Goal: Task Accomplishment & Management: Use online tool/utility

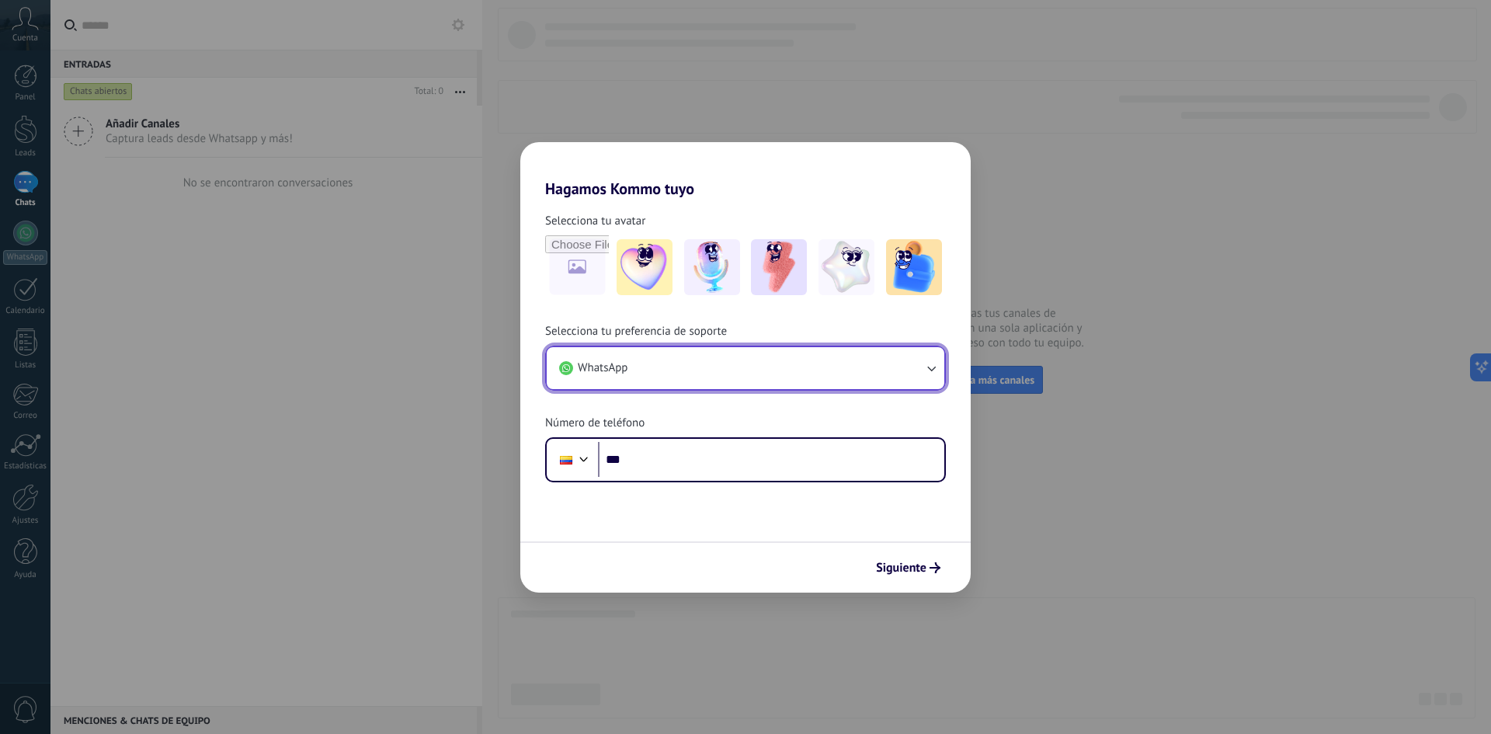
click at [628, 372] on span "WhatsApp" at bounding box center [603, 368] width 50 height 16
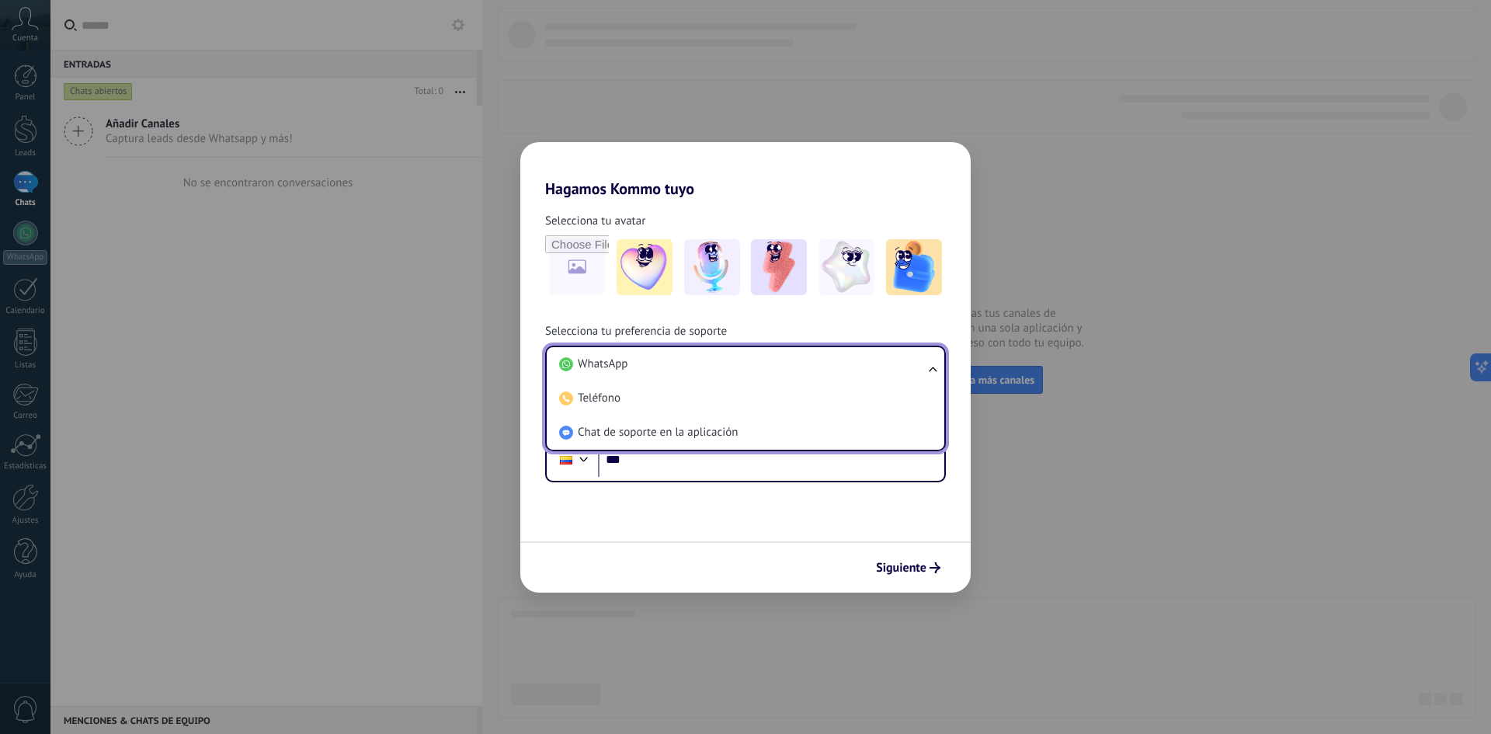
click at [618, 364] on span "WhatsApp" at bounding box center [603, 364] width 50 height 16
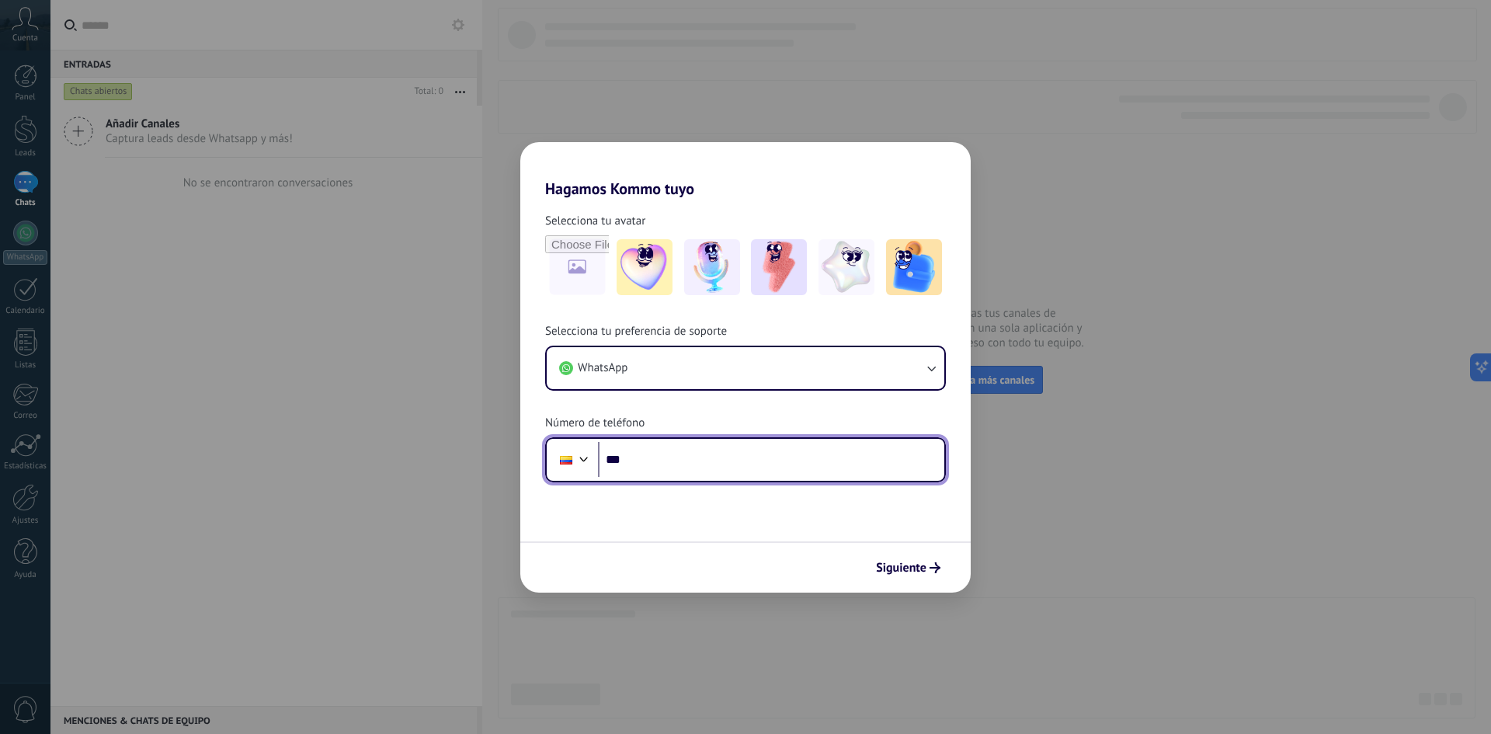
click at [649, 460] on input "***" at bounding box center [771, 460] width 346 height 36
type input "**********"
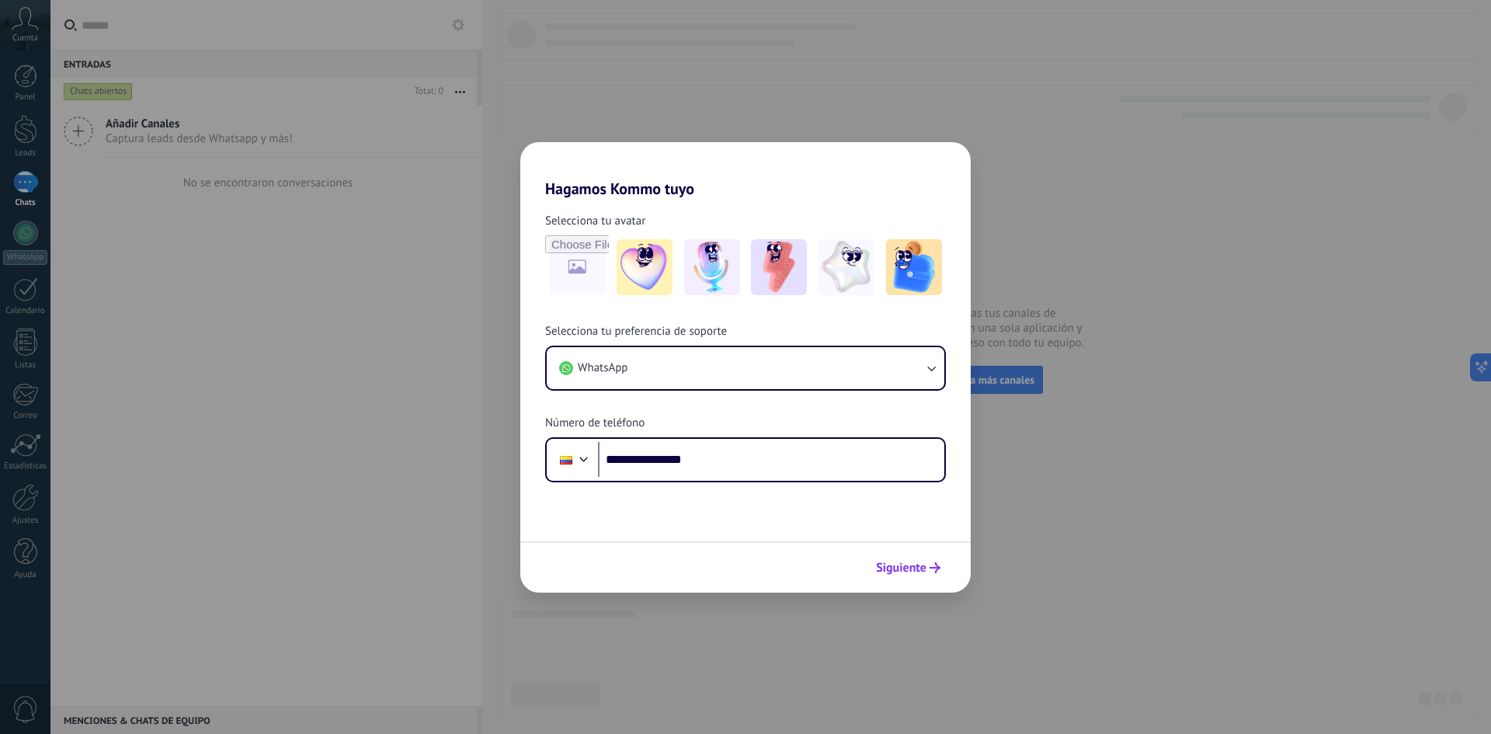
click at [923, 569] on span "Siguiente" at bounding box center [901, 567] width 50 height 11
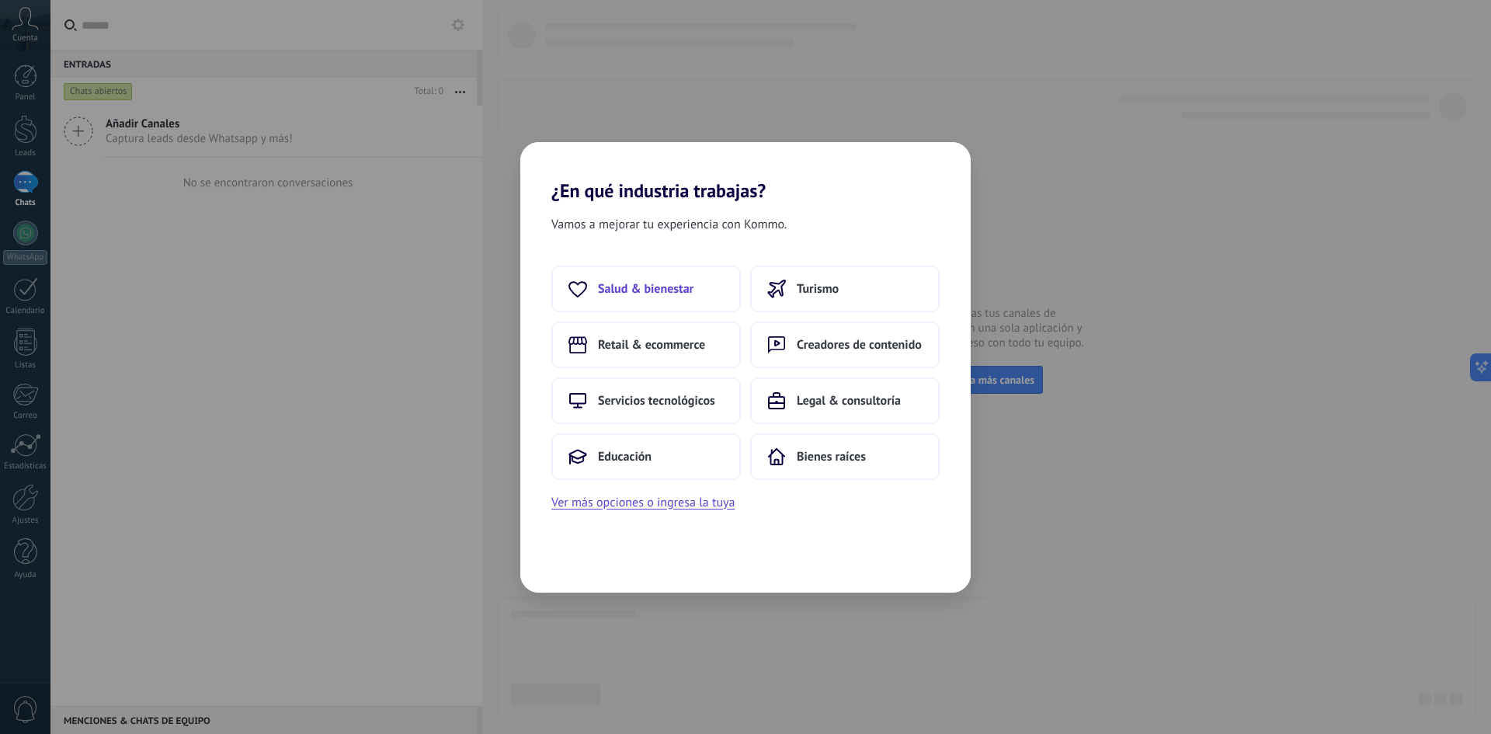
click at [631, 286] on span "Salud & bienestar" at bounding box center [646, 289] width 96 height 16
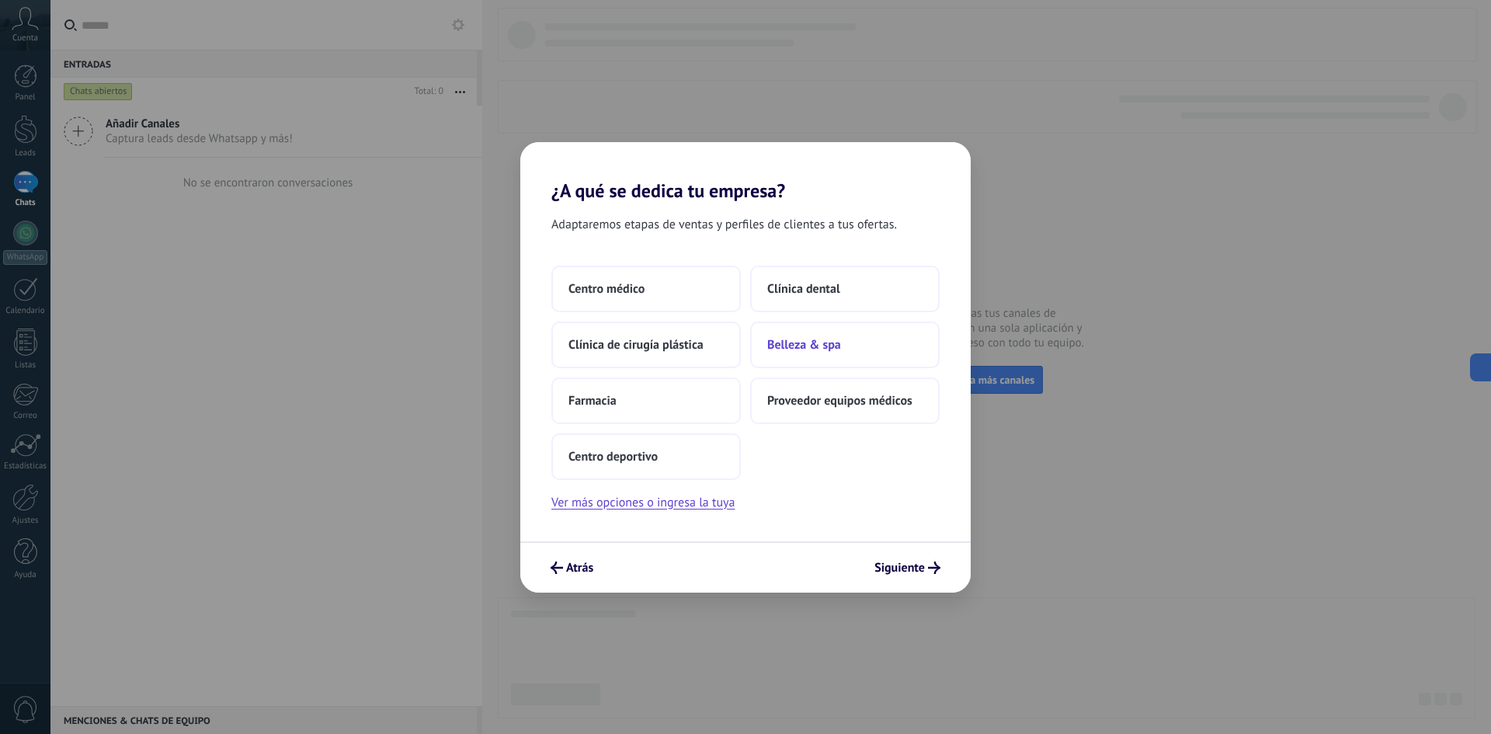
click at [836, 343] on span "Belleza & spa" at bounding box center [804, 345] width 74 height 16
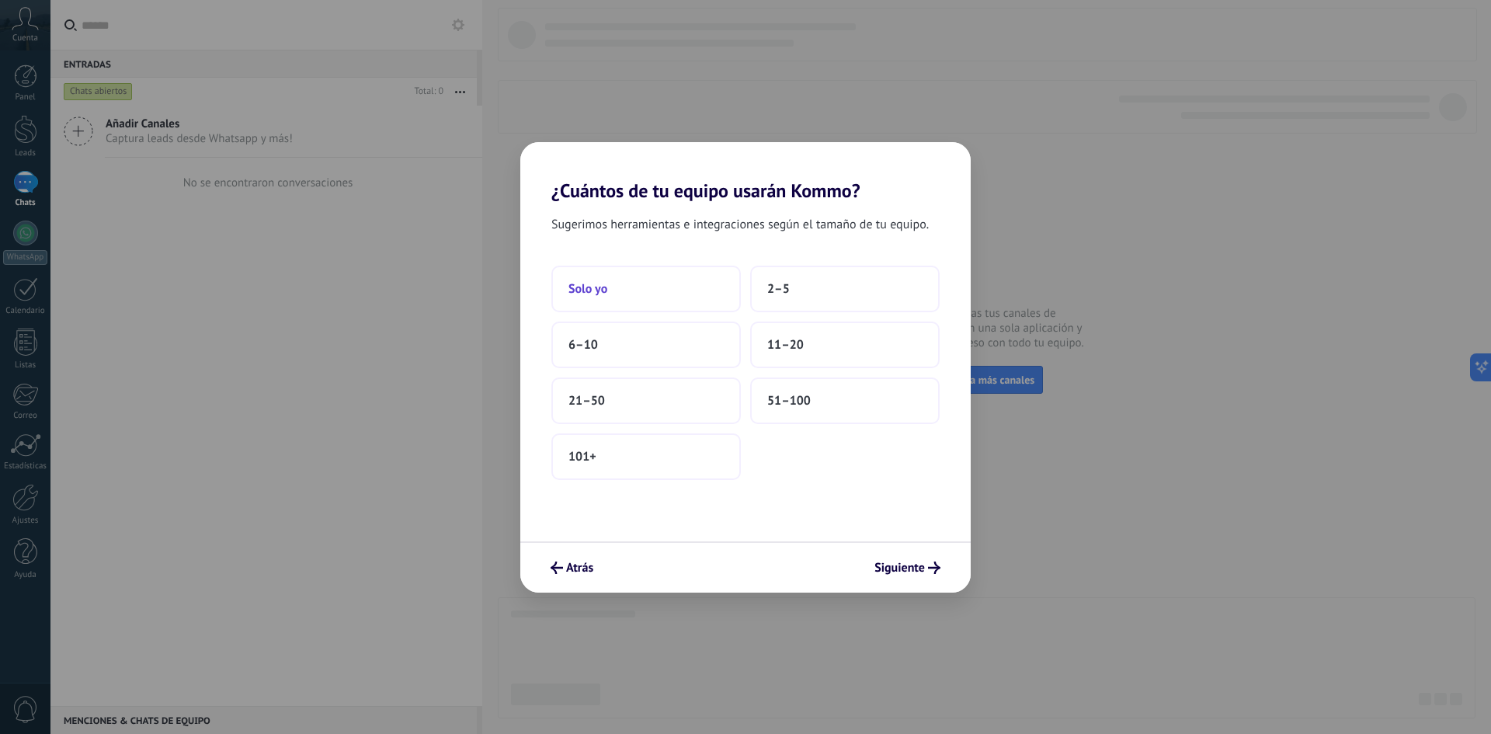
click at [631, 284] on button "Solo yo" at bounding box center [646, 289] width 190 height 47
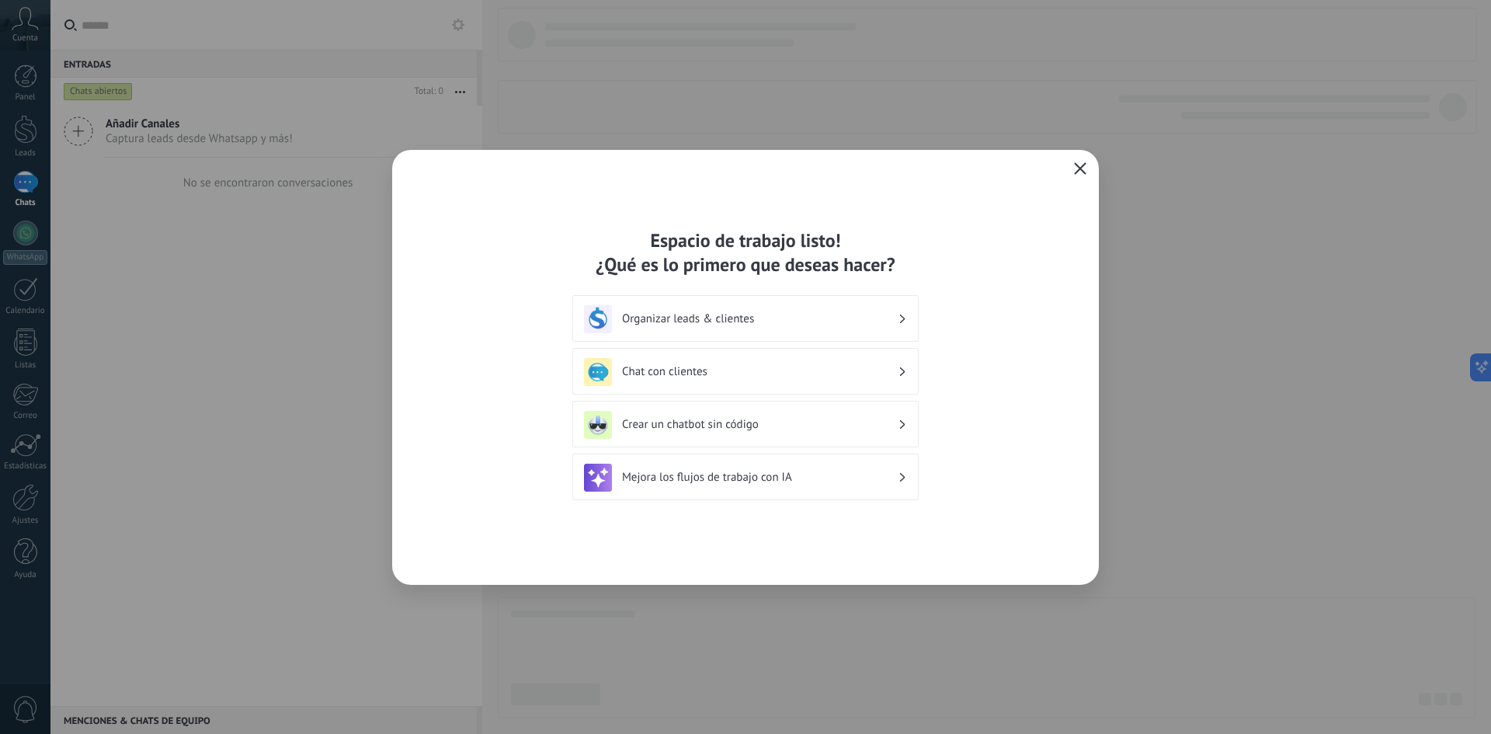
click at [662, 420] on h3 "Crear un chatbot sin código" at bounding box center [760, 424] width 276 height 15
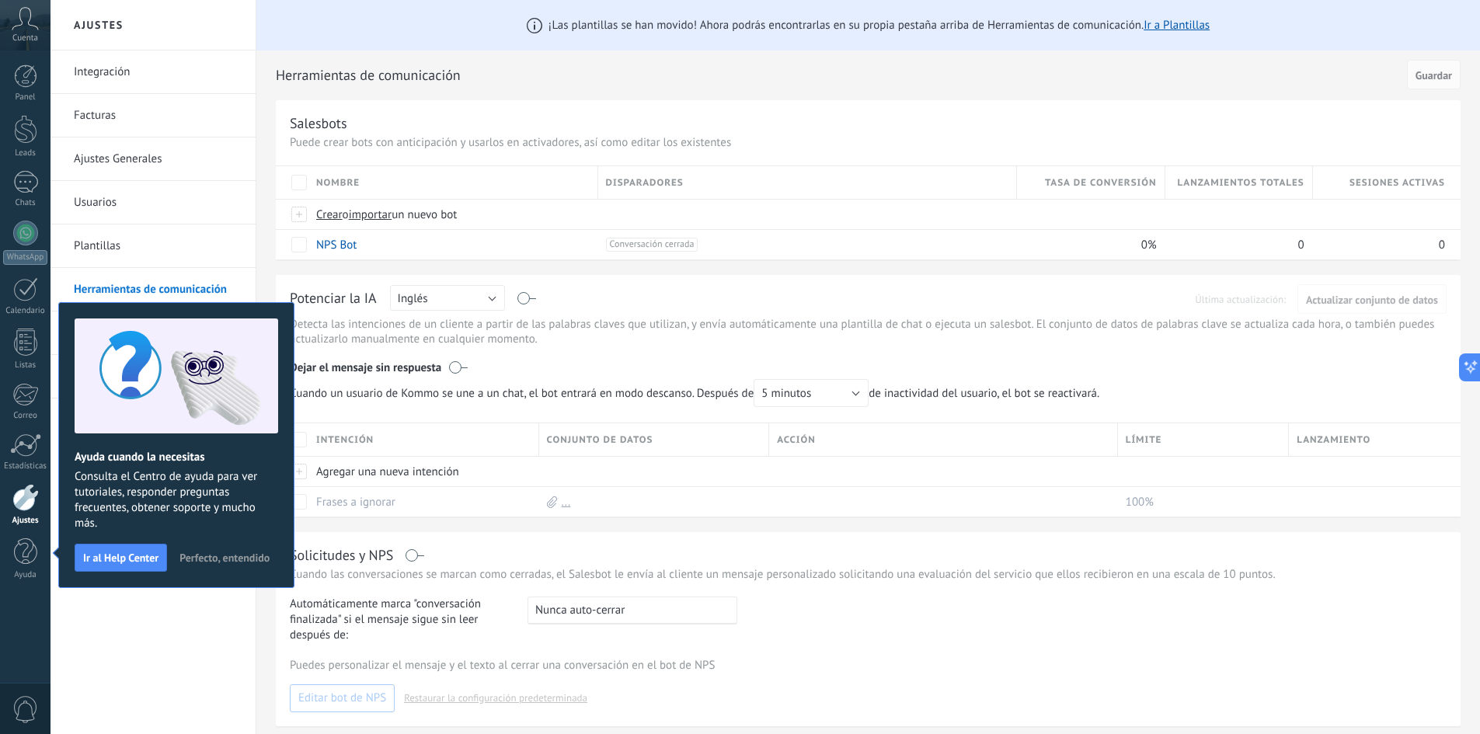
click at [239, 553] on span "Perfecto, entendido" at bounding box center [224, 557] width 90 height 11
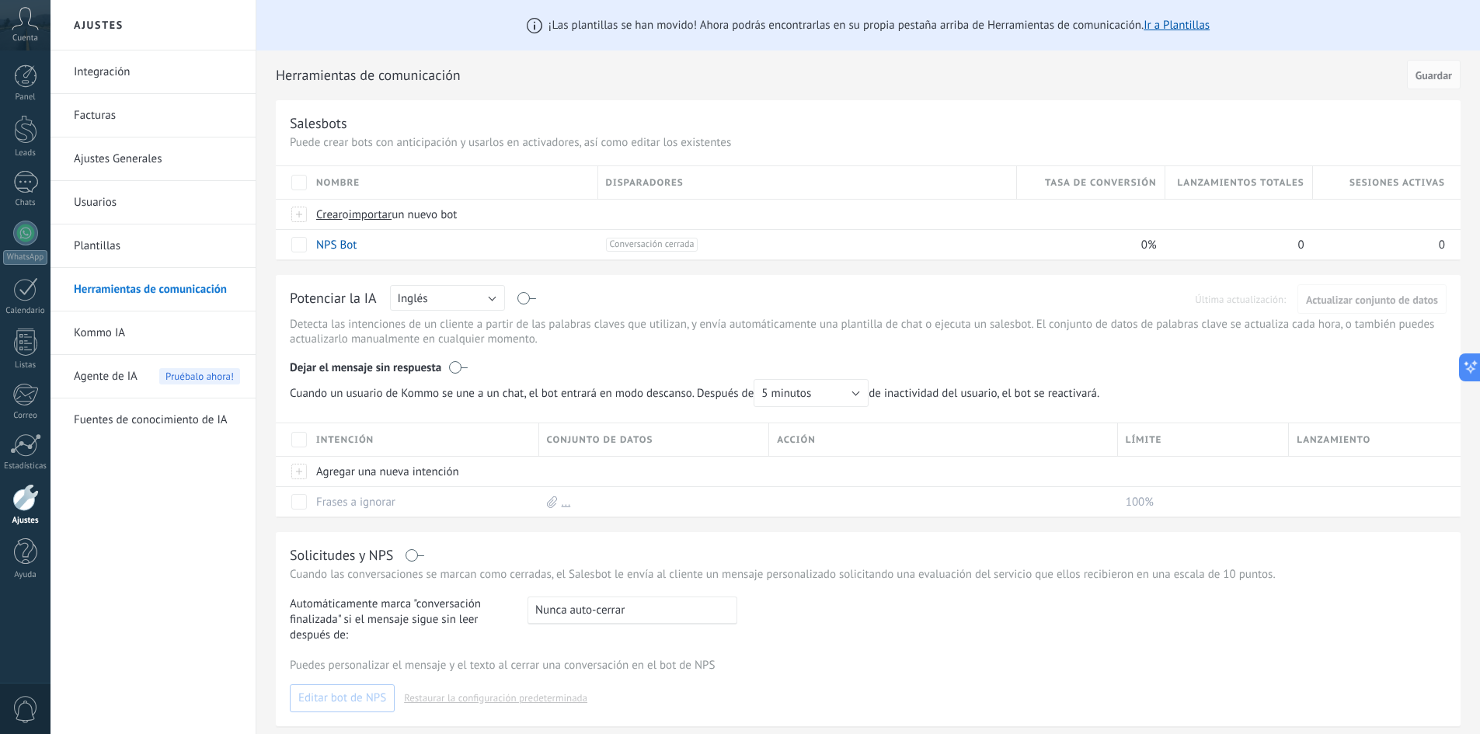
click at [151, 248] on link "Plantillas" at bounding box center [157, 245] width 166 height 43
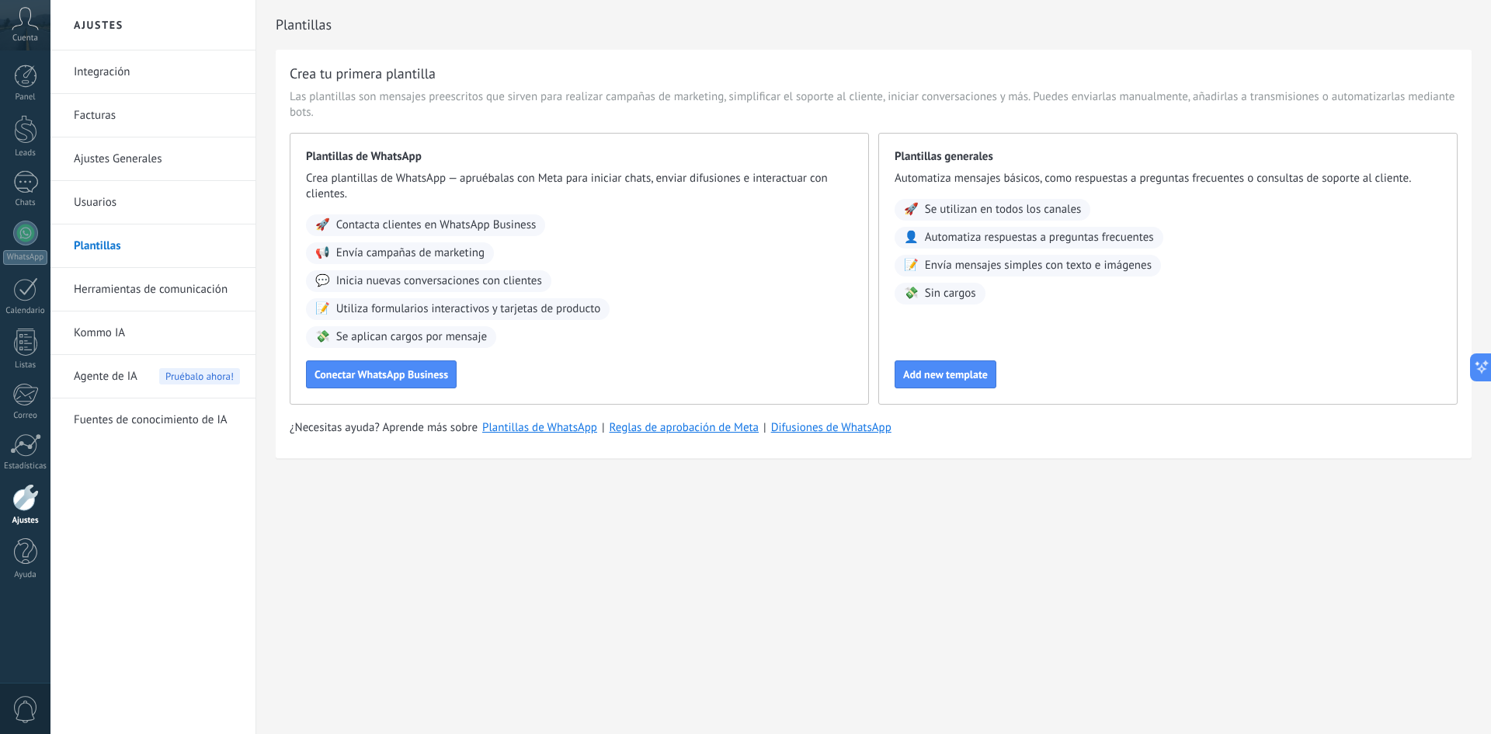
click at [139, 160] on link "Ajustes Generales" at bounding box center [157, 158] width 166 height 43
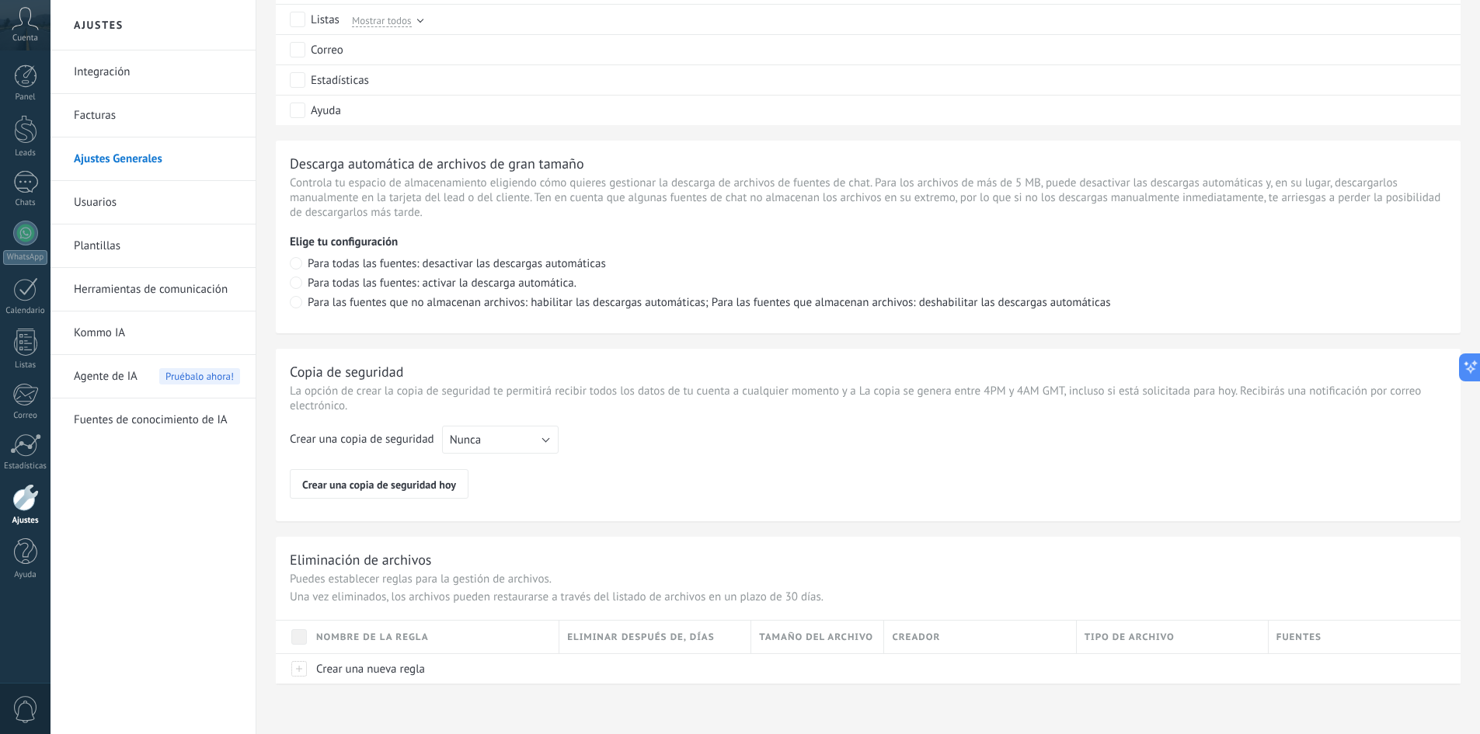
scroll to position [574, 0]
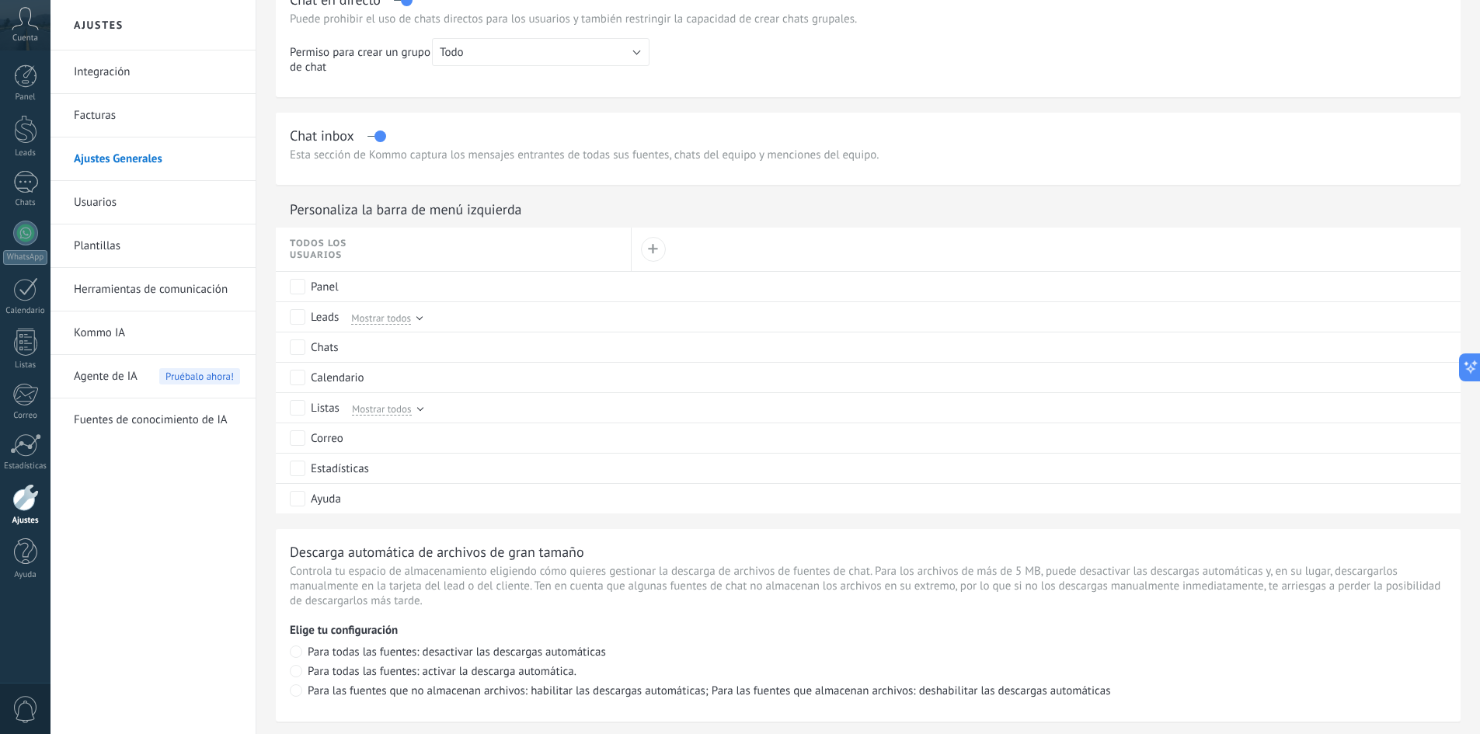
click at [114, 214] on link "Usuarios" at bounding box center [157, 202] width 166 height 43
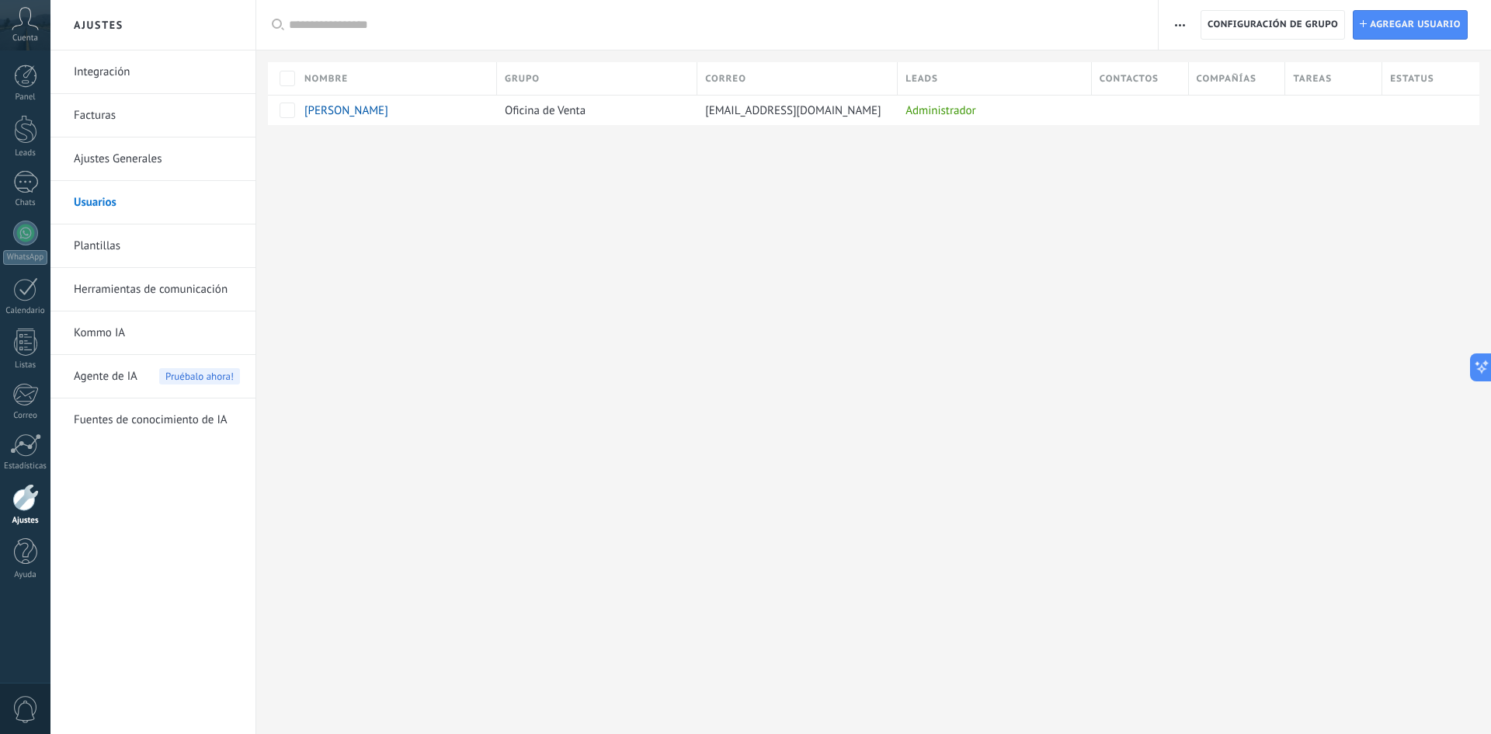
click at [111, 255] on link "Plantillas" at bounding box center [157, 245] width 166 height 43
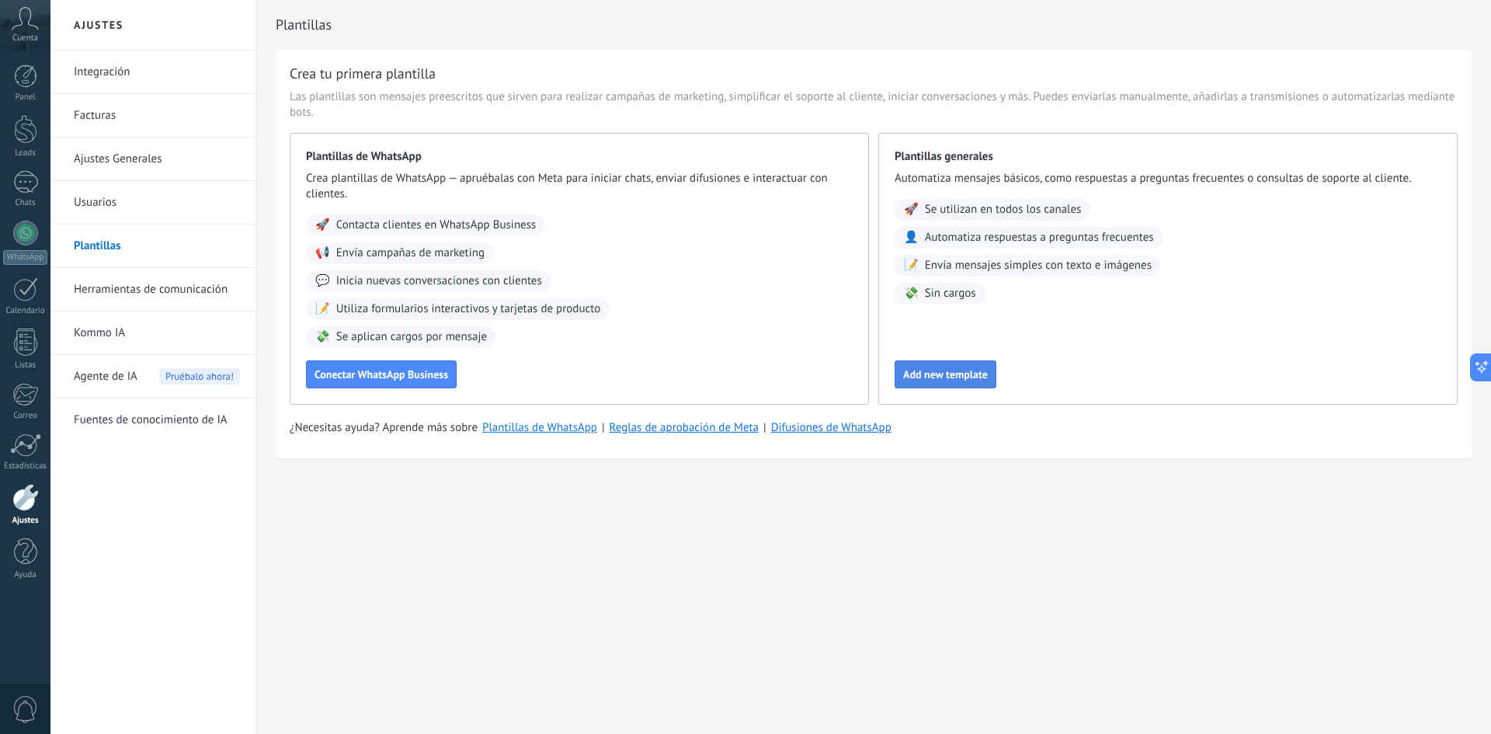
click at [909, 380] on span "Add new template" at bounding box center [945, 374] width 85 height 11
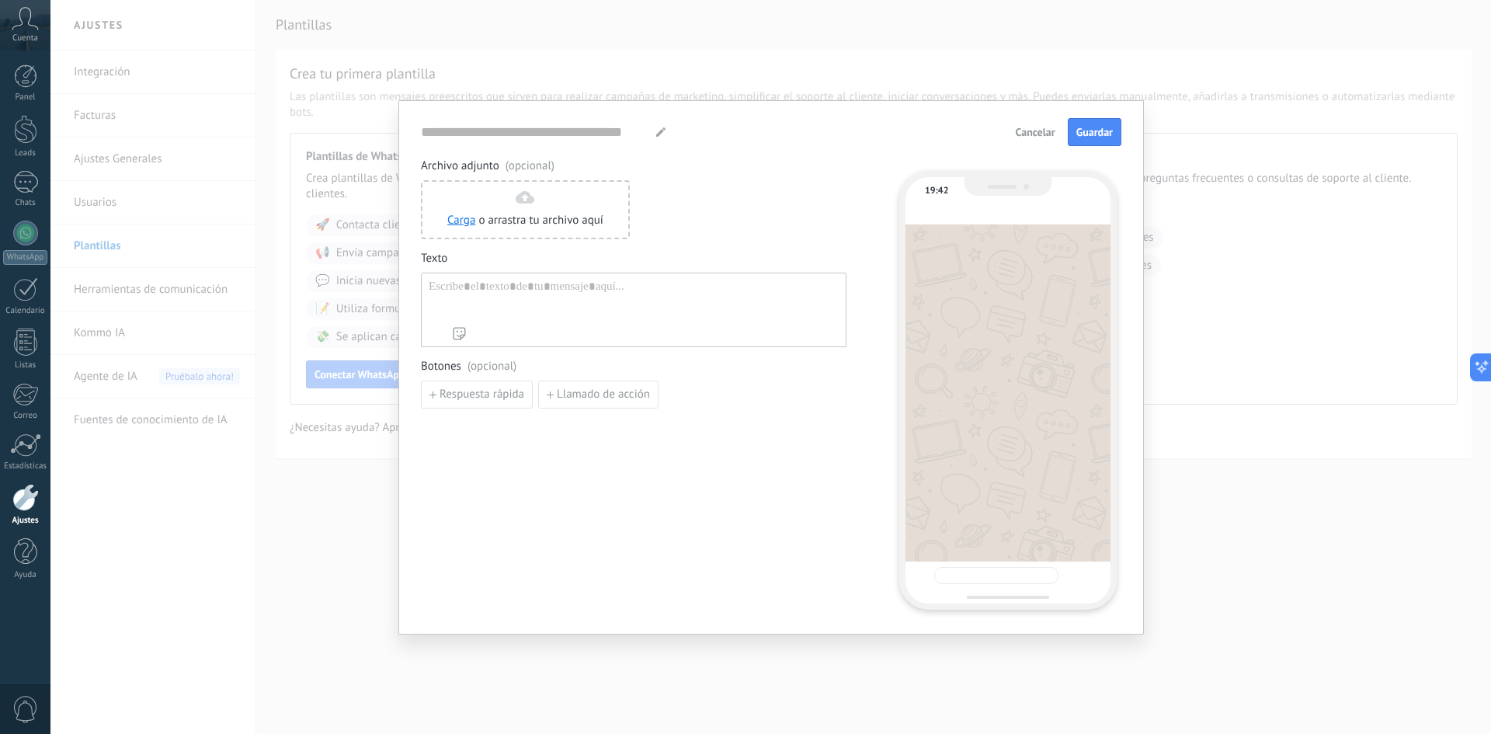
type input "**********"
click at [1048, 137] on span "Cancelar" at bounding box center [1036, 132] width 40 height 11
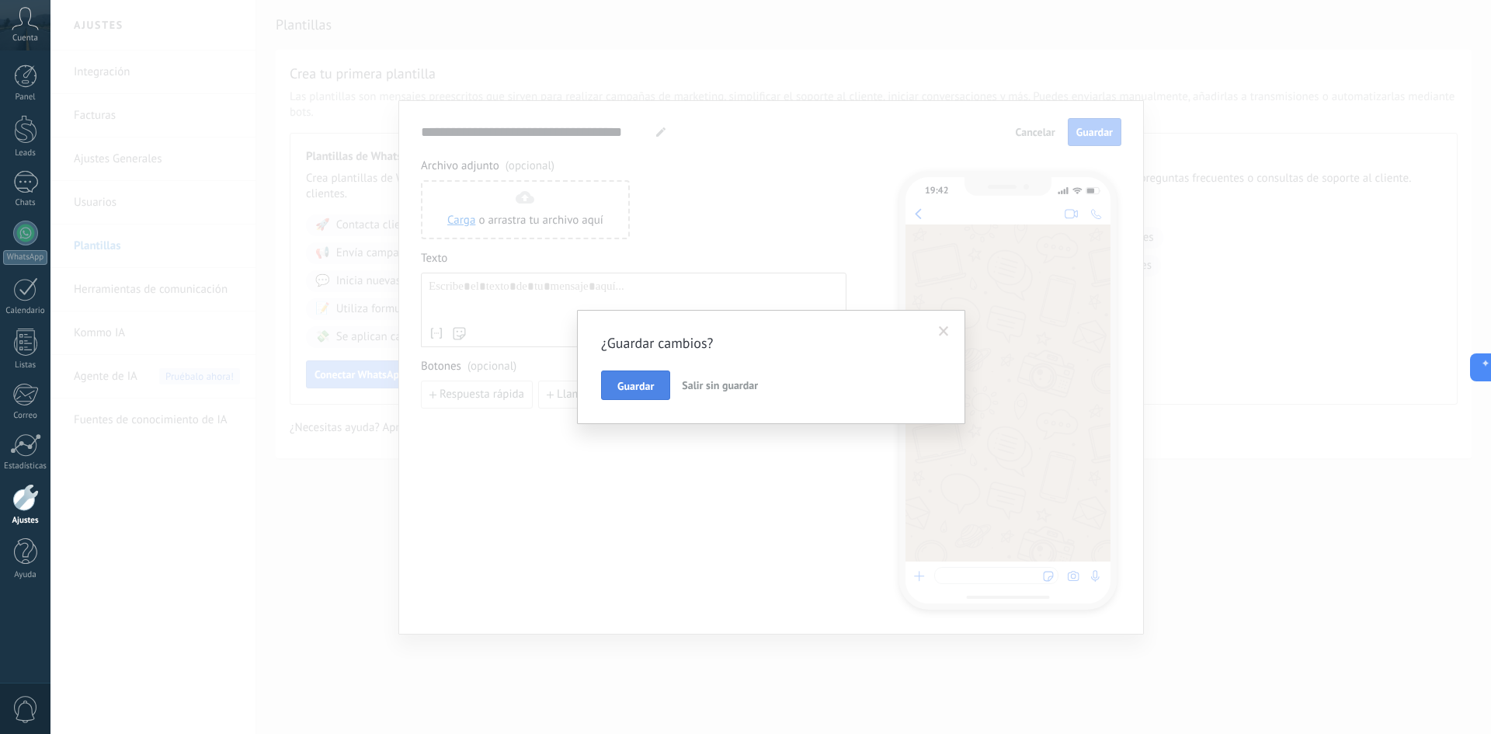
click at [643, 399] on button "Guardar" at bounding box center [635, 385] width 69 height 30
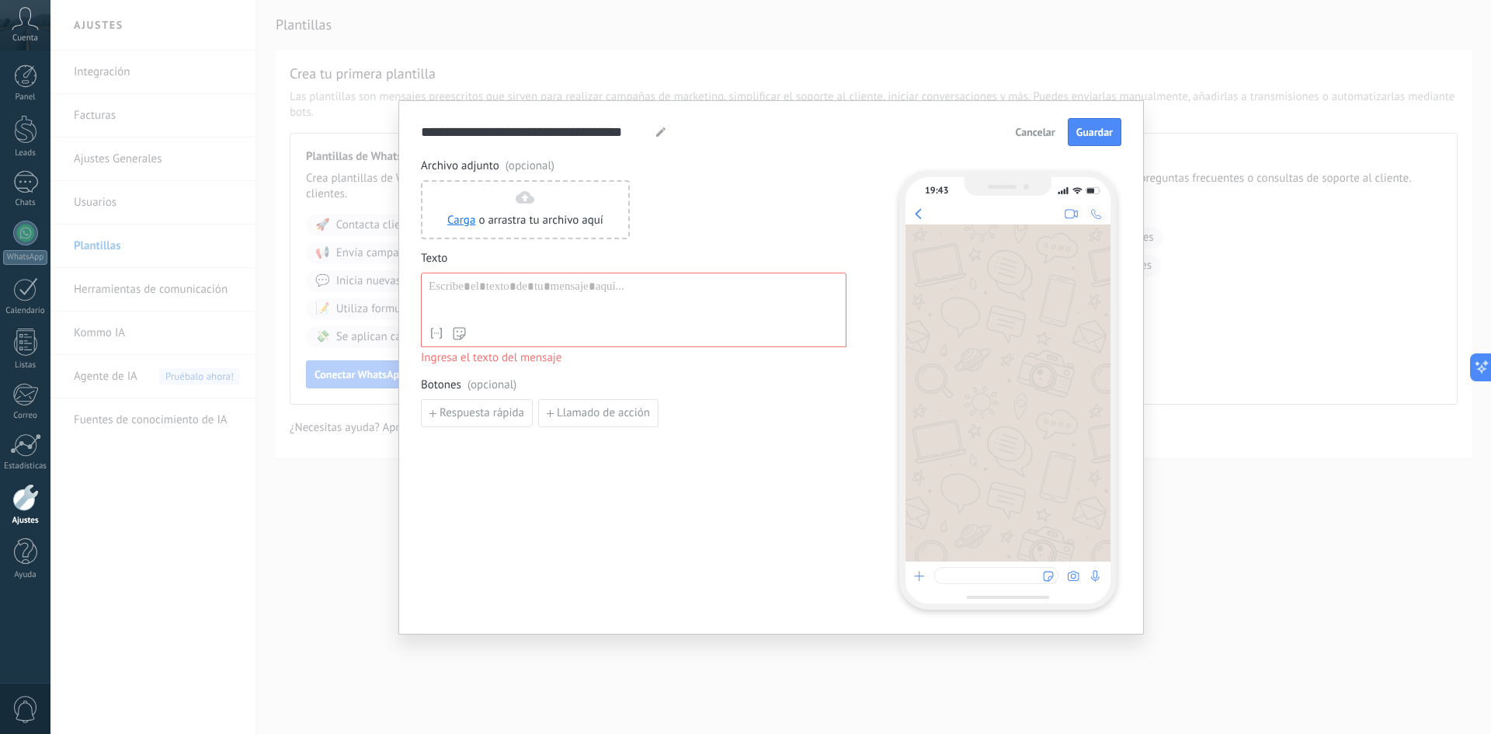
click at [1044, 137] on span "Cancelar" at bounding box center [1036, 132] width 40 height 11
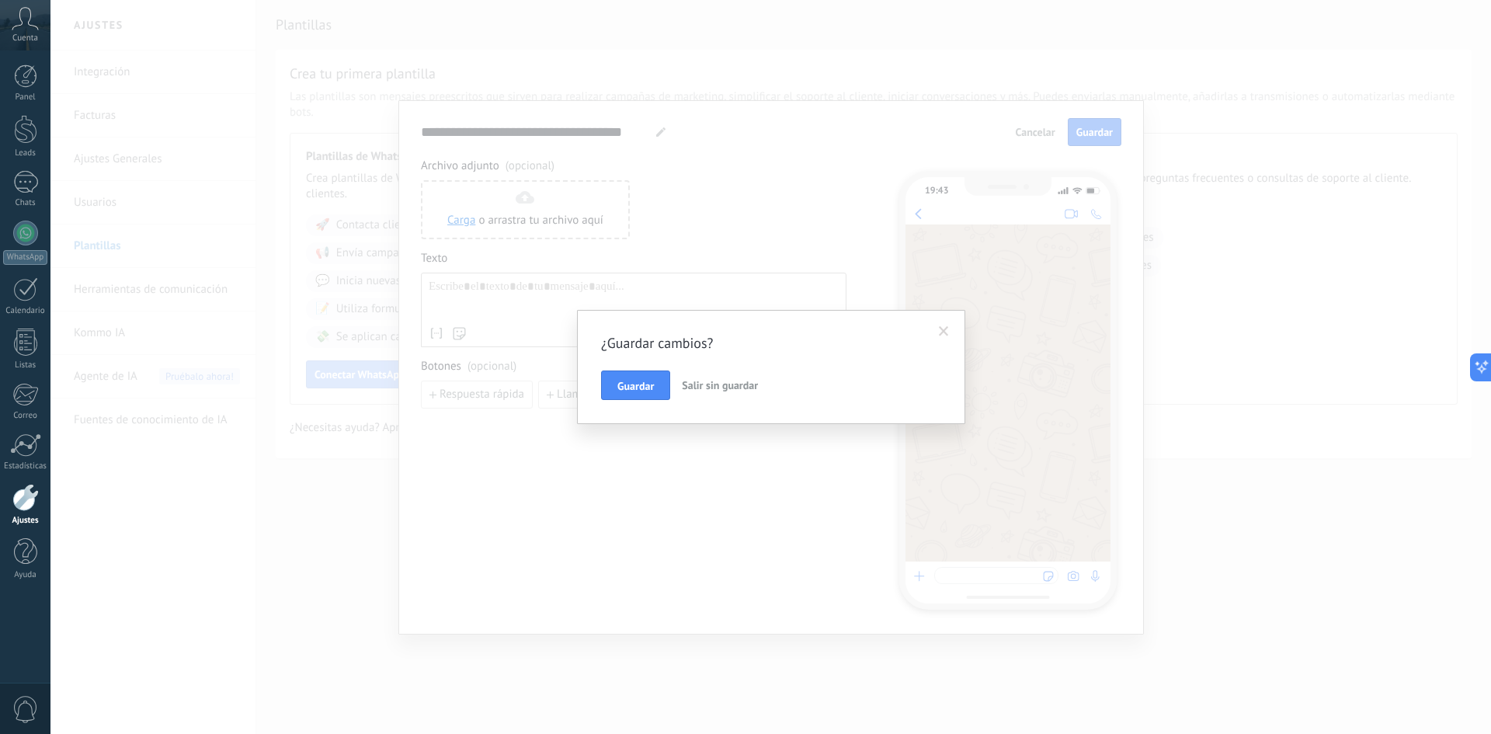
click at [715, 391] on span "Salir sin guardar" at bounding box center [720, 385] width 76 height 14
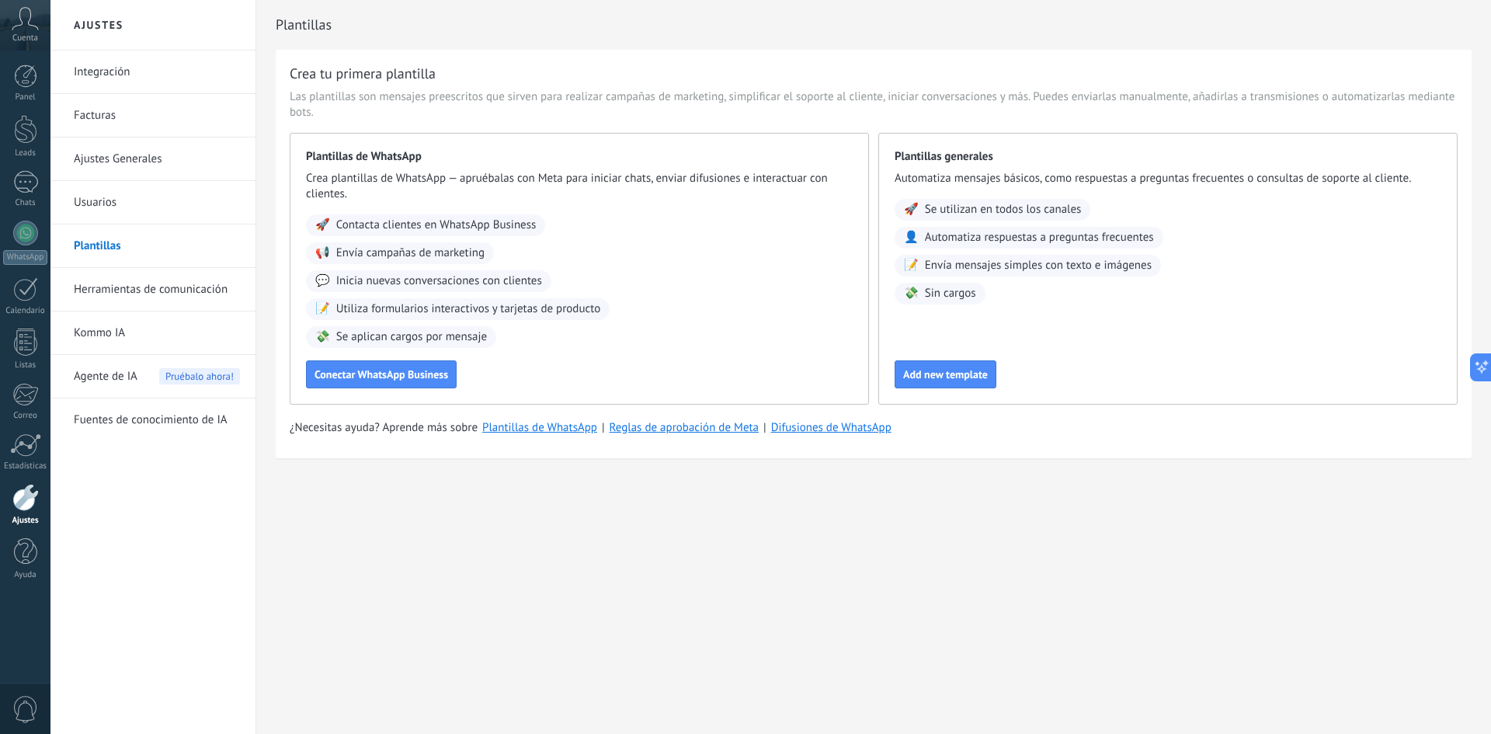
click at [167, 287] on link "Herramientas de comunicación" at bounding box center [157, 289] width 166 height 43
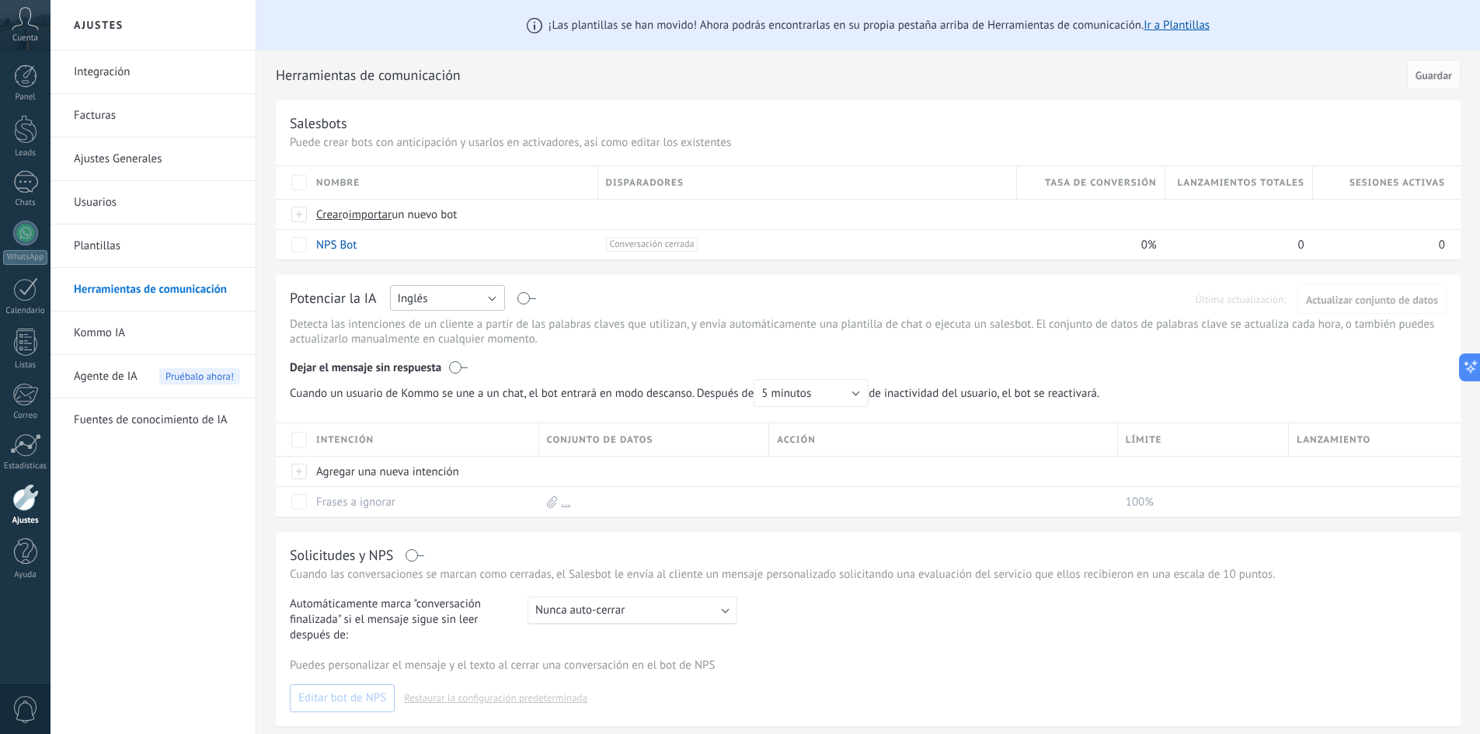
click at [492, 299] on button "Inglés" at bounding box center [447, 298] width 115 height 26
click at [468, 347] on span "Español" at bounding box center [440, 352] width 119 height 15
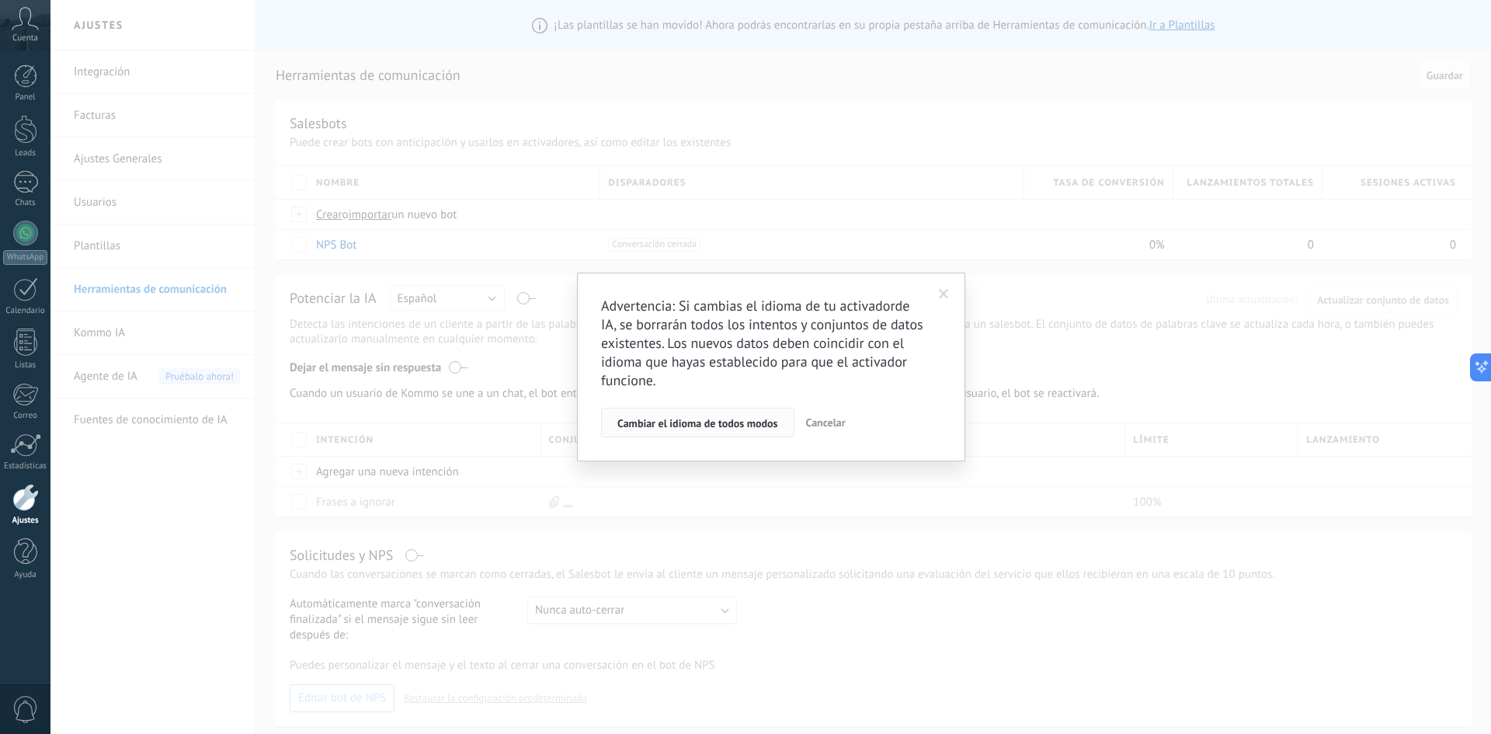
click at [666, 425] on span "Cambiar el idioma de todos modos" at bounding box center [697, 423] width 161 height 11
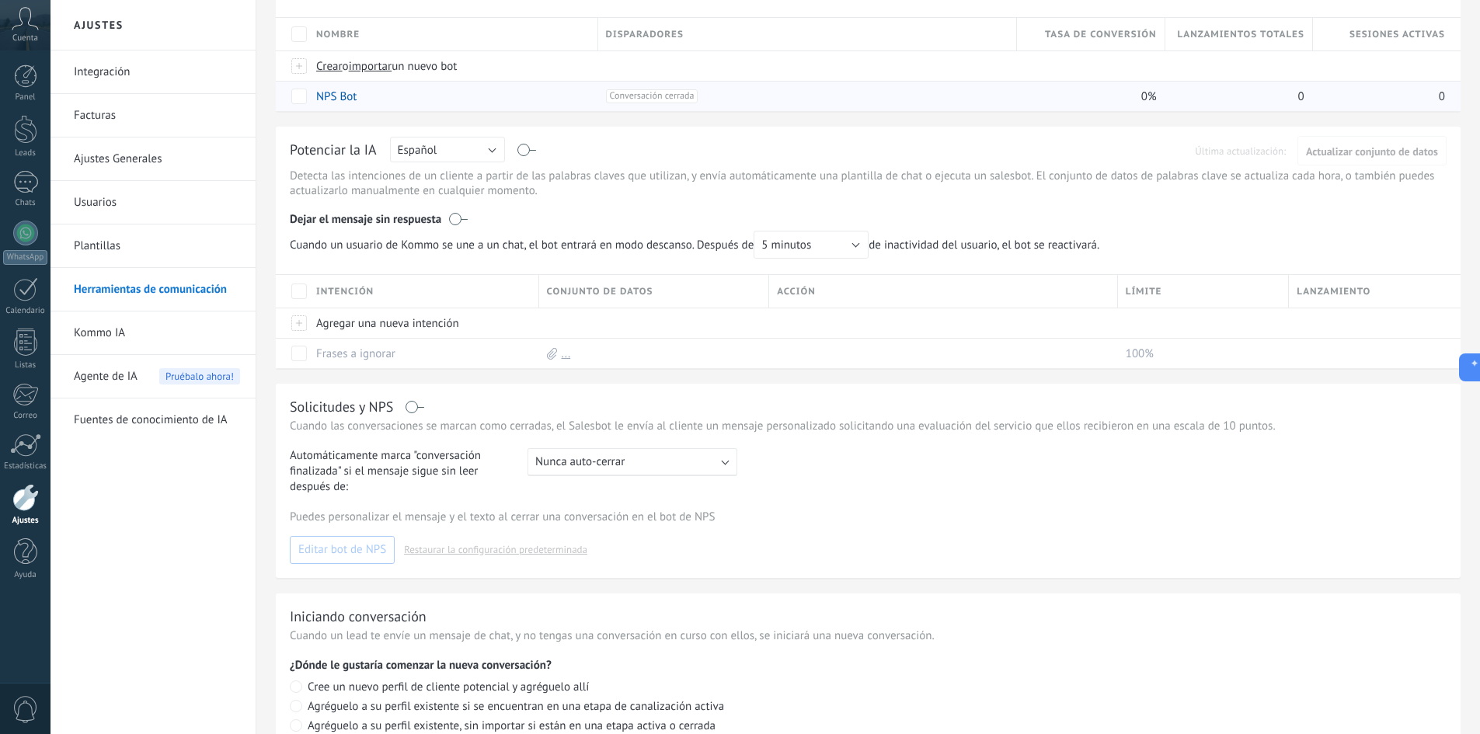
scroll to position [155, 0]
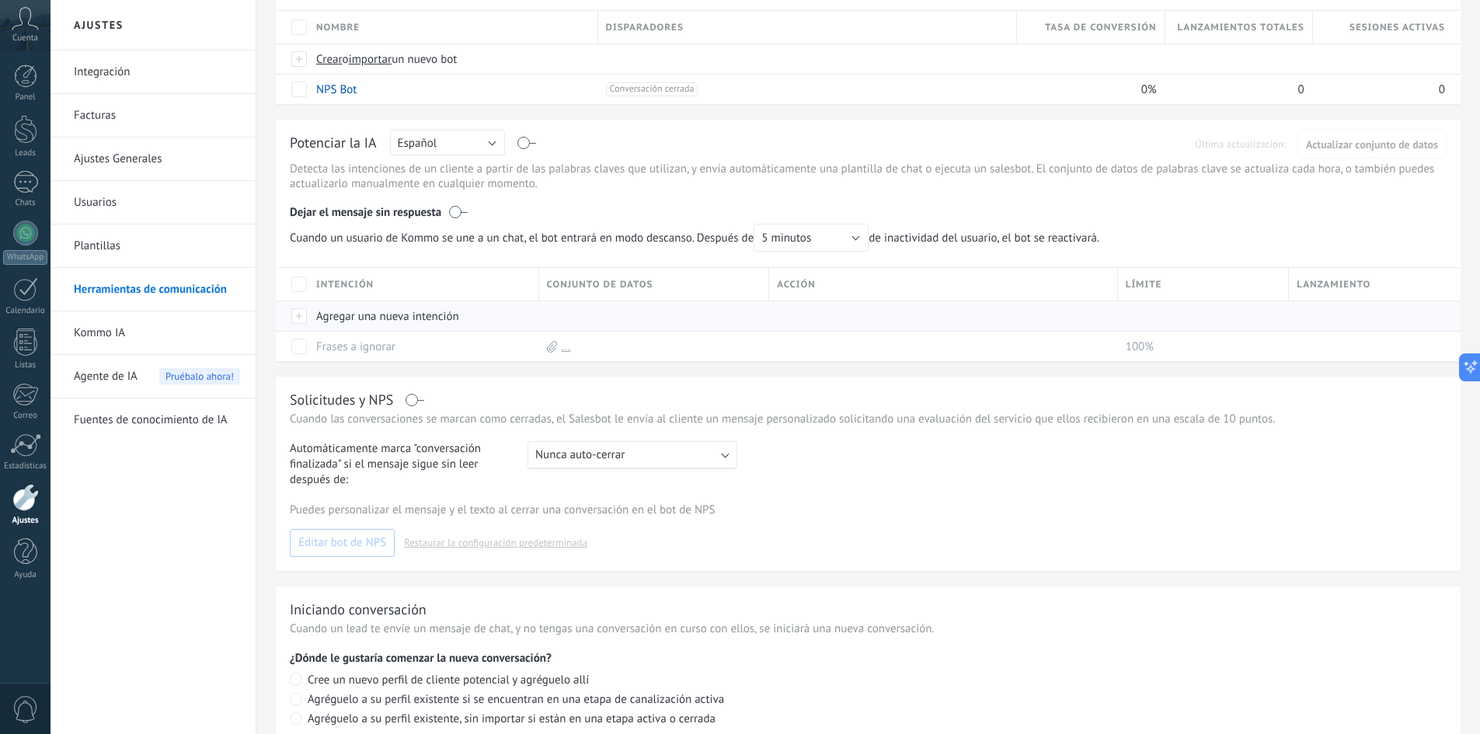
click at [345, 311] on div "Agregar una nueva intención" at bounding box center [419, 316] width 223 height 30
type input "********"
click at [339, 356] on span "Guardar" at bounding box center [351, 351] width 37 height 11
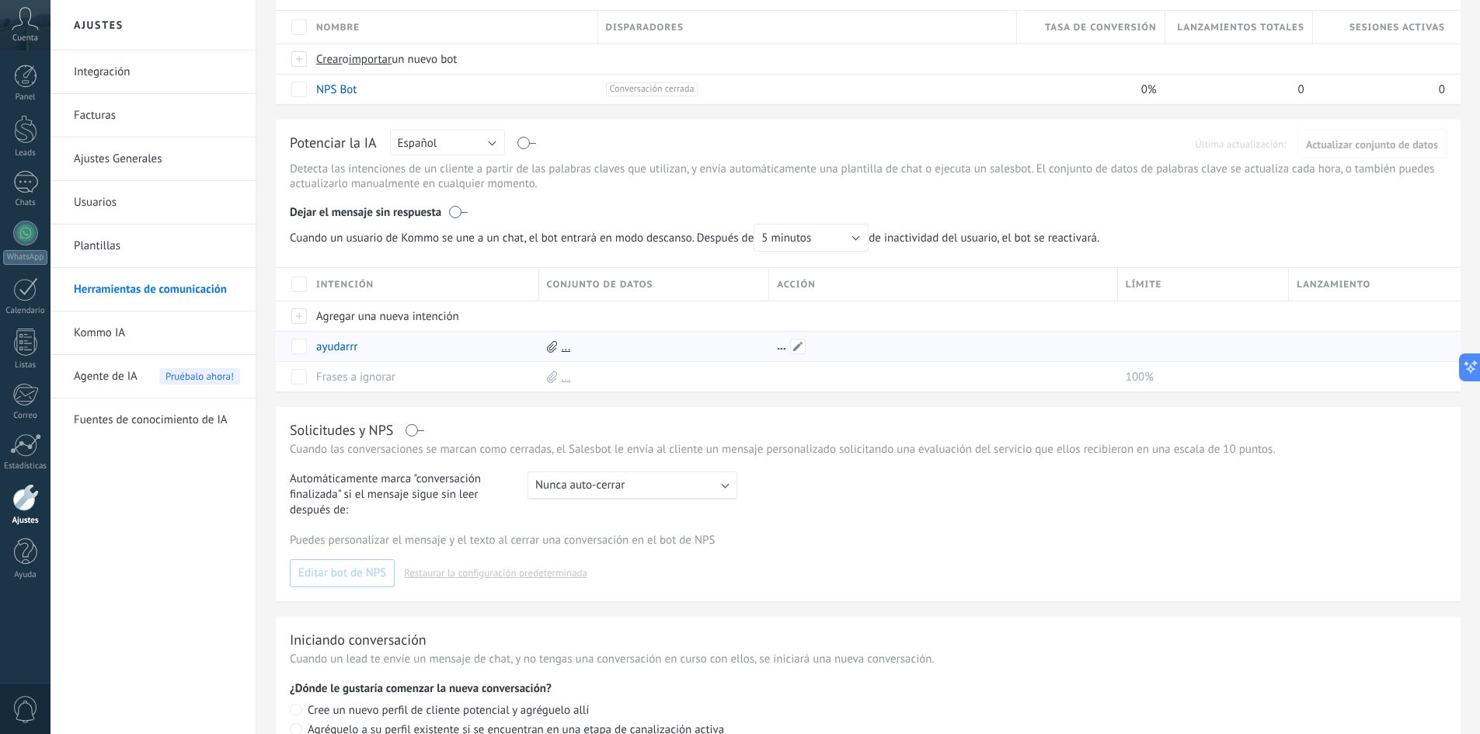
click at [809, 346] on div at bounding box center [939, 347] width 341 height 30
click at [795, 346] on span at bounding box center [798, 347] width 16 height 16
click at [795, 337] on span "Elegir" at bounding box center [793, 347] width 29 height 20
click at [800, 345] on span "Elegir" at bounding box center [936, 346] width 332 height 15
click at [813, 396] on div "Elegir Elegir Guardar Cancelar" at bounding box center [942, 370] width 349 height 78
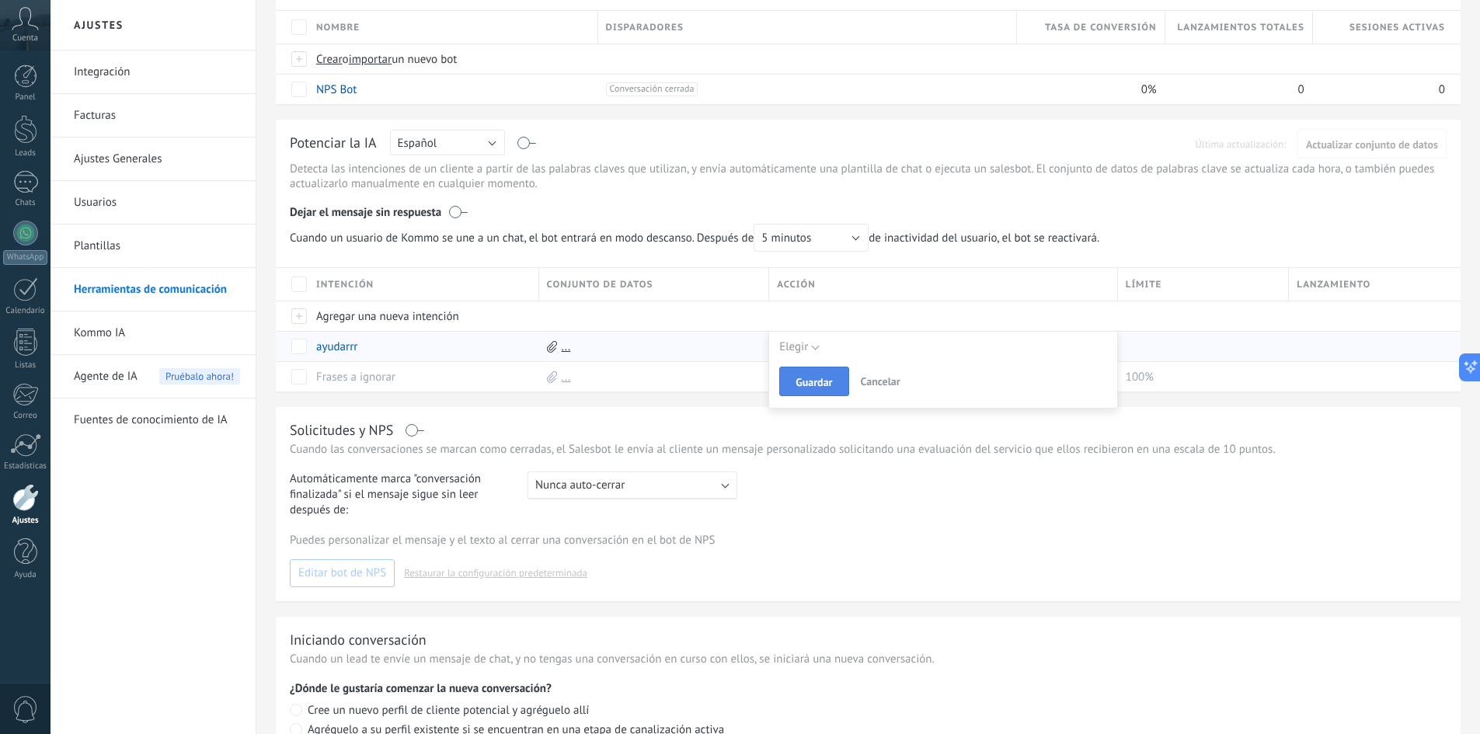
click at [815, 388] on span "Guardar" at bounding box center [813, 382] width 37 height 11
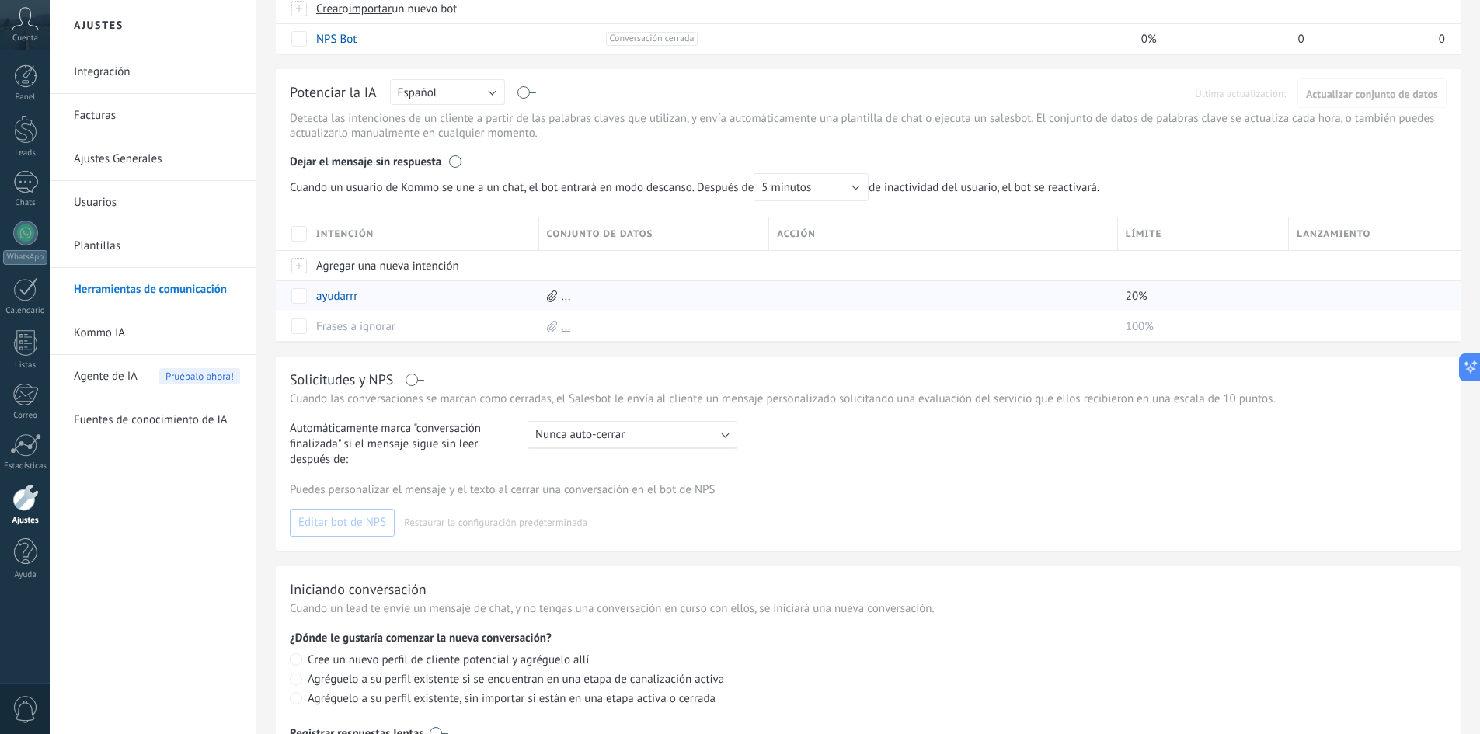
scroll to position [233, 0]
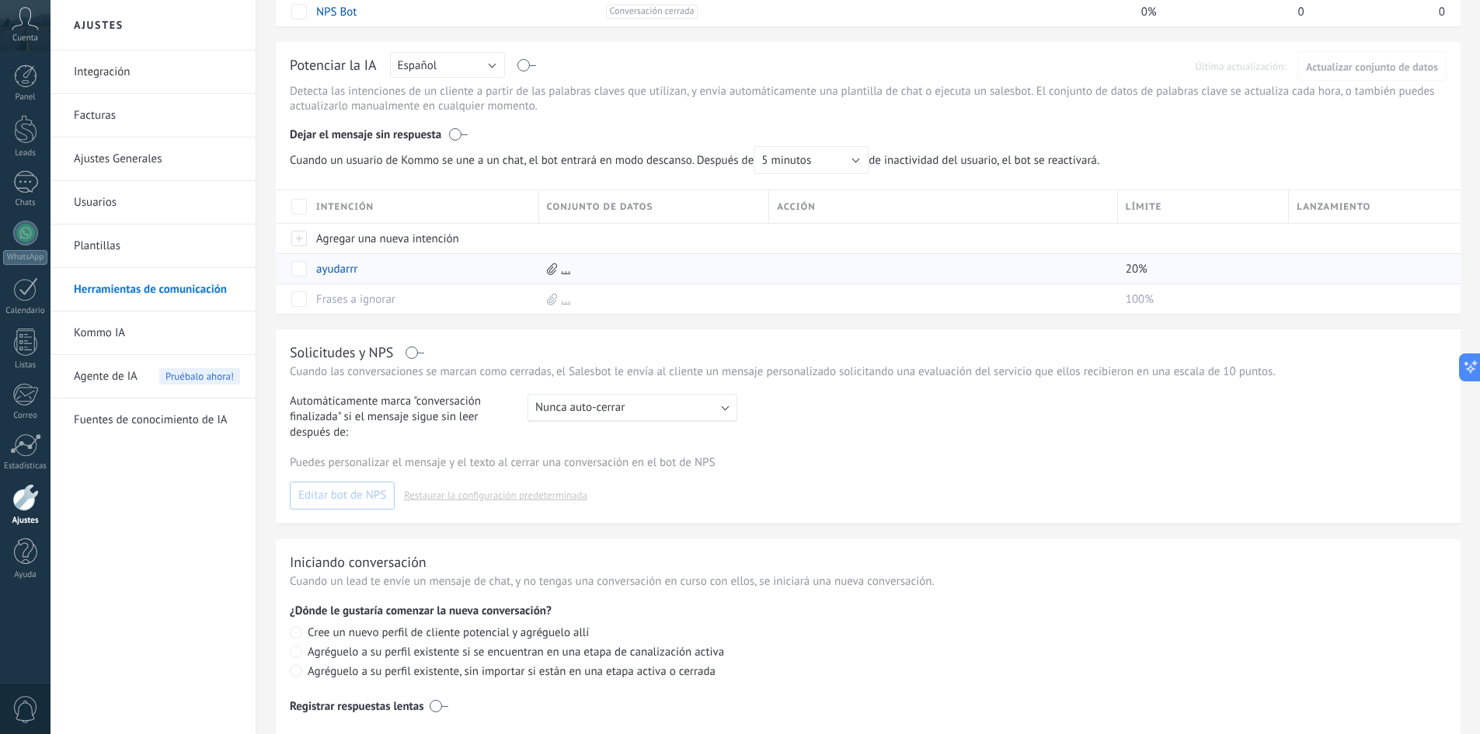
click at [411, 353] on label at bounding box center [415, 353] width 18 height 1
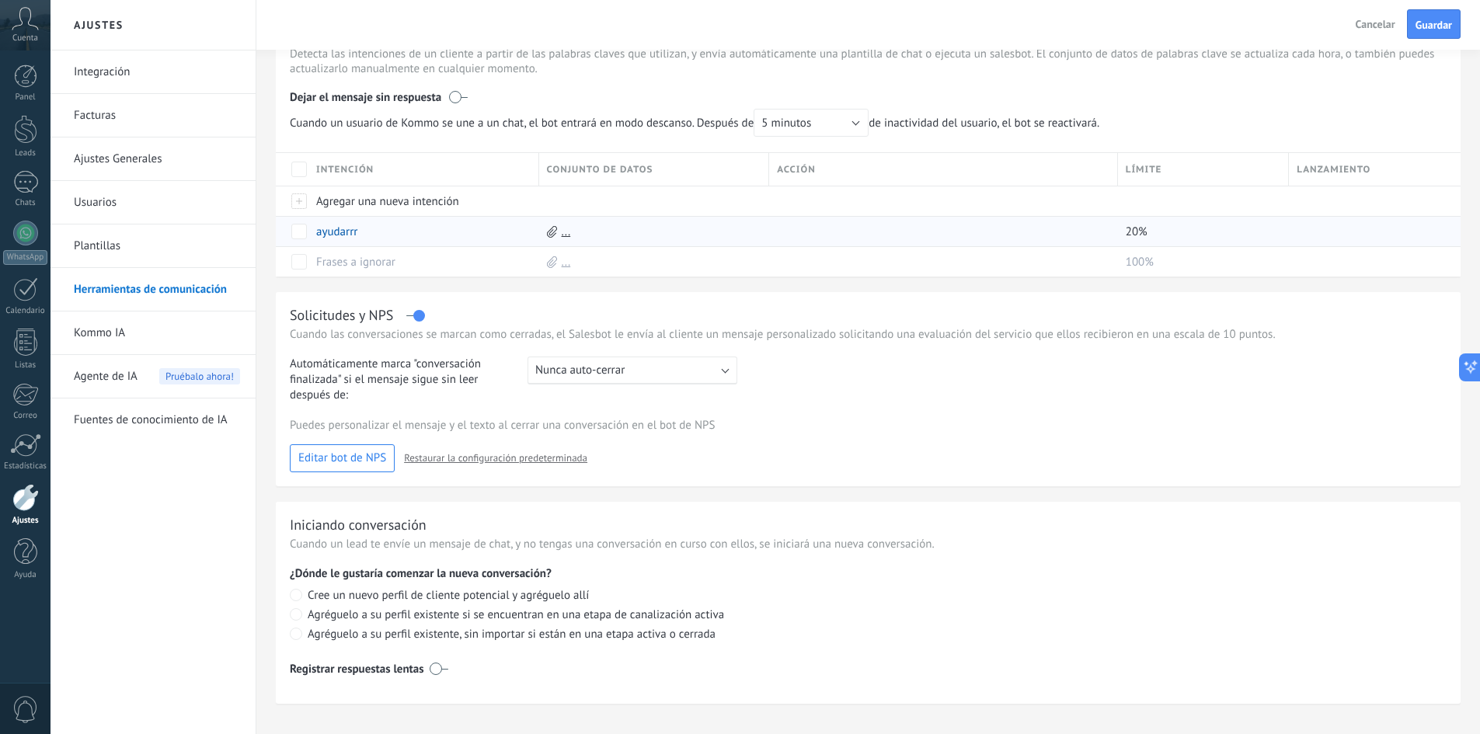
scroll to position [291, 0]
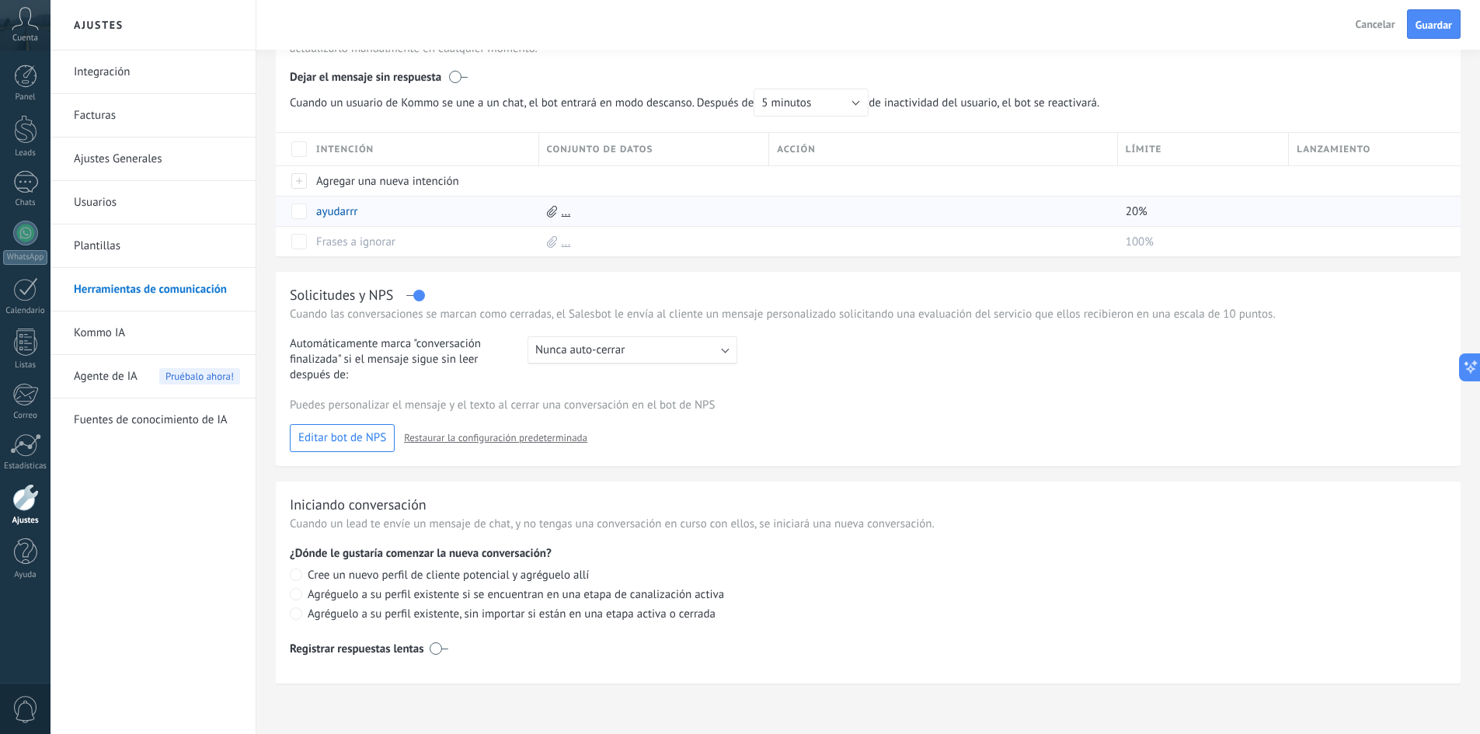
click at [441, 651] on label at bounding box center [438, 648] width 19 height 25
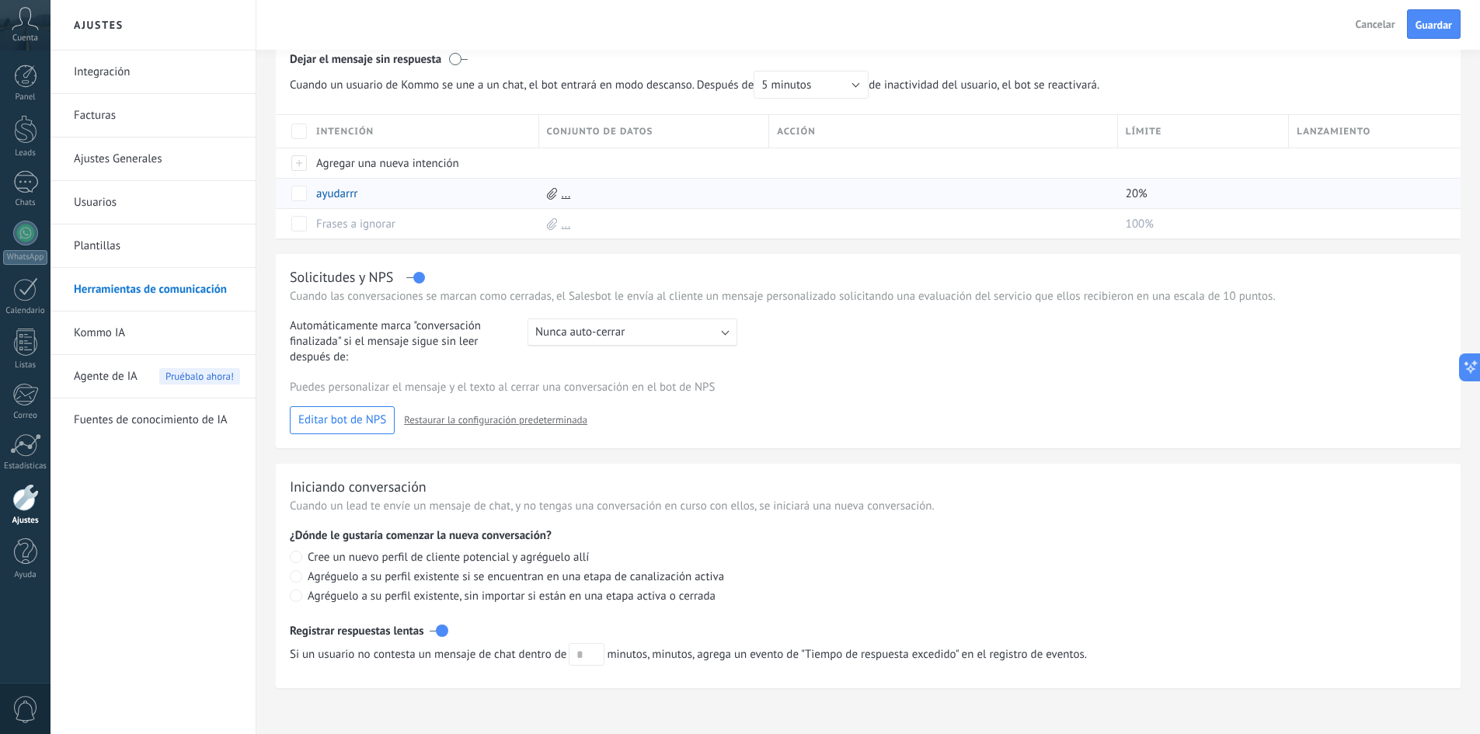
scroll to position [314, 0]
click at [589, 647] on input "text" at bounding box center [587, 649] width 36 height 23
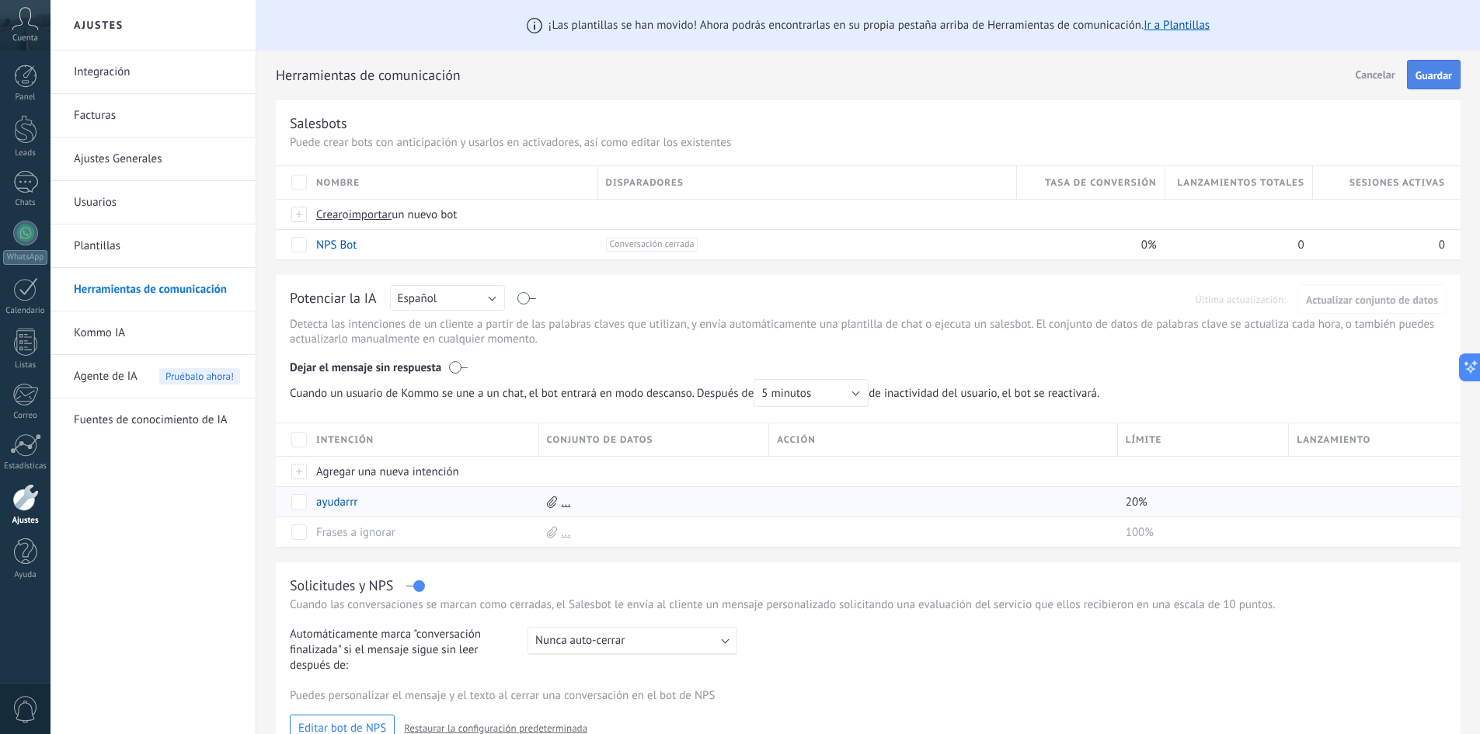
type input "*"
click at [1449, 61] on button "Guardar" at bounding box center [1434, 75] width 54 height 30
click at [169, 75] on link "Integración" at bounding box center [157, 71] width 166 height 43
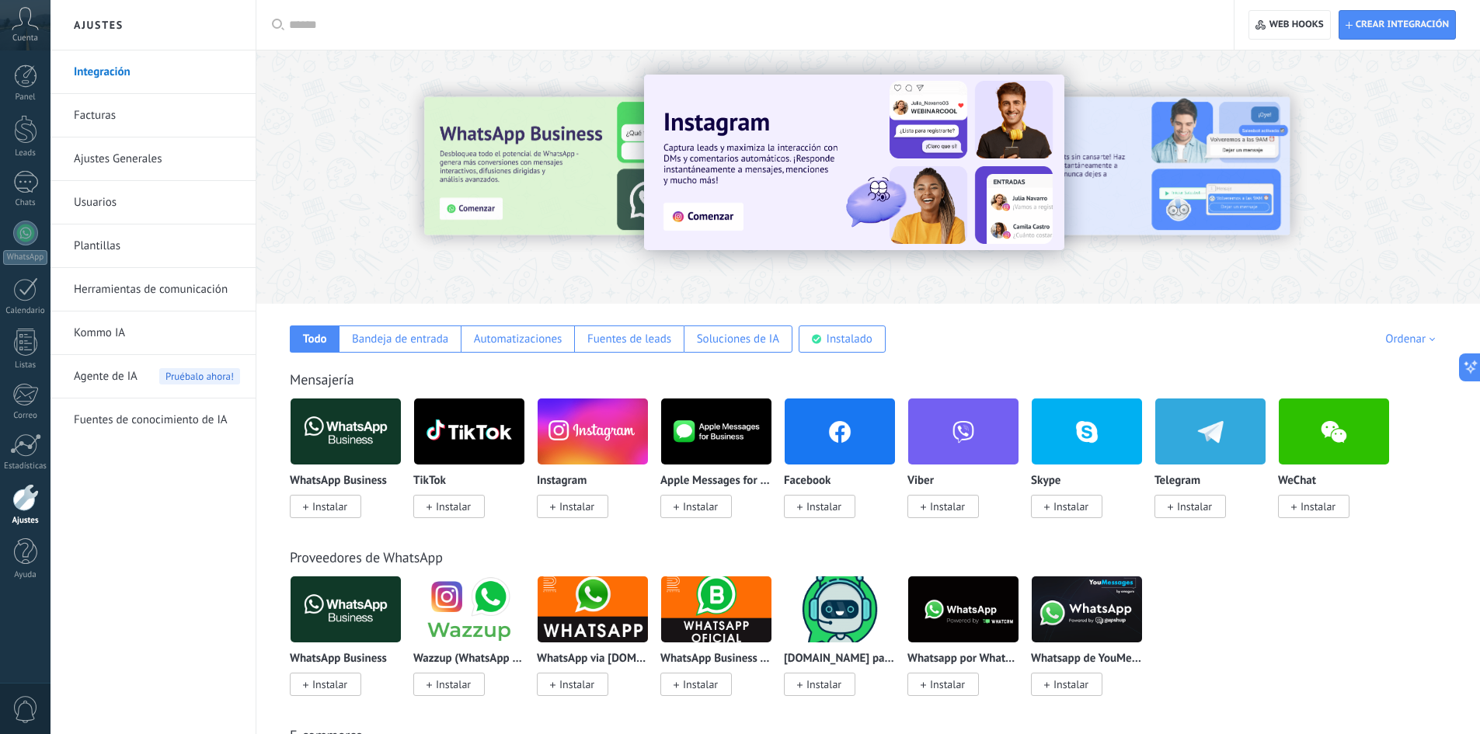
click at [343, 429] on img at bounding box center [345, 431] width 110 height 75
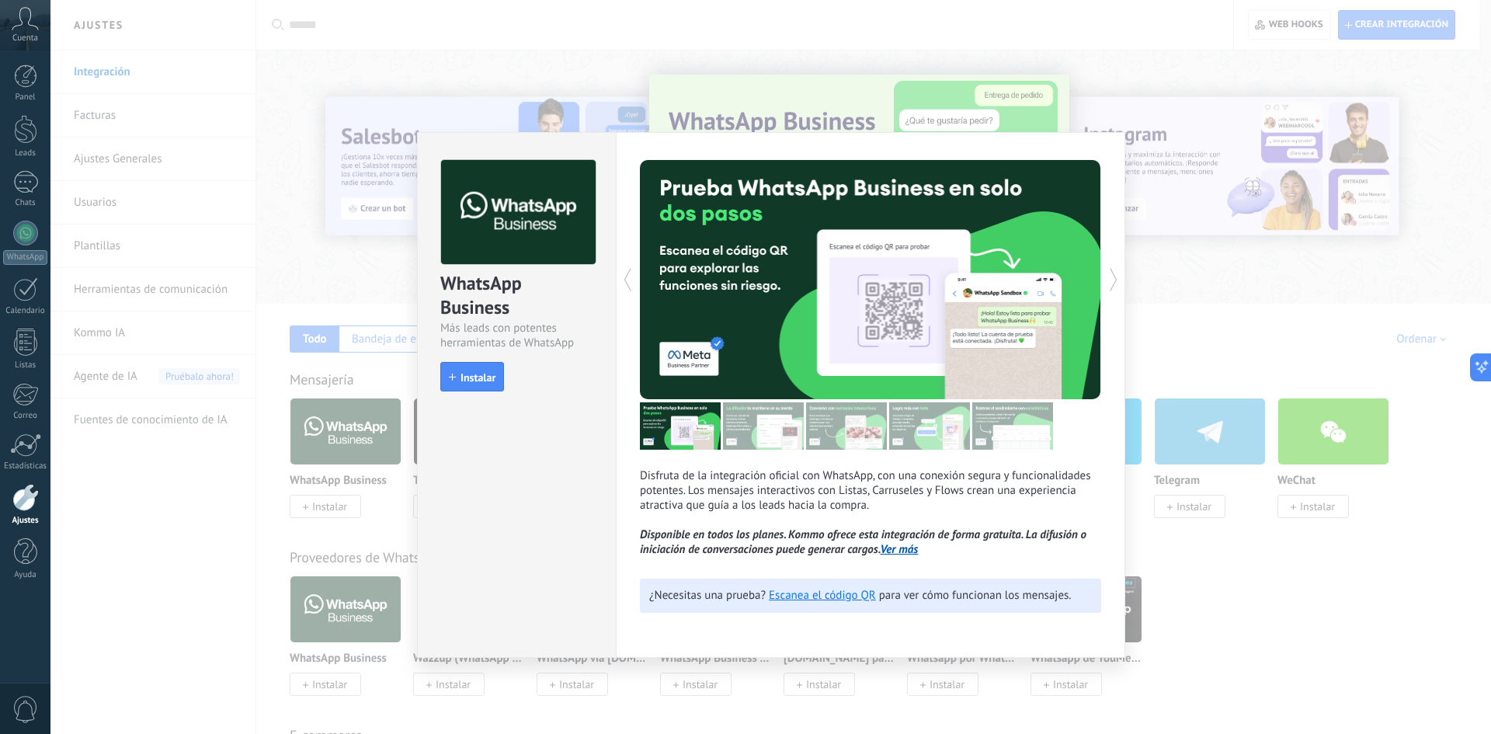
click at [1252, 325] on div "WhatsApp Business Más leads con potentes herramientas de WhatsApp install Insta…" at bounding box center [770, 367] width 1441 height 734
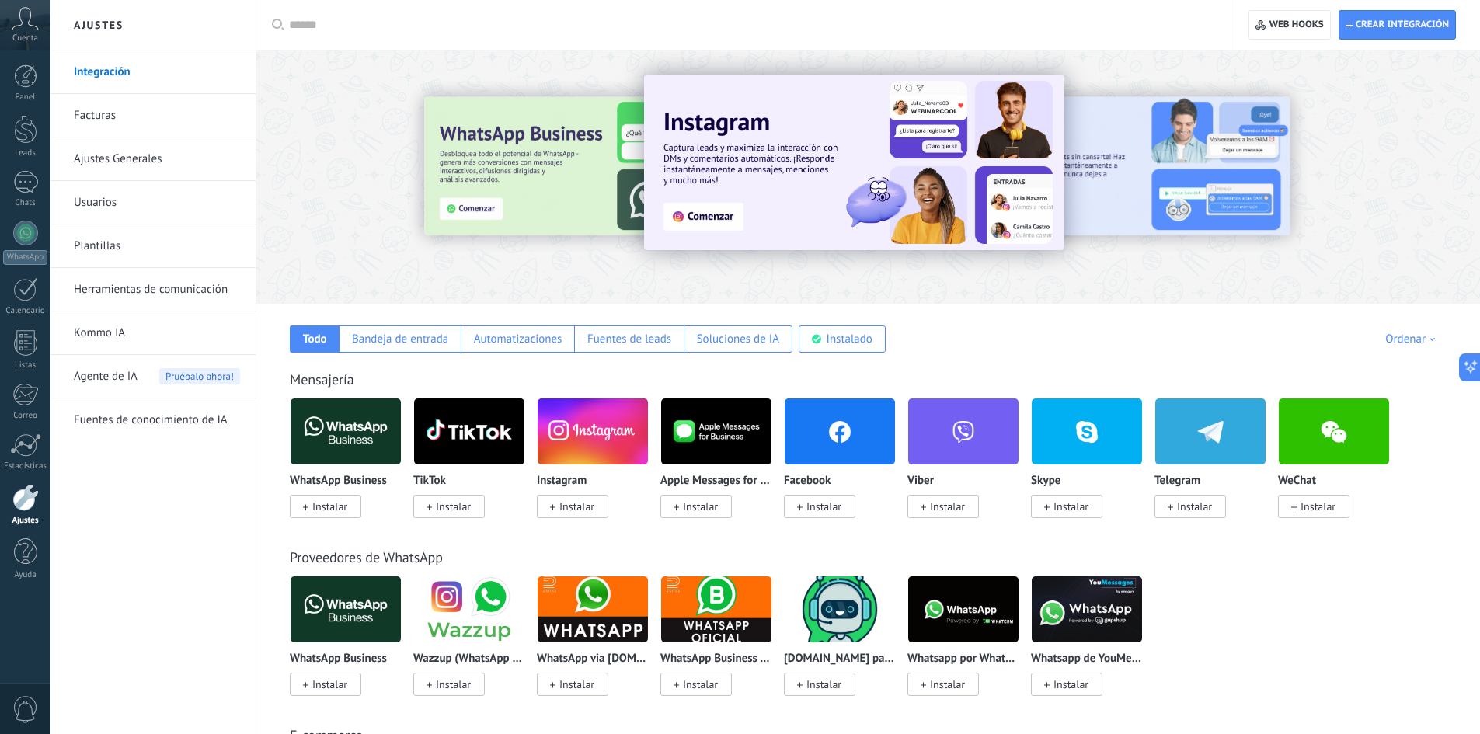
click at [127, 336] on link "Kommo IA" at bounding box center [157, 332] width 166 height 43
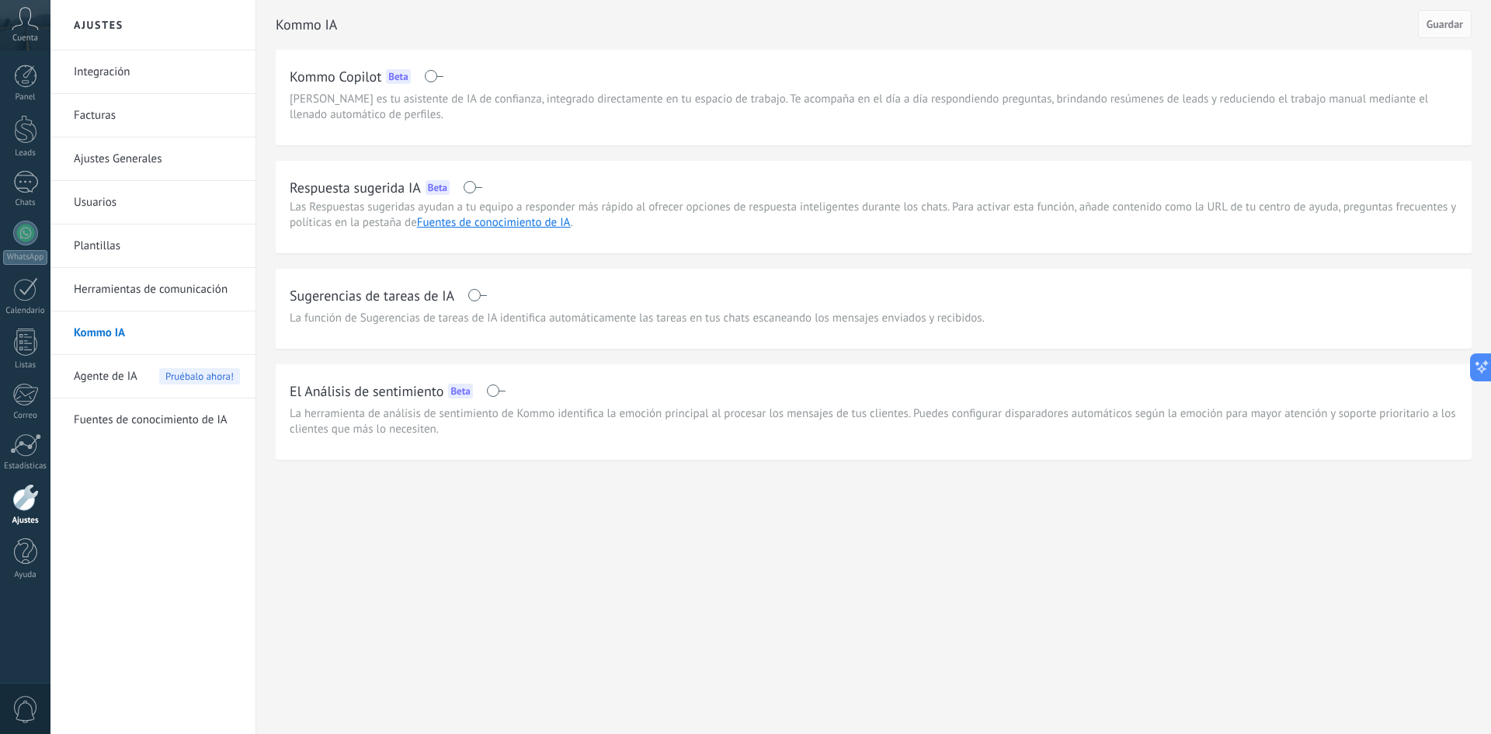
click at [481, 184] on span at bounding box center [472, 187] width 19 height 12
click at [30, 30] on icon at bounding box center [25, 18] width 27 height 23
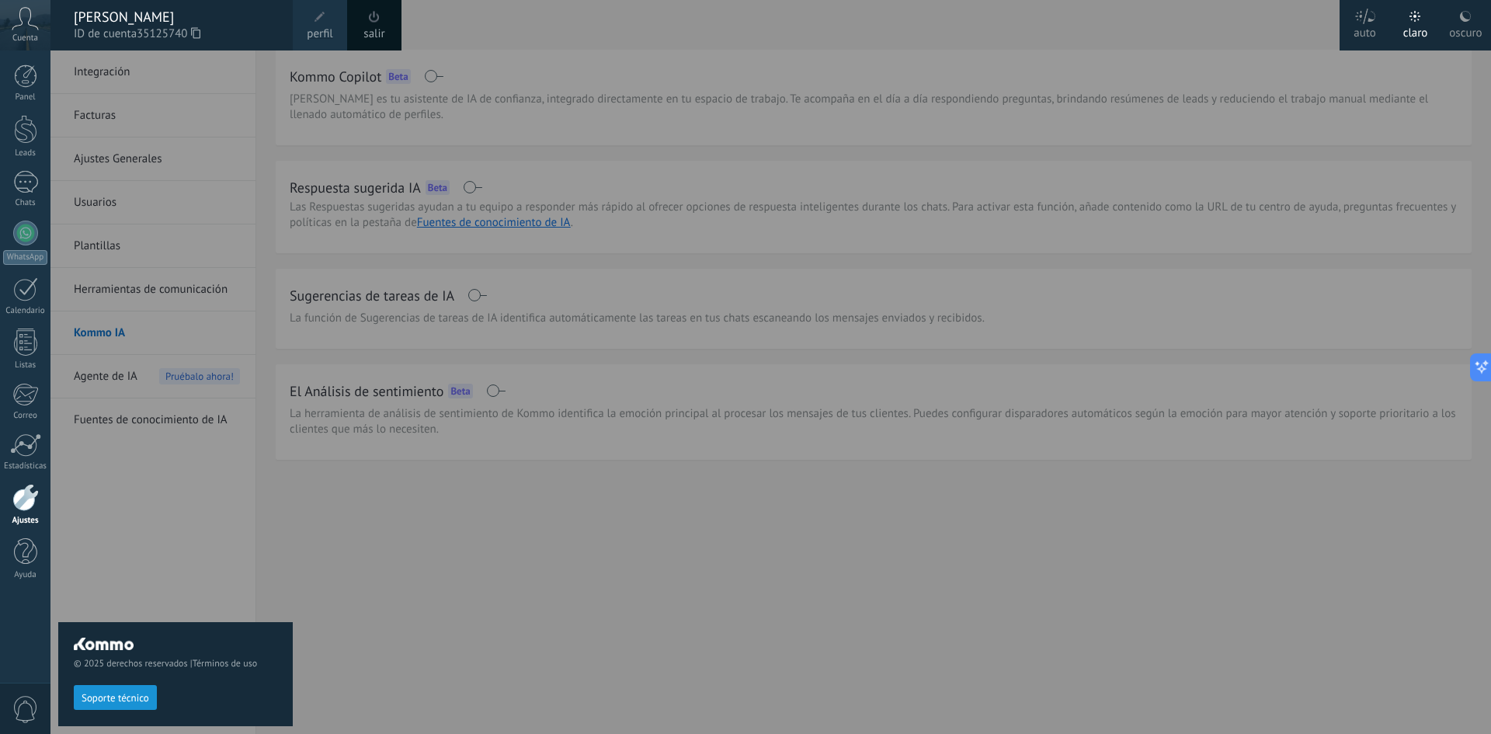
click at [36, 61] on div "Panel Leads Chats WhatsApp Clientes" at bounding box center [50, 366] width 101 height 633
click at [28, 75] on div at bounding box center [25, 75] width 23 height 23
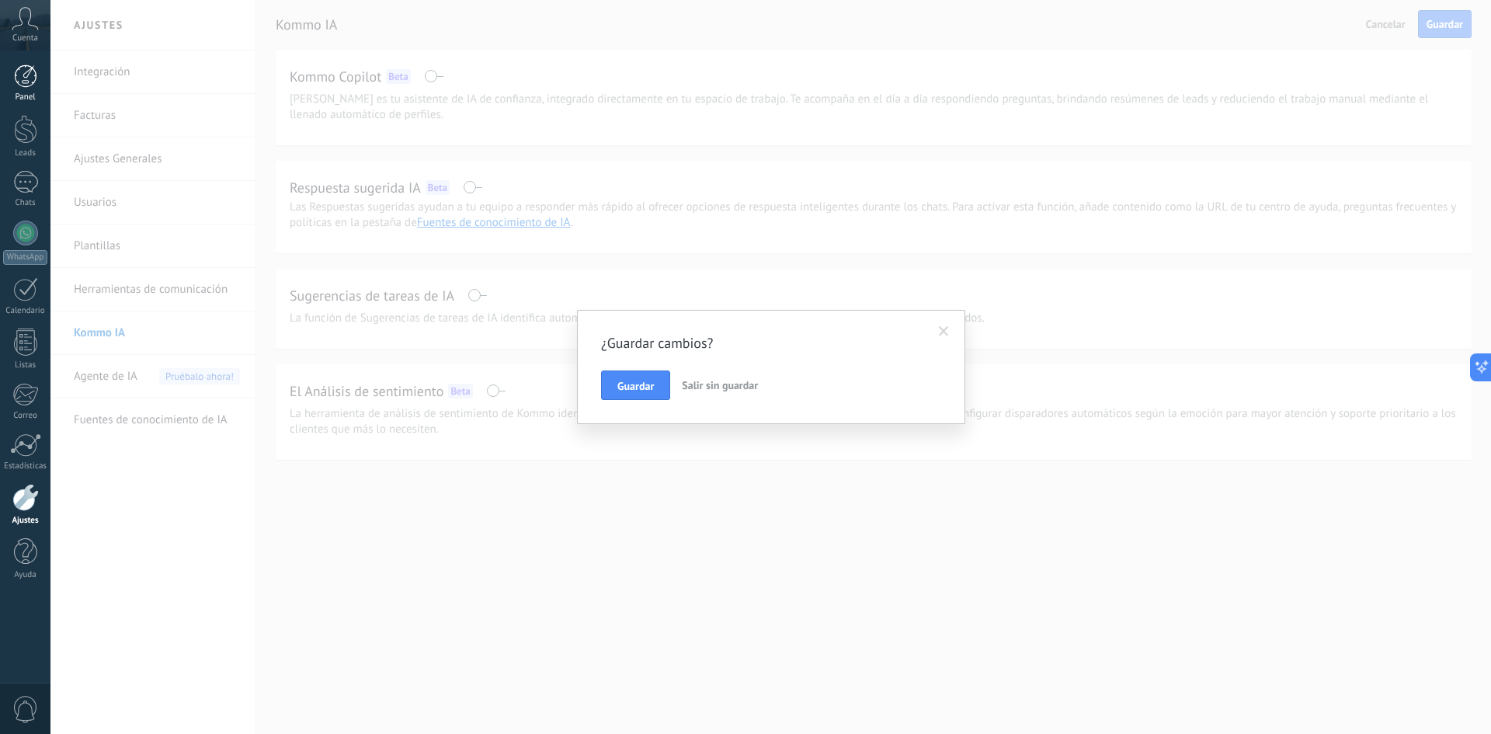
click at [28, 75] on div at bounding box center [25, 75] width 23 height 23
click at [614, 388] on button "Guardar" at bounding box center [635, 385] width 69 height 30
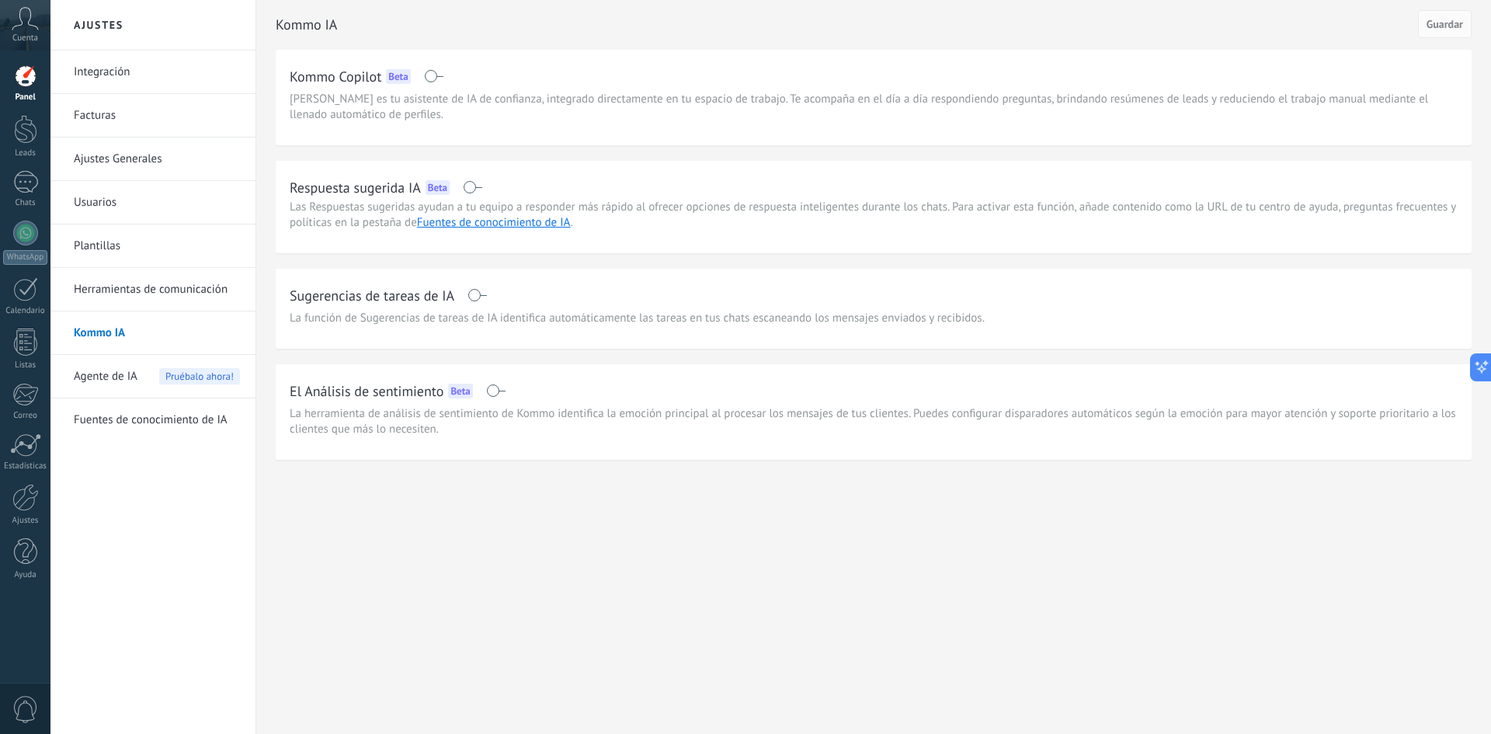
click at [34, 91] on link "Panel" at bounding box center [25, 83] width 50 height 38
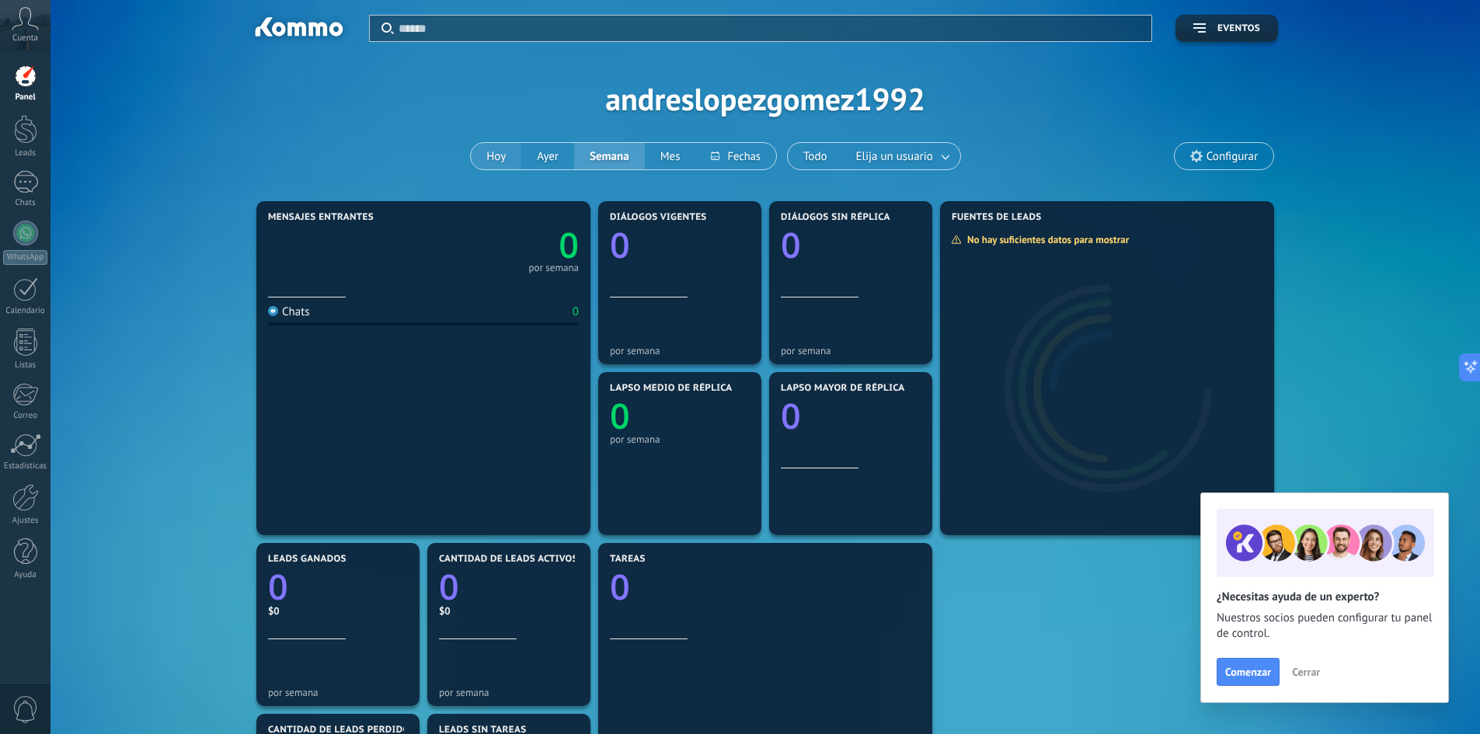
click at [499, 155] on button "Hoy" at bounding box center [496, 156] width 50 height 26
click at [333, 253] on div "0 [DATE]" at bounding box center [423, 247] width 311 height 49
drag, startPoint x: 332, startPoint y: 253, endPoint x: 262, endPoint y: 219, distance: 78.5
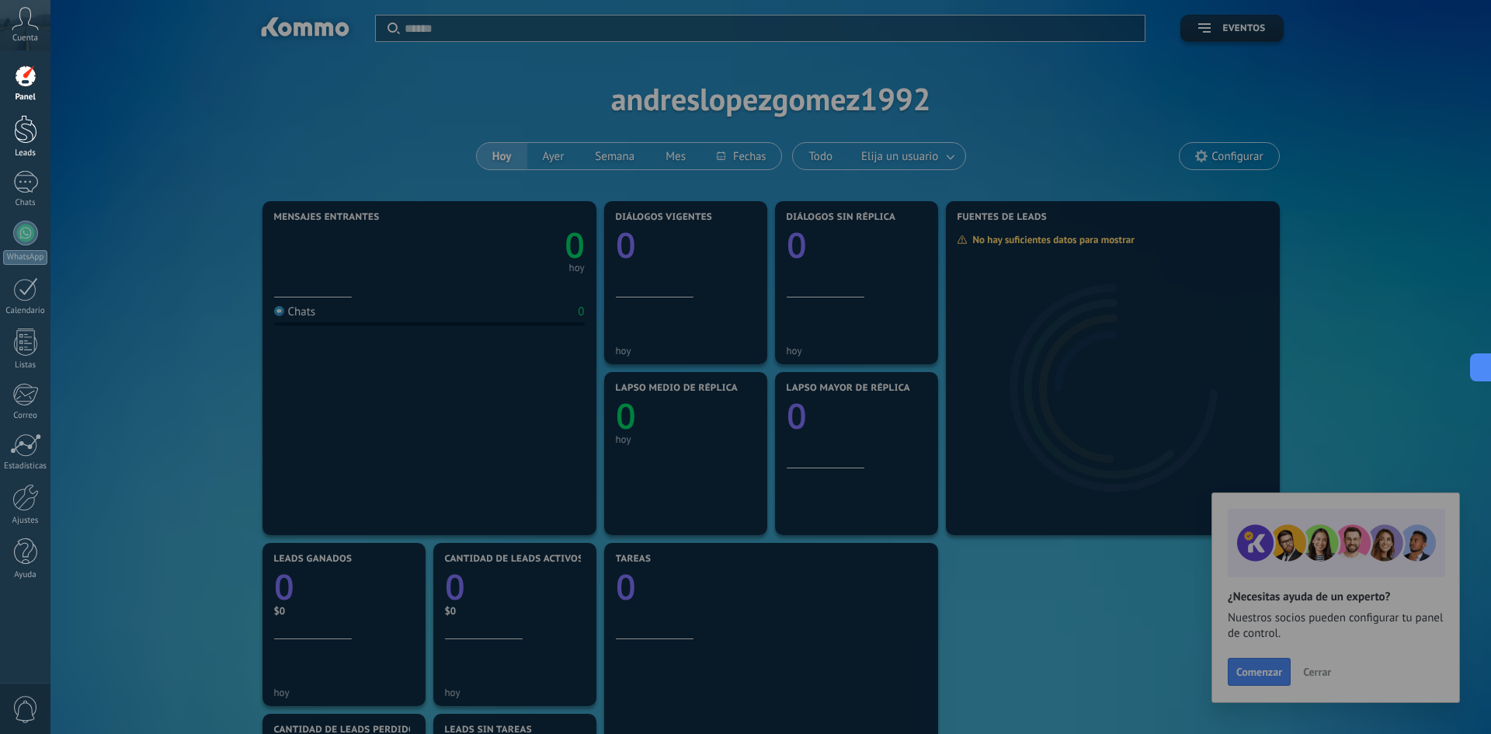
click at [42, 130] on link "Leads" at bounding box center [25, 136] width 50 height 43
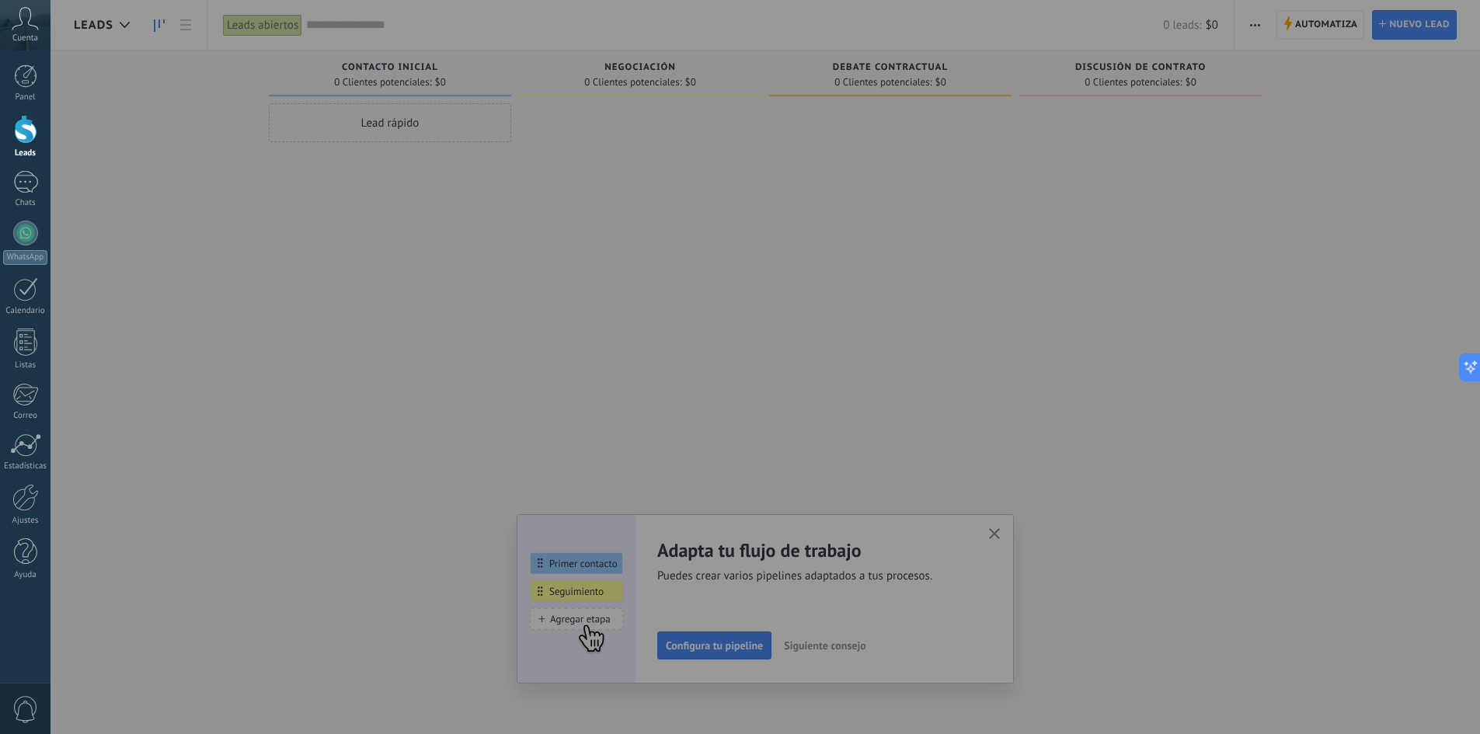
click at [1000, 533] on div at bounding box center [790, 367] width 1480 height 734
click at [310, 114] on div at bounding box center [790, 367] width 1480 height 734
click at [24, 196] on link "Chats" at bounding box center [25, 189] width 50 height 37
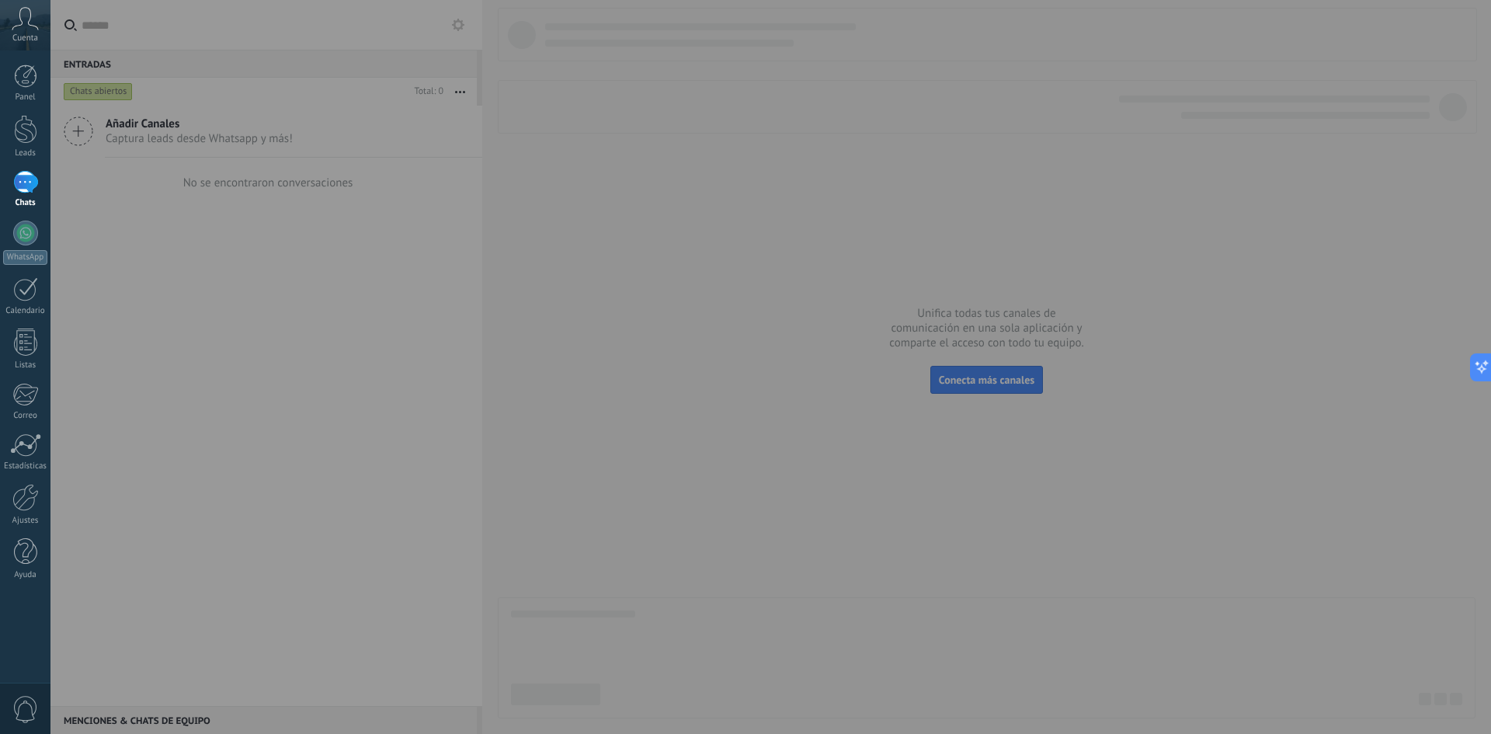
click at [315, 412] on div at bounding box center [795, 367] width 1491 height 734
click at [78, 131] on div at bounding box center [795, 367] width 1491 height 734
click at [21, 82] on div at bounding box center [25, 75] width 23 height 23
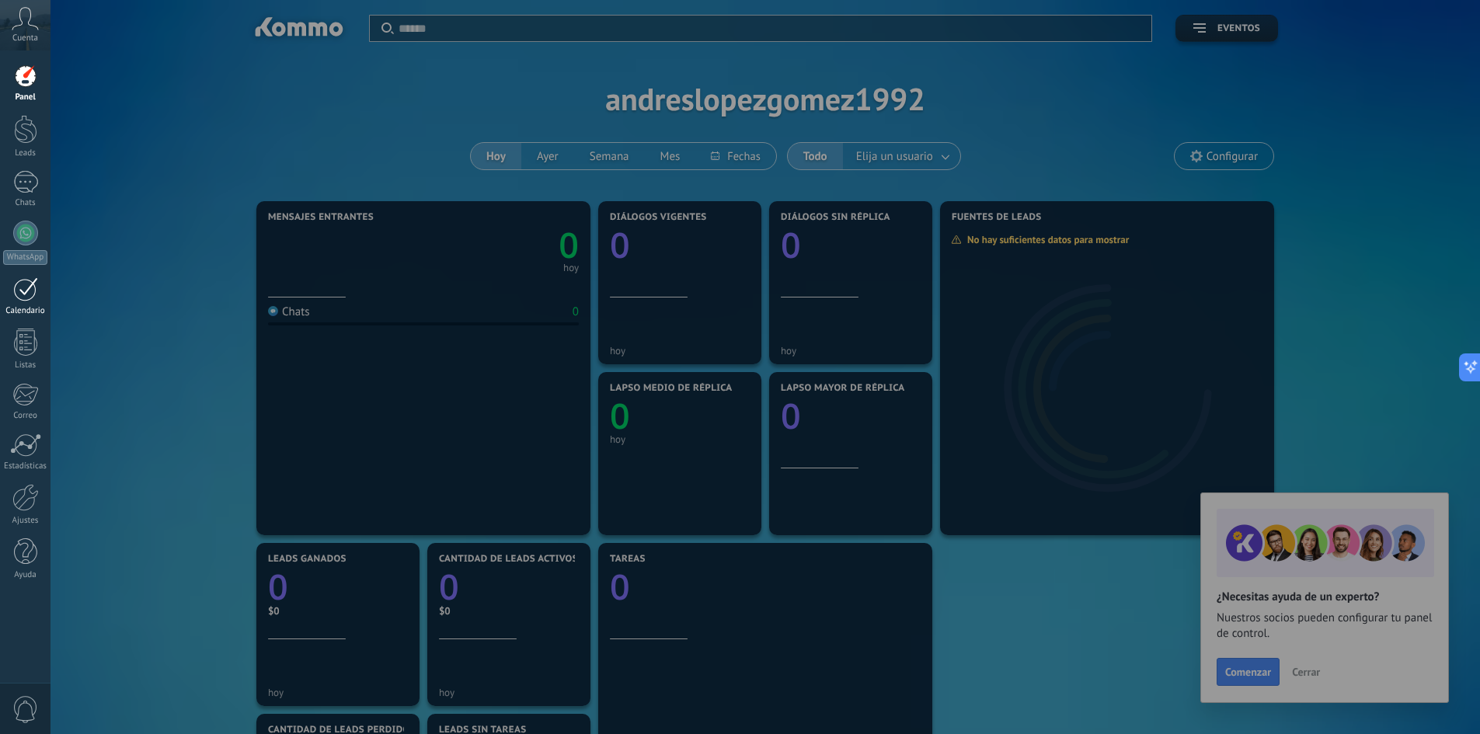
click at [35, 302] on link "Calendario" at bounding box center [25, 296] width 50 height 39
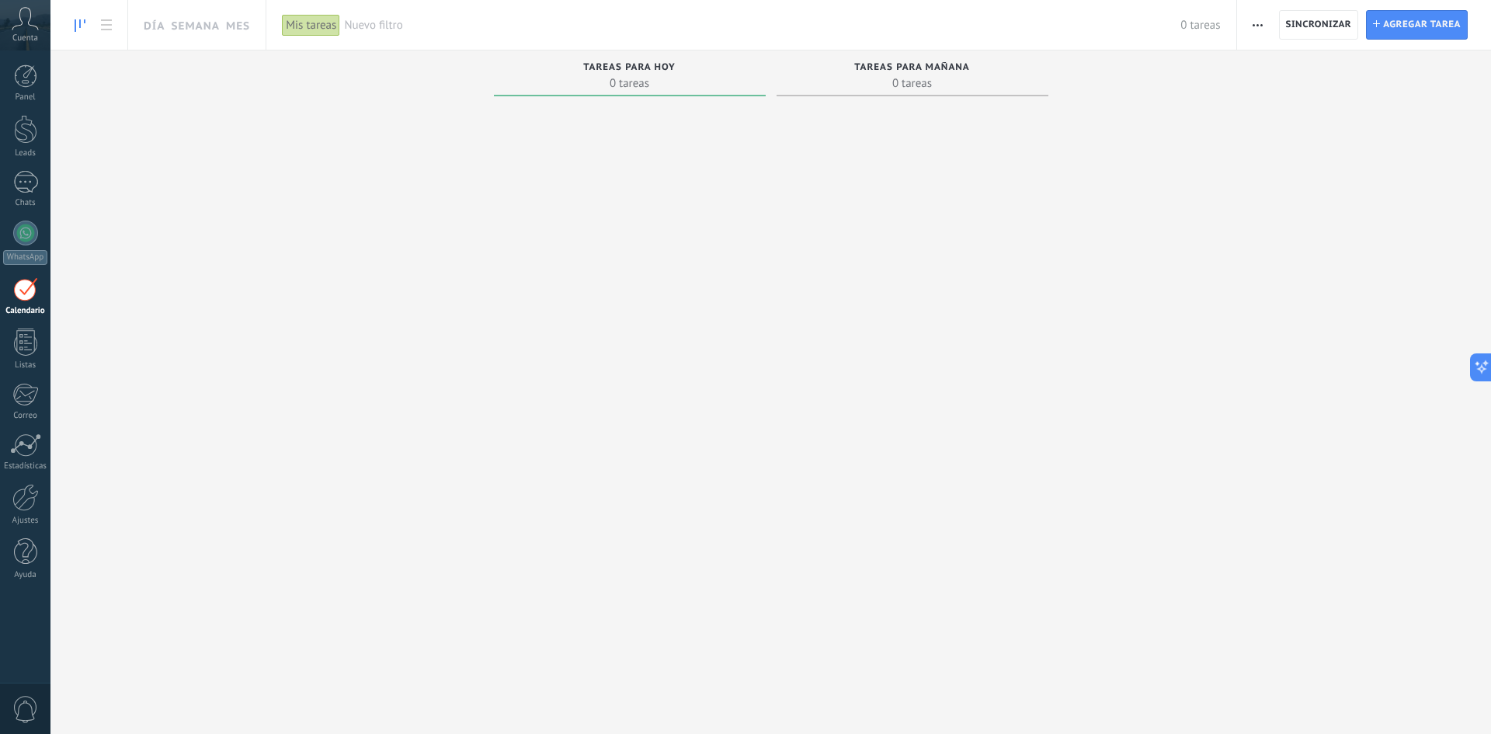
click at [19, 21] on icon at bounding box center [25, 18] width 27 height 23
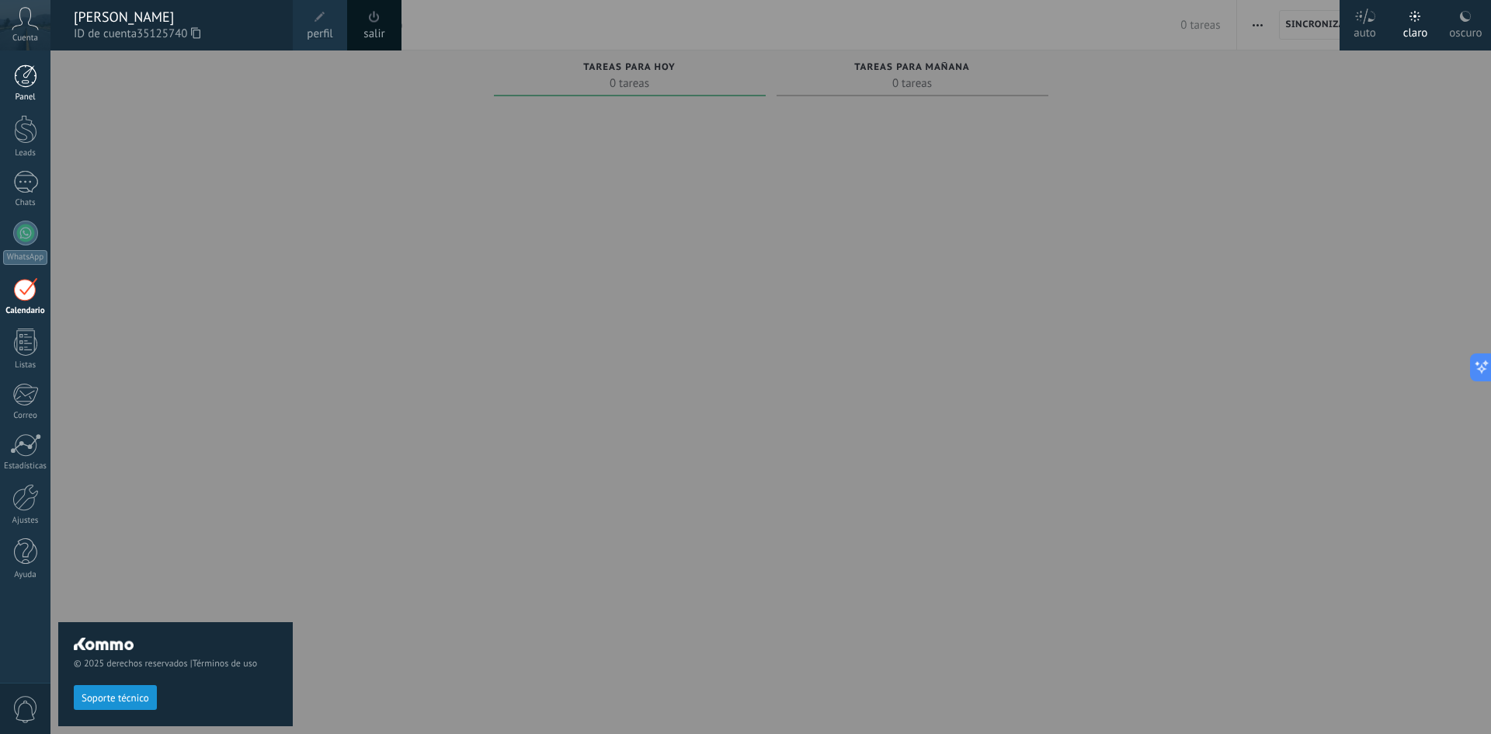
click at [21, 85] on div at bounding box center [25, 75] width 23 height 23
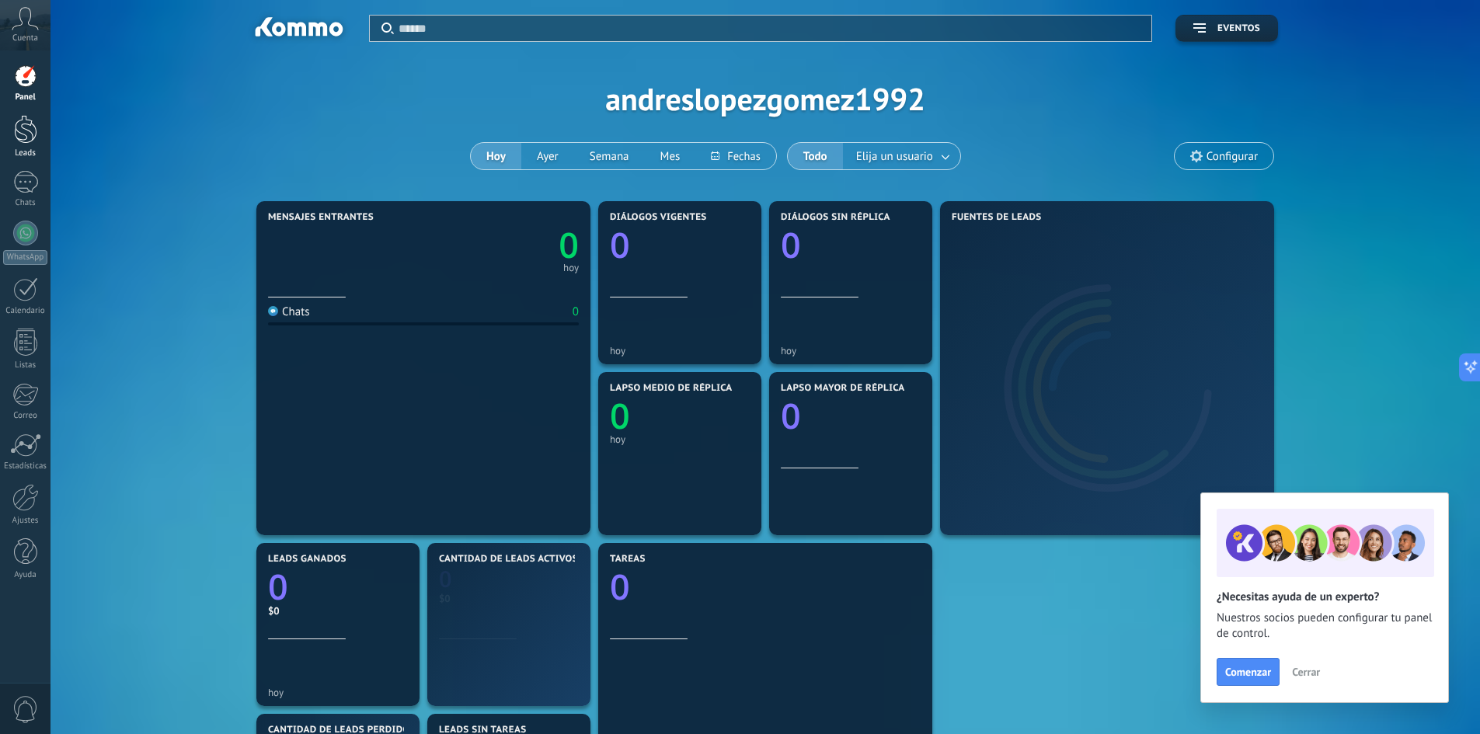
click at [29, 156] on div "Leads" at bounding box center [25, 153] width 45 height 10
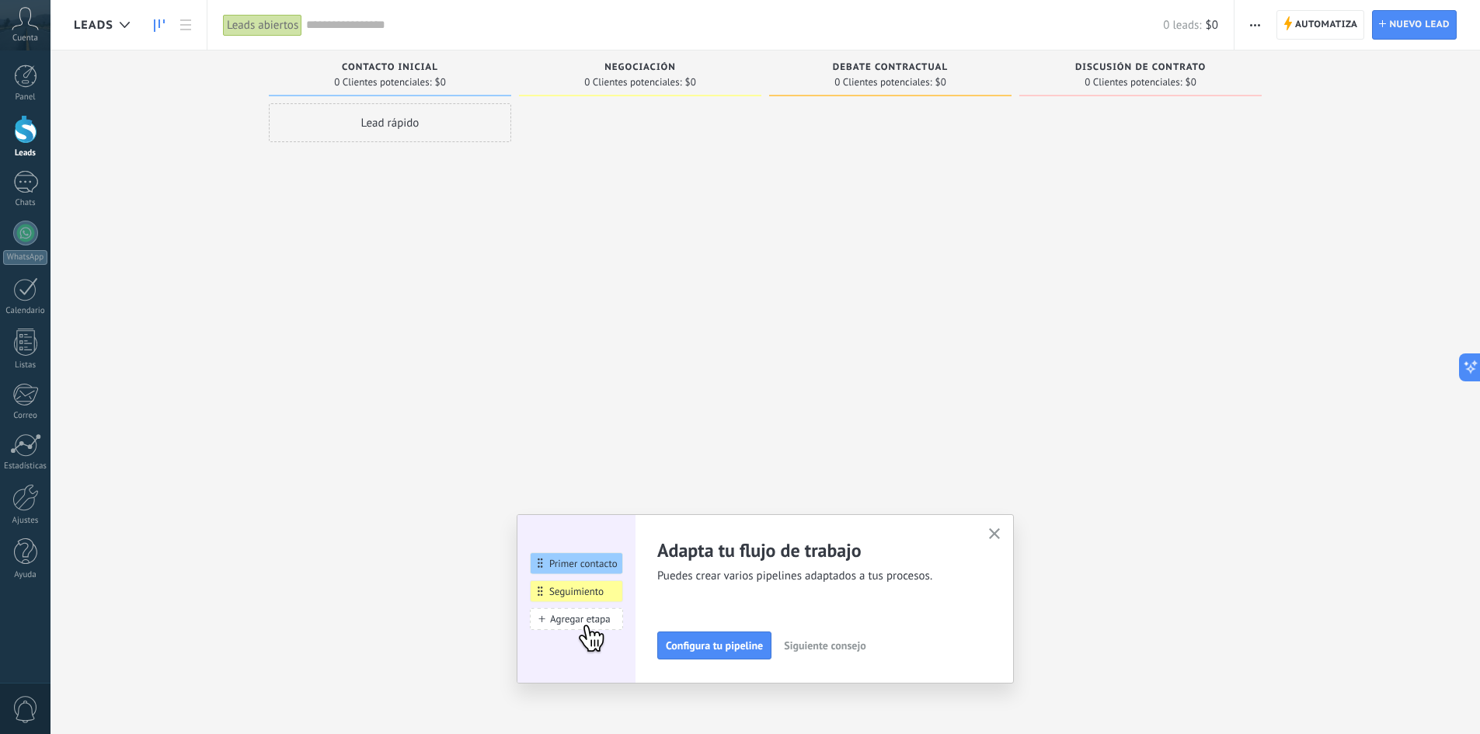
click at [1000, 531] on use "button" at bounding box center [995, 534] width 12 height 12
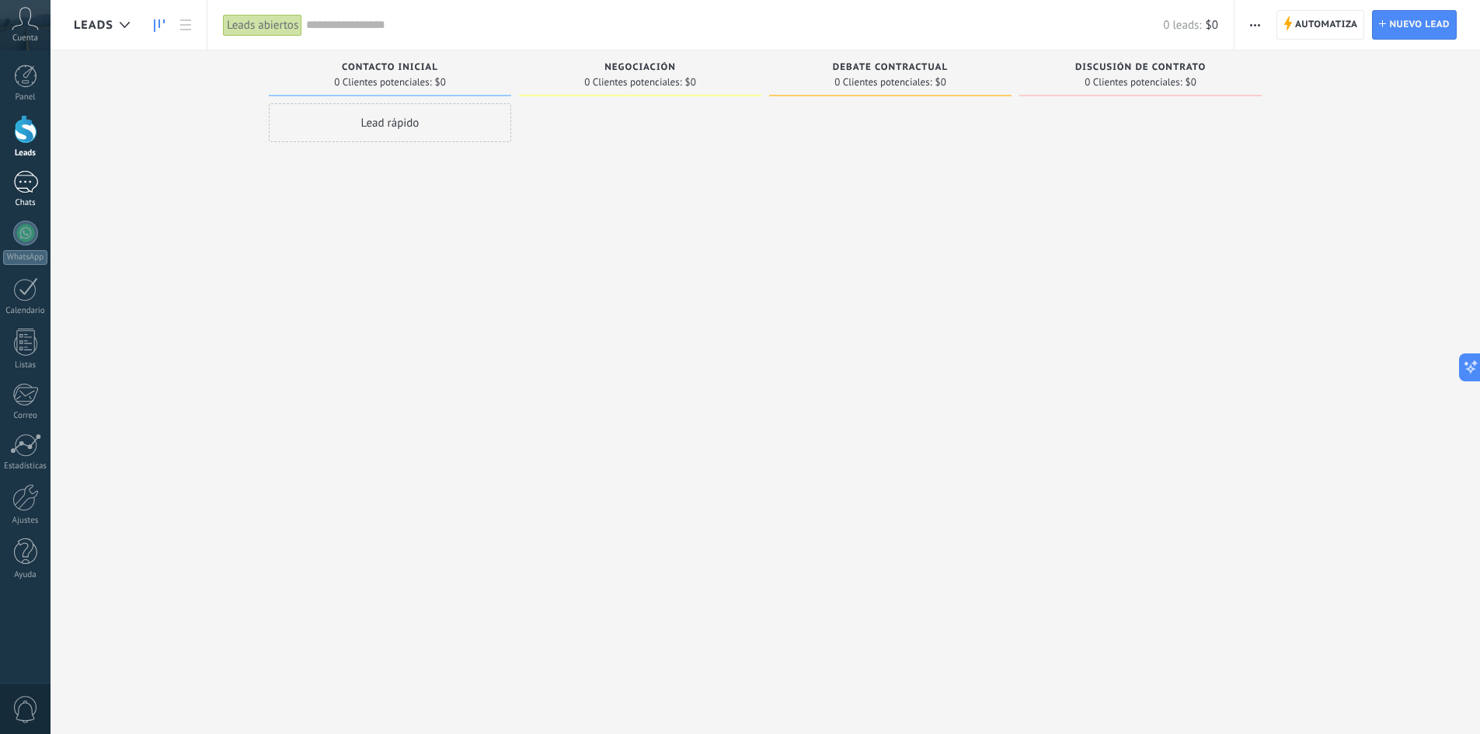
click at [19, 198] on div "Chats" at bounding box center [25, 203] width 45 height 10
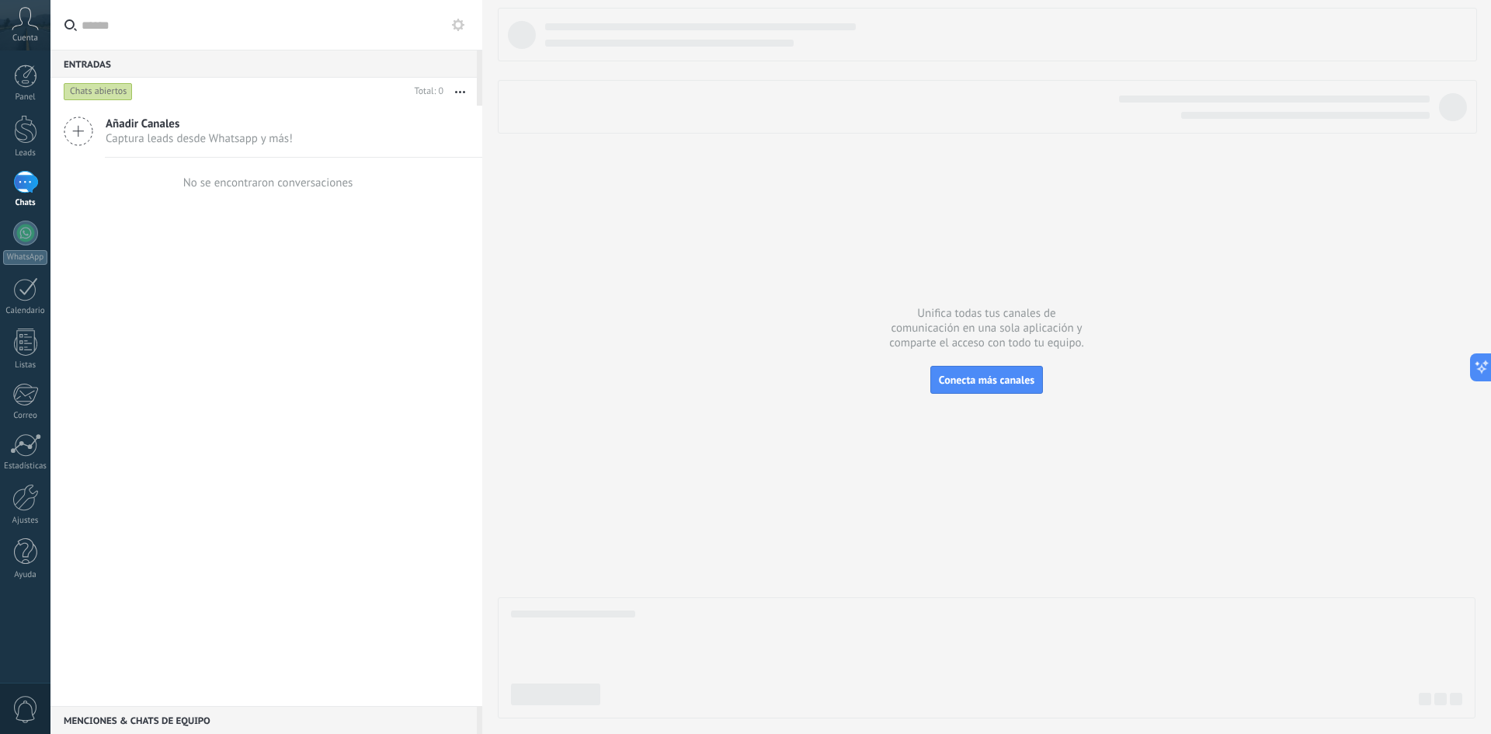
click at [76, 128] on icon at bounding box center [79, 131] width 30 height 30
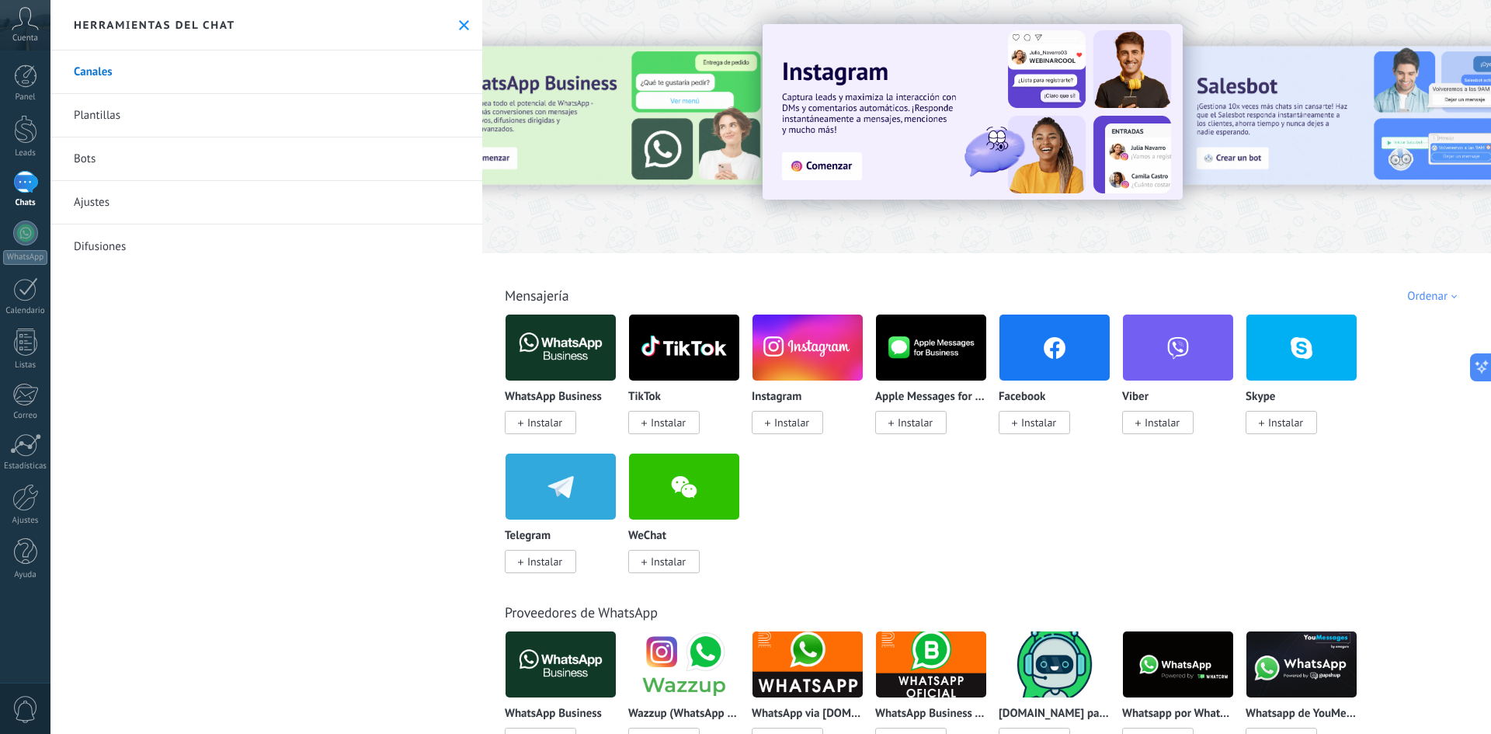
click at [122, 162] on link "Bots" at bounding box center [266, 158] width 432 height 43
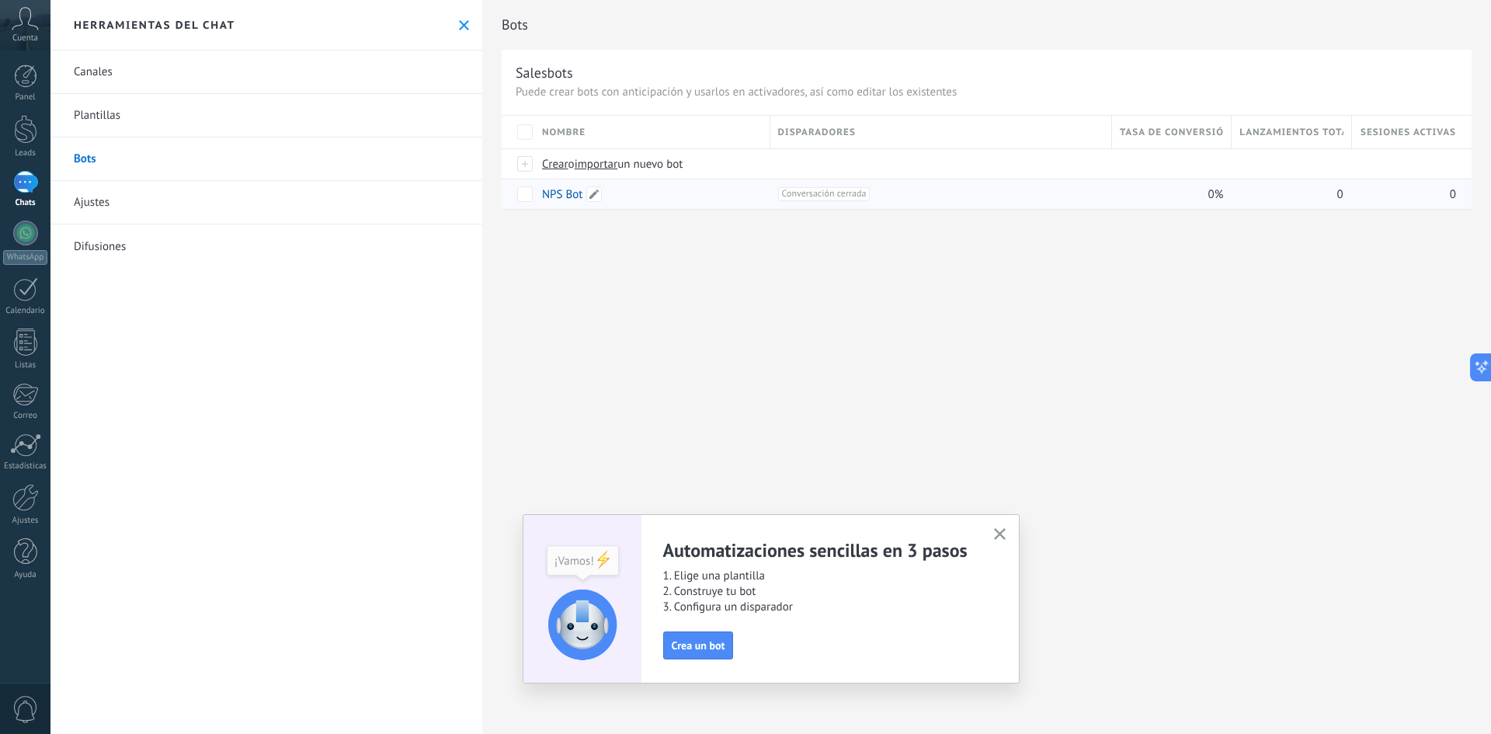
click at [555, 198] on link "NPS Bot" at bounding box center [562, 194] width 40 height 15
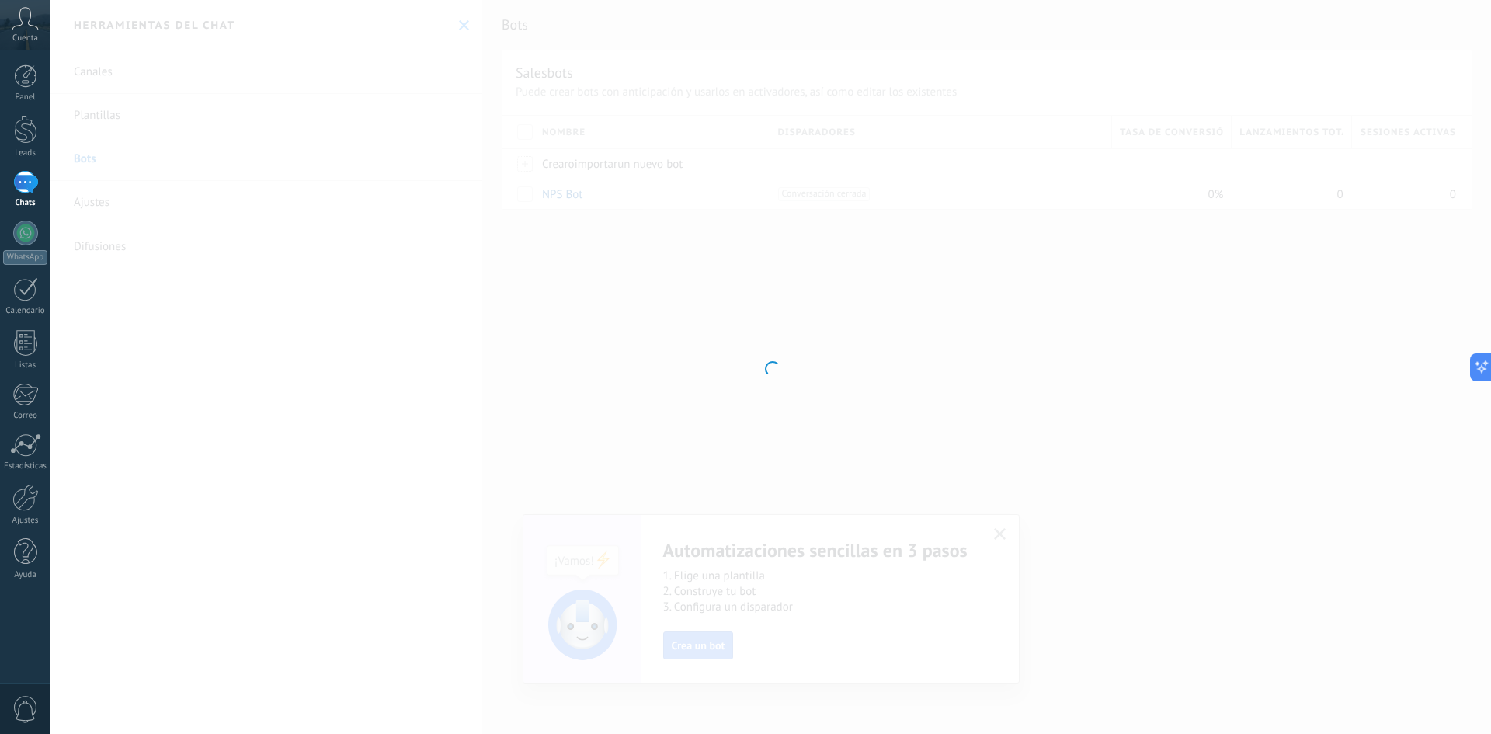
type input "*******"
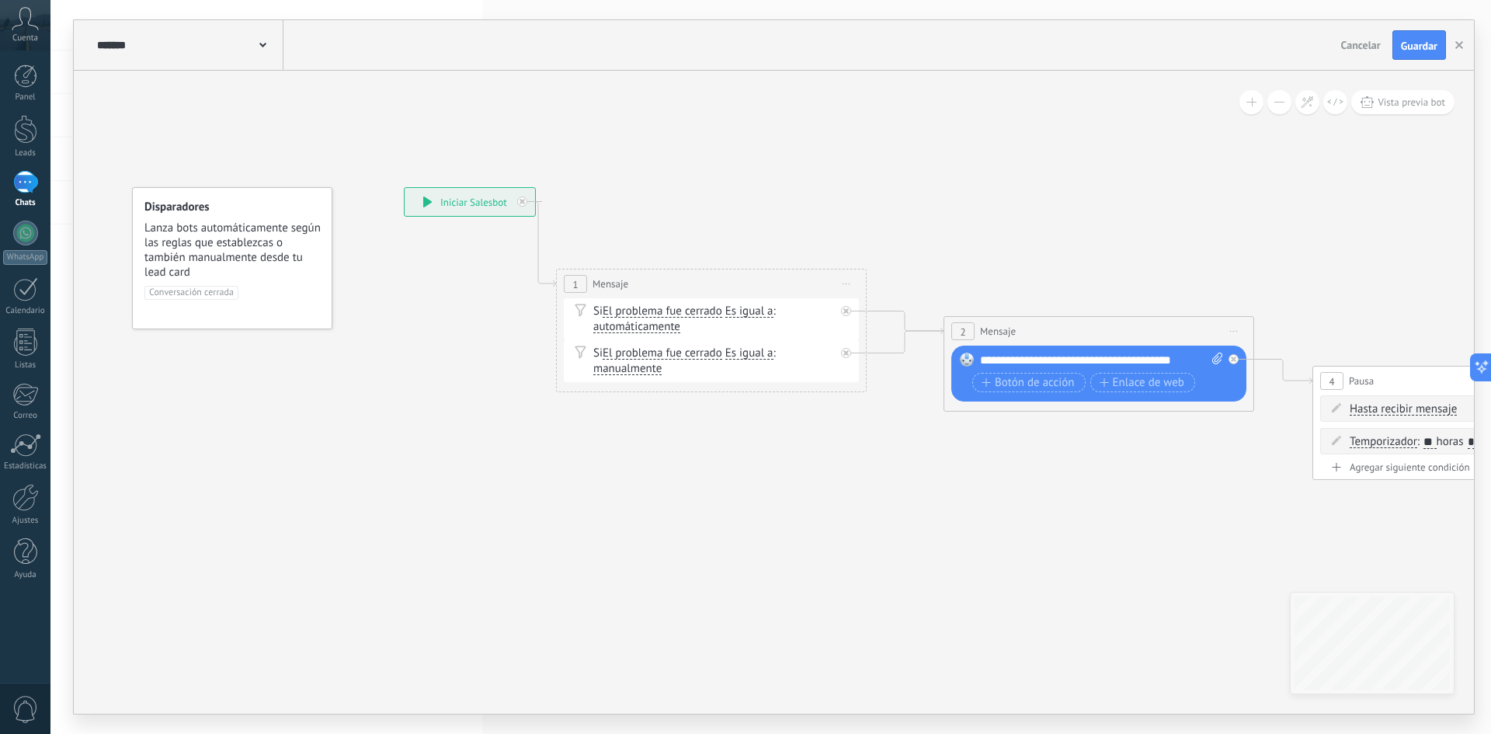
click at [453, 203] on div "**********" at bounding box center [470, 202] width 130 height 28
click at [426, 196] on icon at bounding box center [427, 201] width 9 height 11
click at [1236, 361] on div at bounding box center [1234, 359] width 10 height 10
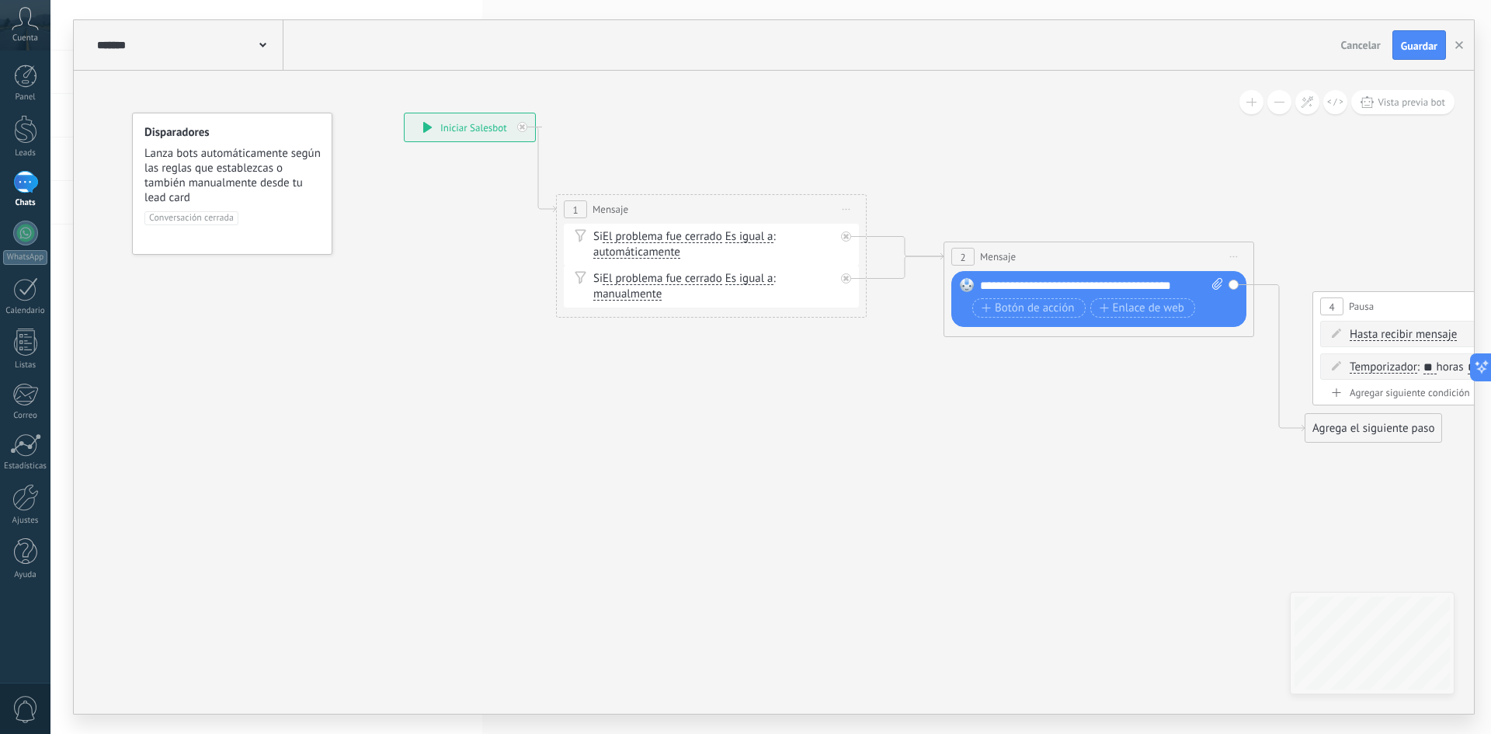
click at [1371, 429] on div "Agrega el siguiente paso" at bounding box center [1374, 429] width 136 height 26
click at [1360, 461] on span "Mensaje" at bounding box center [1366, 455] width 41 height 15
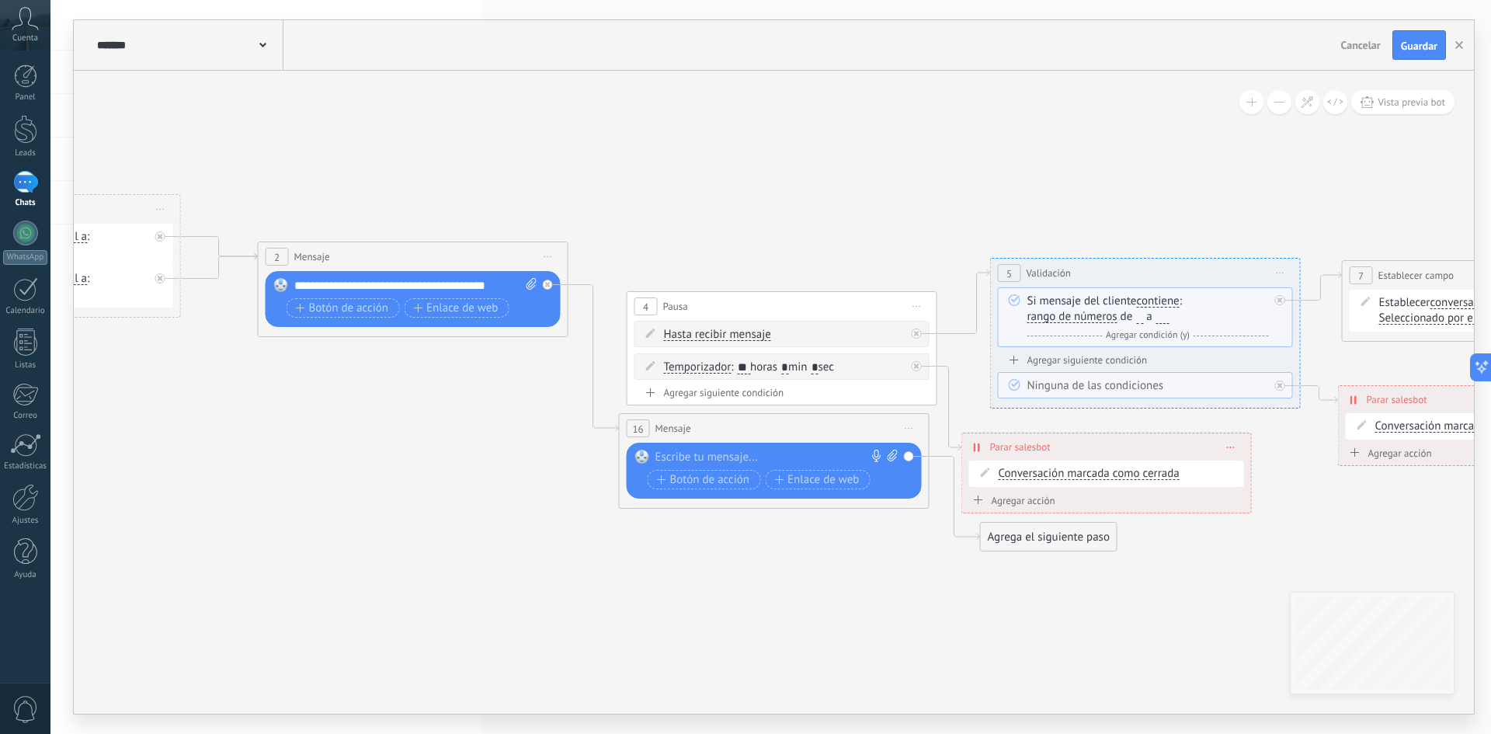
click at [1041, 538] on div "Agrega el siguiente paso" at bounding box center [1049, 537] width 136 height 26
click at [1055, 604] on span "Reacción" at bounding box center [1043, 597] width 44 height 15
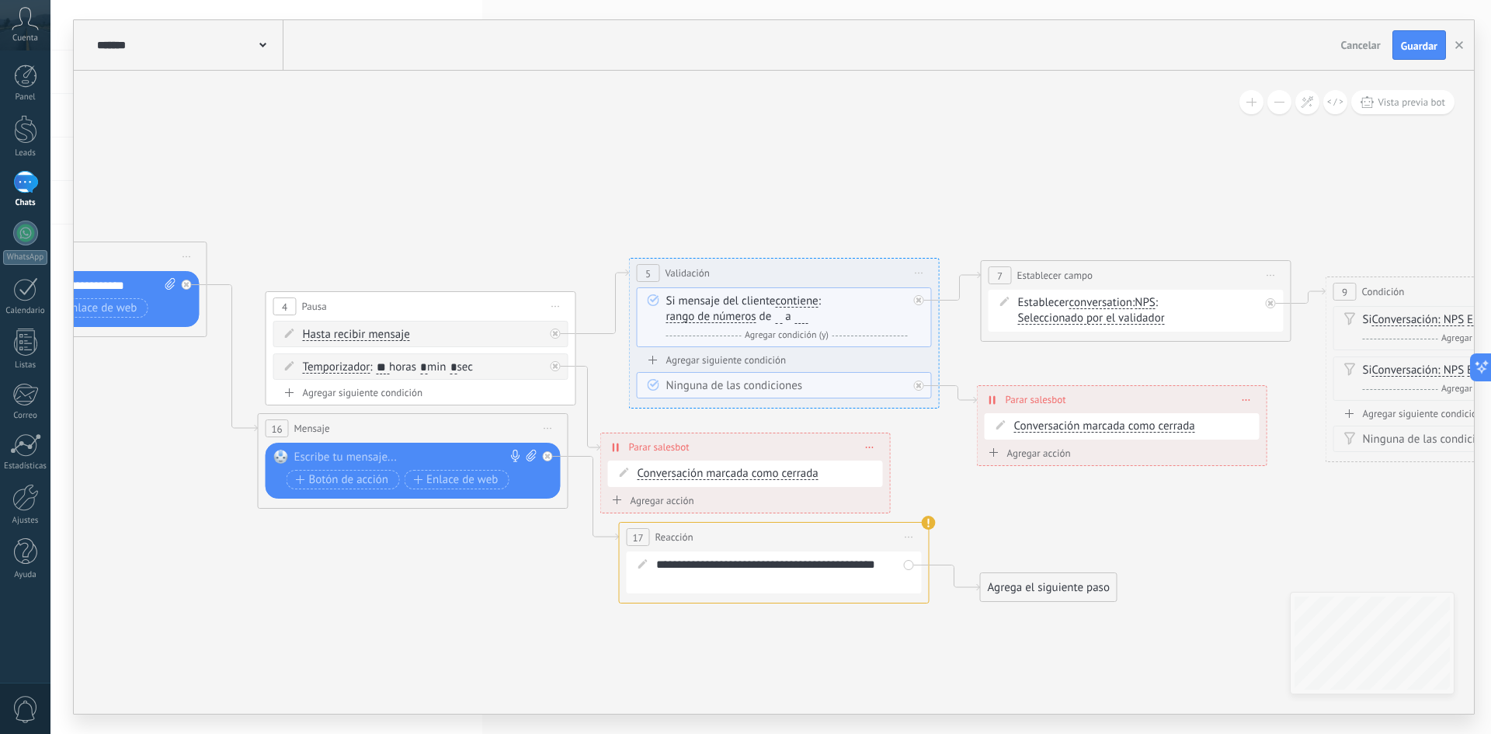
click at [1053, 586] on div "Agrega el siguiente paso" at bounding box center [1049, 588] width 136 height 26
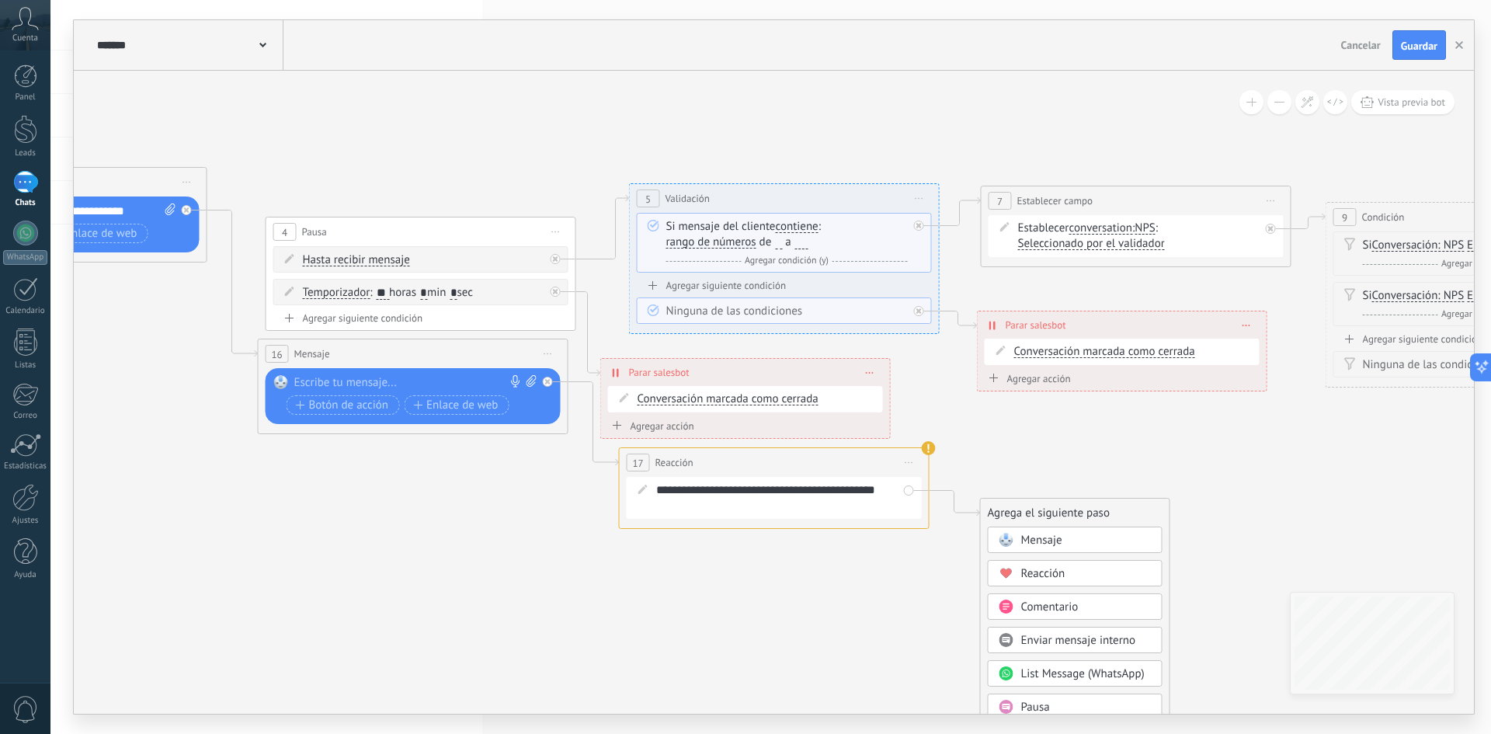
click at [1029, 645] on span "Enviar mensaje interno" at bounding box center [1078, 640] width 115 height 15
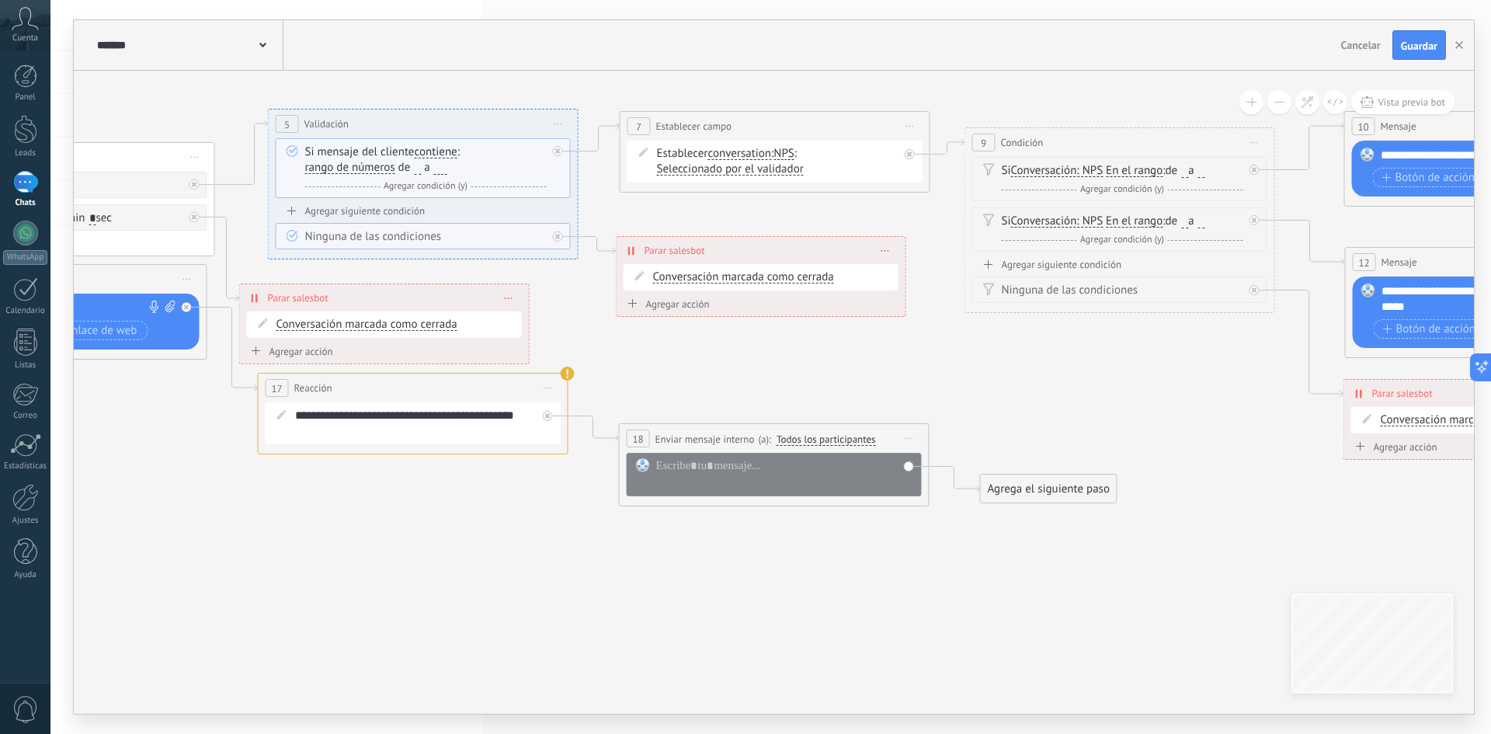
click at [1059, 495] on div "Agrega el siguiente paso" at bounding box center [1049, 489] width 136 height 26
click at [1059, 556] on span "Reacción" at bounding box center [1043, 549] width 44 height 15
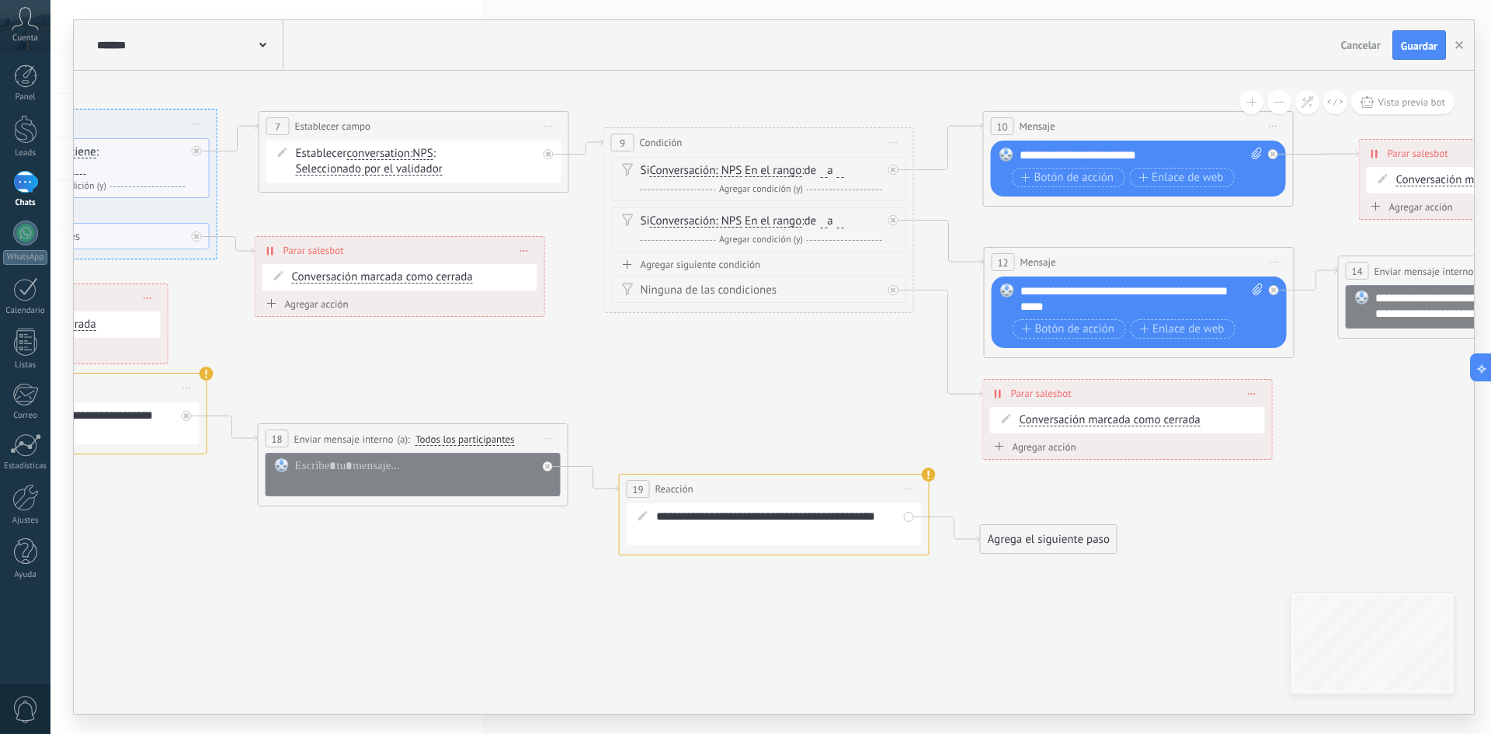
click at [1051, 534] on div "Agrega el siguiente paso" at bounding box center [1049, 540] width 136 height 26
click at [1048, 605] on span "Reacción" at bounding box center [1043, 600] width 44 height 15
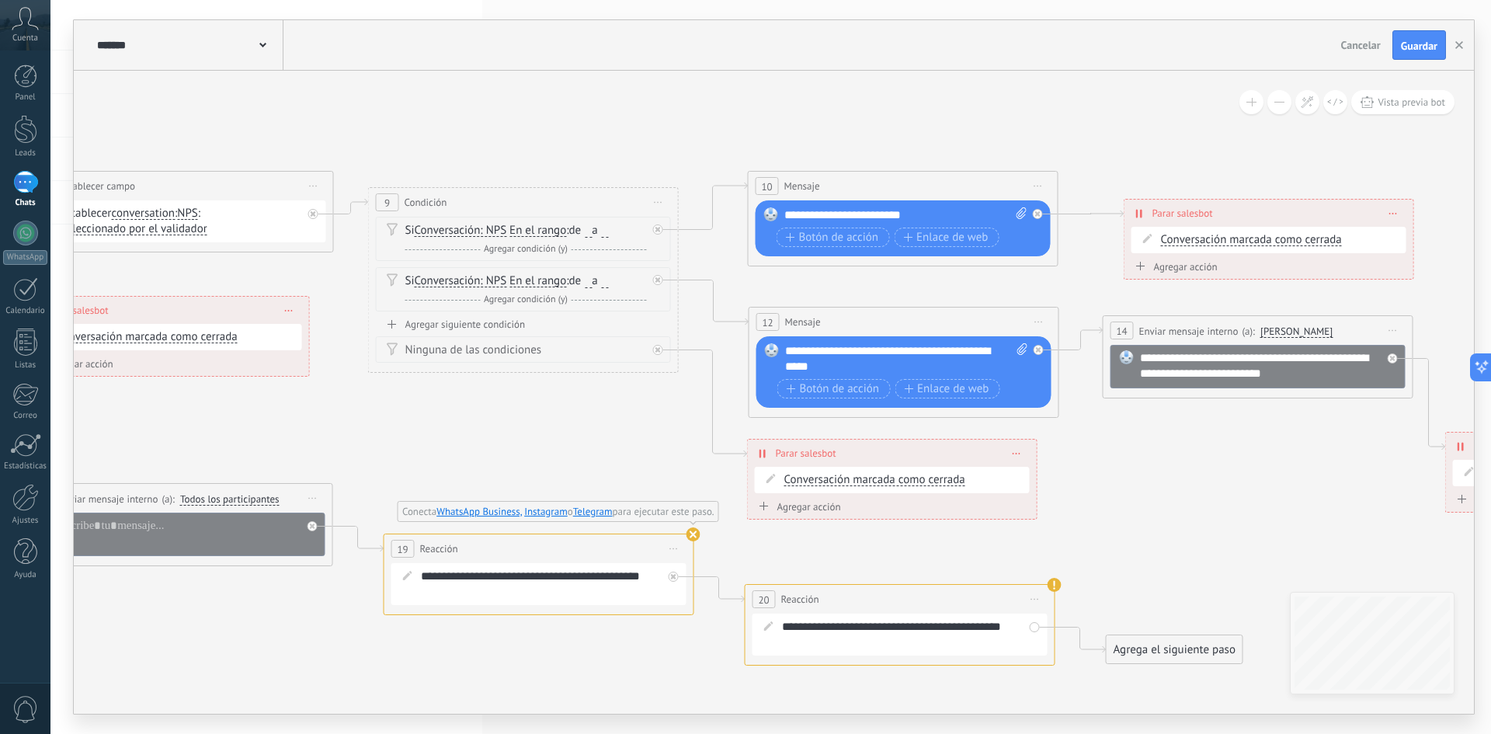
drag, startPoint x: 283, startPoint y: 628, endPoint x: 417, endPoint y: 648, distance: 135.9
click at [433, 644] on icon at bounding box center [67, 344] width 4113 height 1419
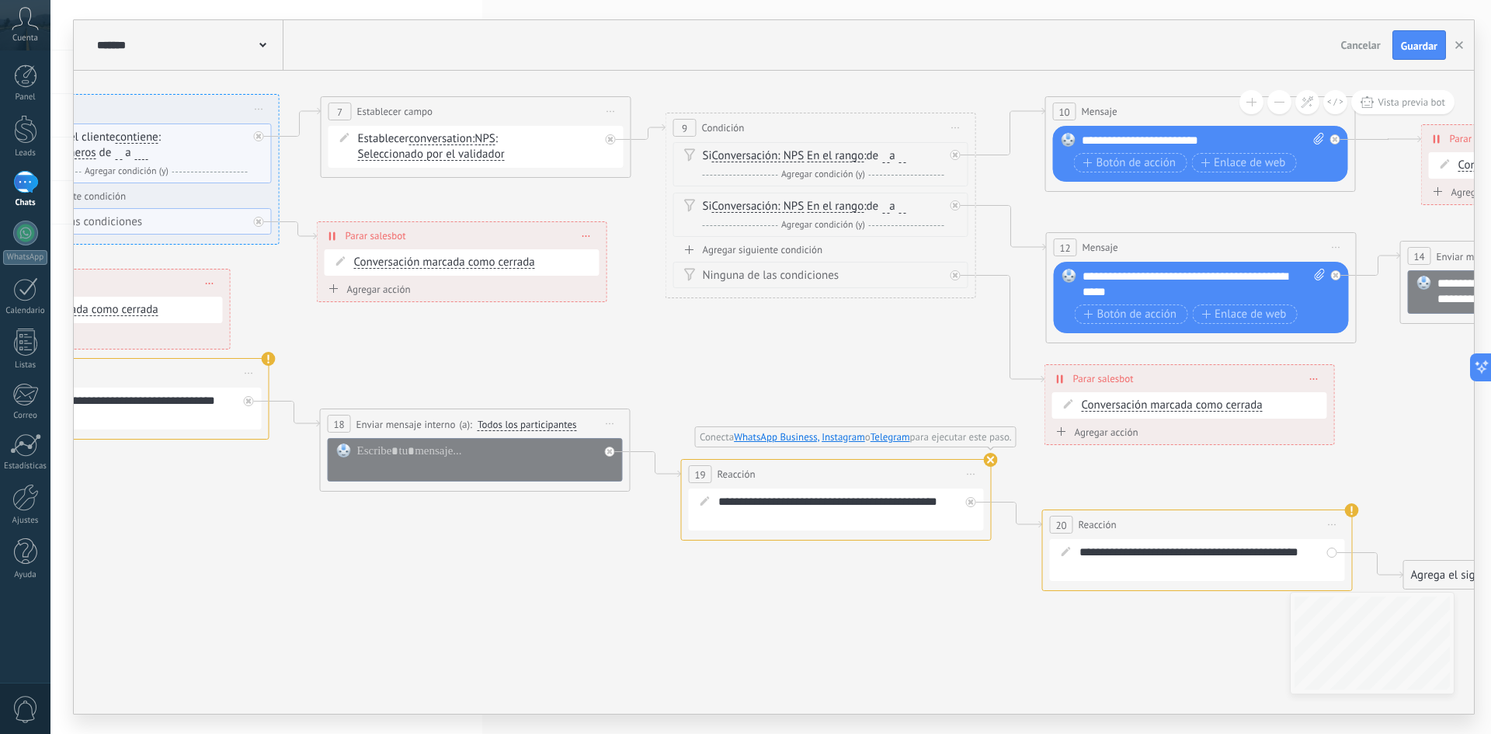
drag, startPoint x: 288, startPoint y: 669, endPoint x: 801, endPoint y: 526, distance: 532.1
click at [763, 539] on icon at bounding box center [364, 269] width 4113 height 1419
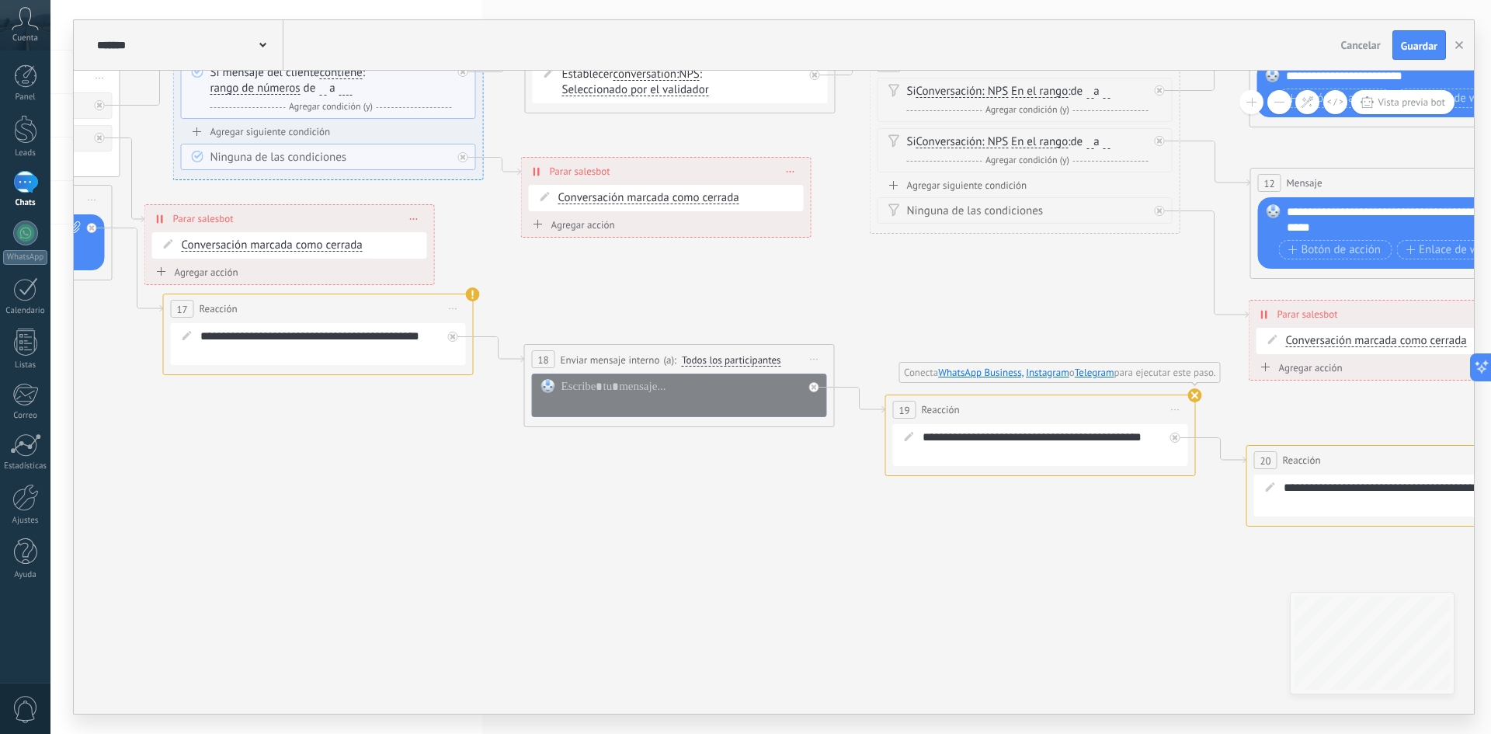
drag, startPoint x: 489, startPoint y: 488, endPoint x: 822, endPoint y: 497, distance: 333.3
click at [778, 510] on icon at bounding box center [569, 205] width 4113 height 1419
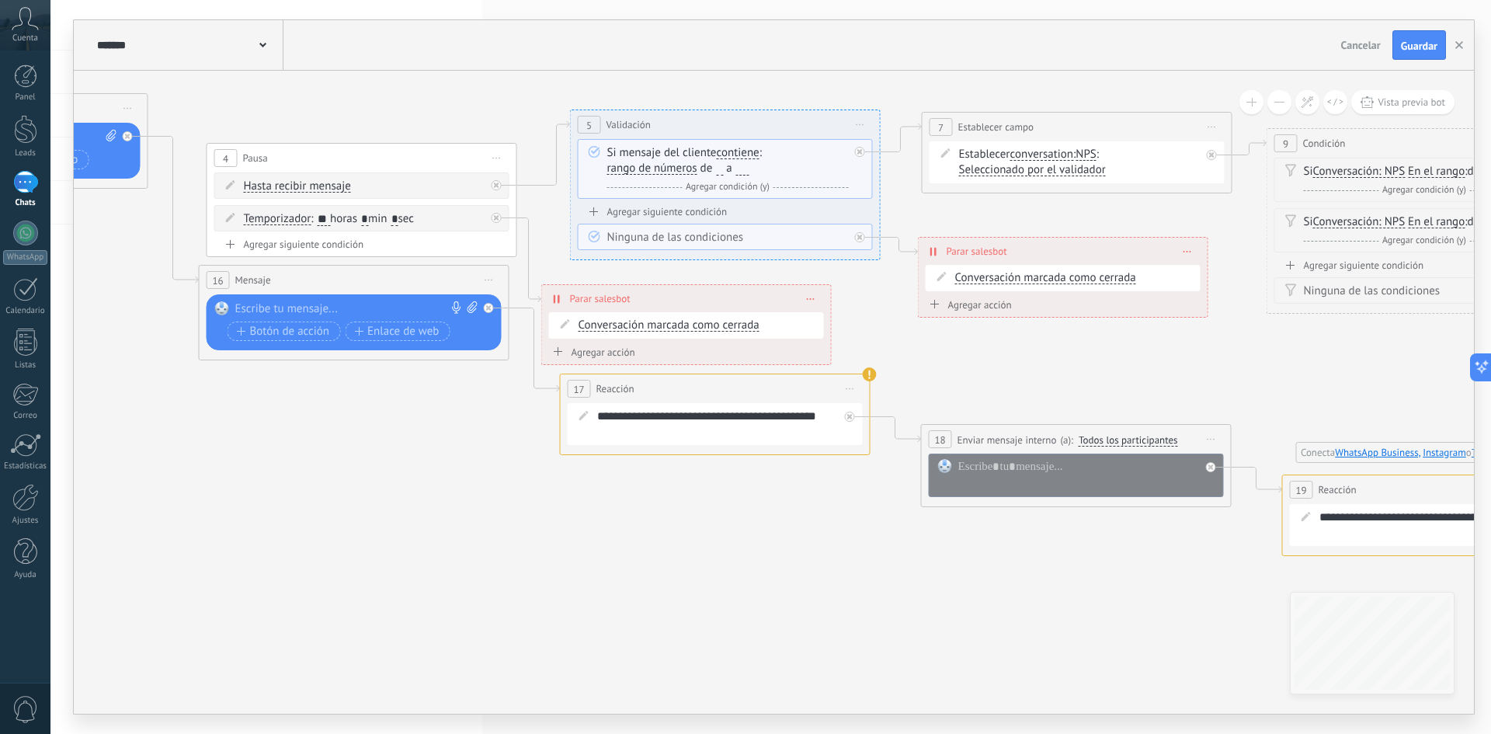
drag, startPoint x: 509, startPoint y: 551, endPoint x: 669, endPoint y: 558, distance: 160.1
click at [642, 557] on icon at bounding box center [966, 285] width 4113 height 1419
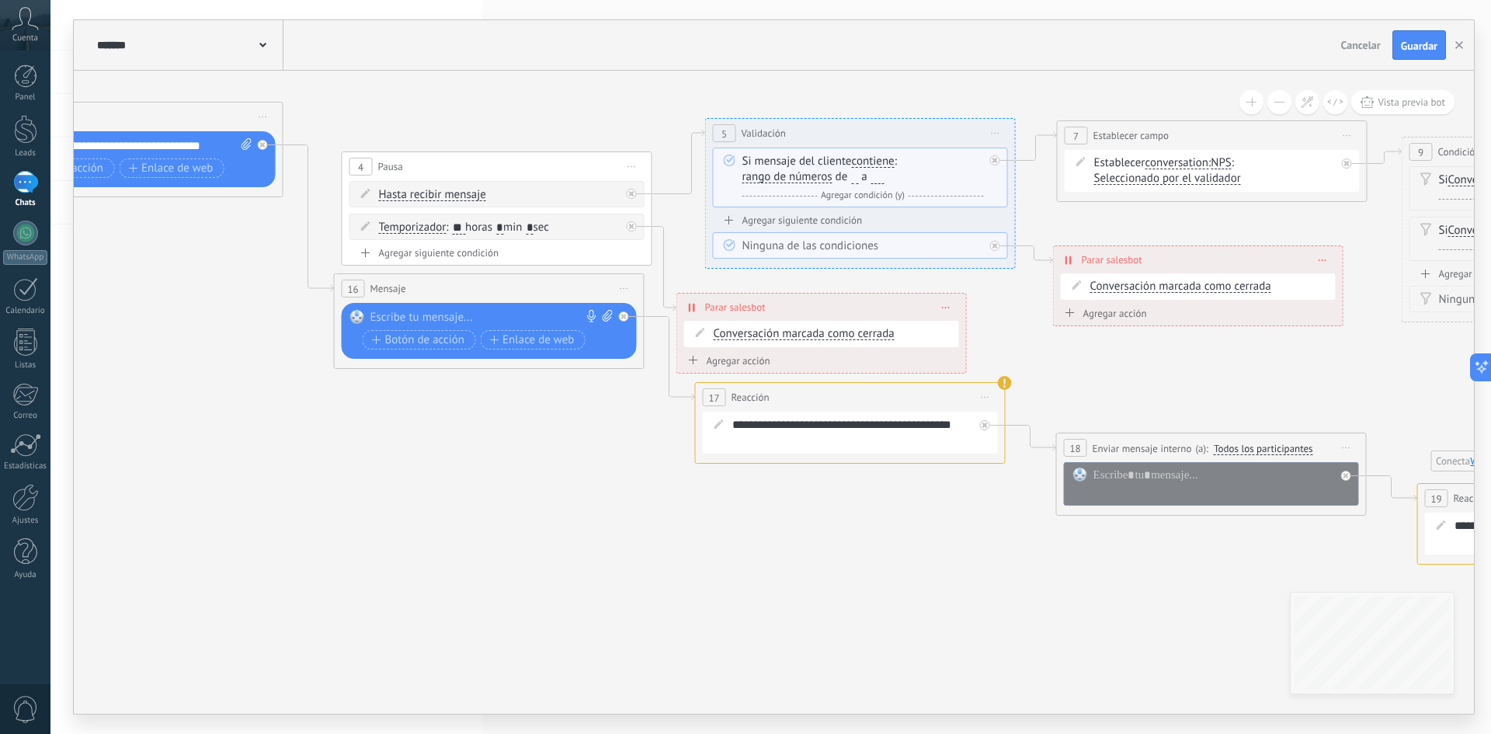
drag, startPoint x: 372, startPoint y: 499, endPoint x: 510, endPoint y: 616, distance: 180.8
click at [501, 625] on icon at bounding box center [1101, 293] width 4113 height 1419
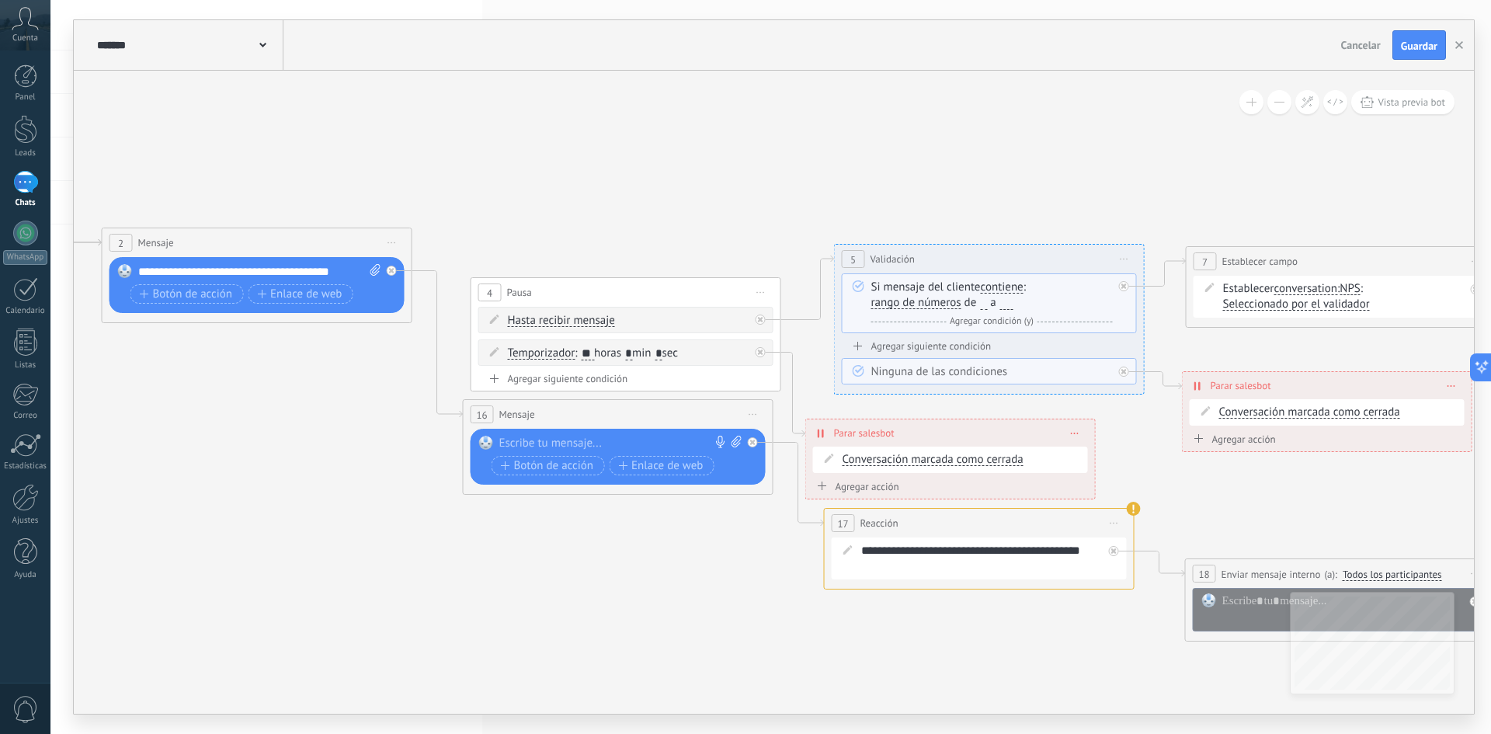
drag, startPoint x: 383, startPoint y: 554, endPoint x: 636, endPoint y: 631, distance: 264.6
click at [666, 659] on icon at bounding box center [1230, 419] width 4113 height 1419
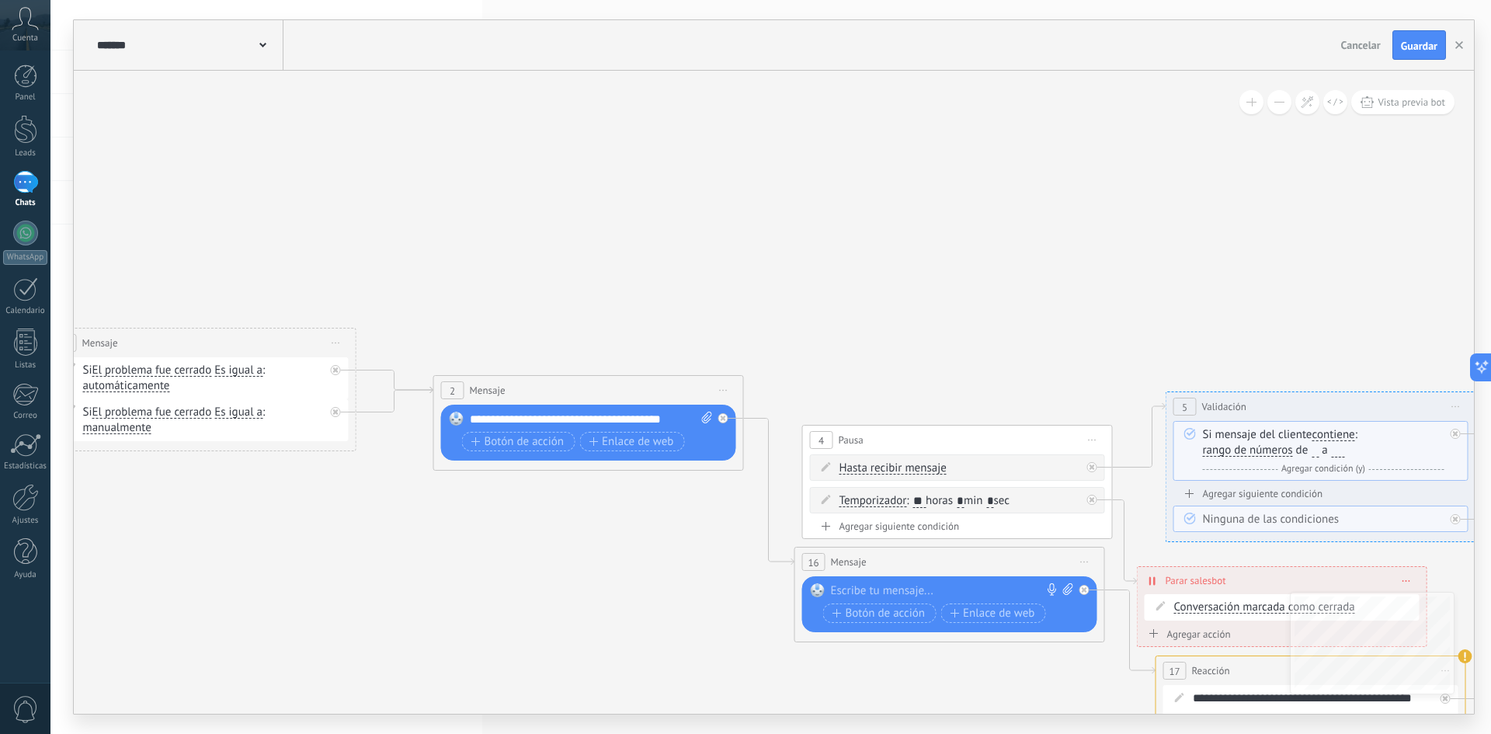
drag, startPoint x: 391, startPoint y: 579, endPoint x: 613, endPoint y: 550, distance: 223.2
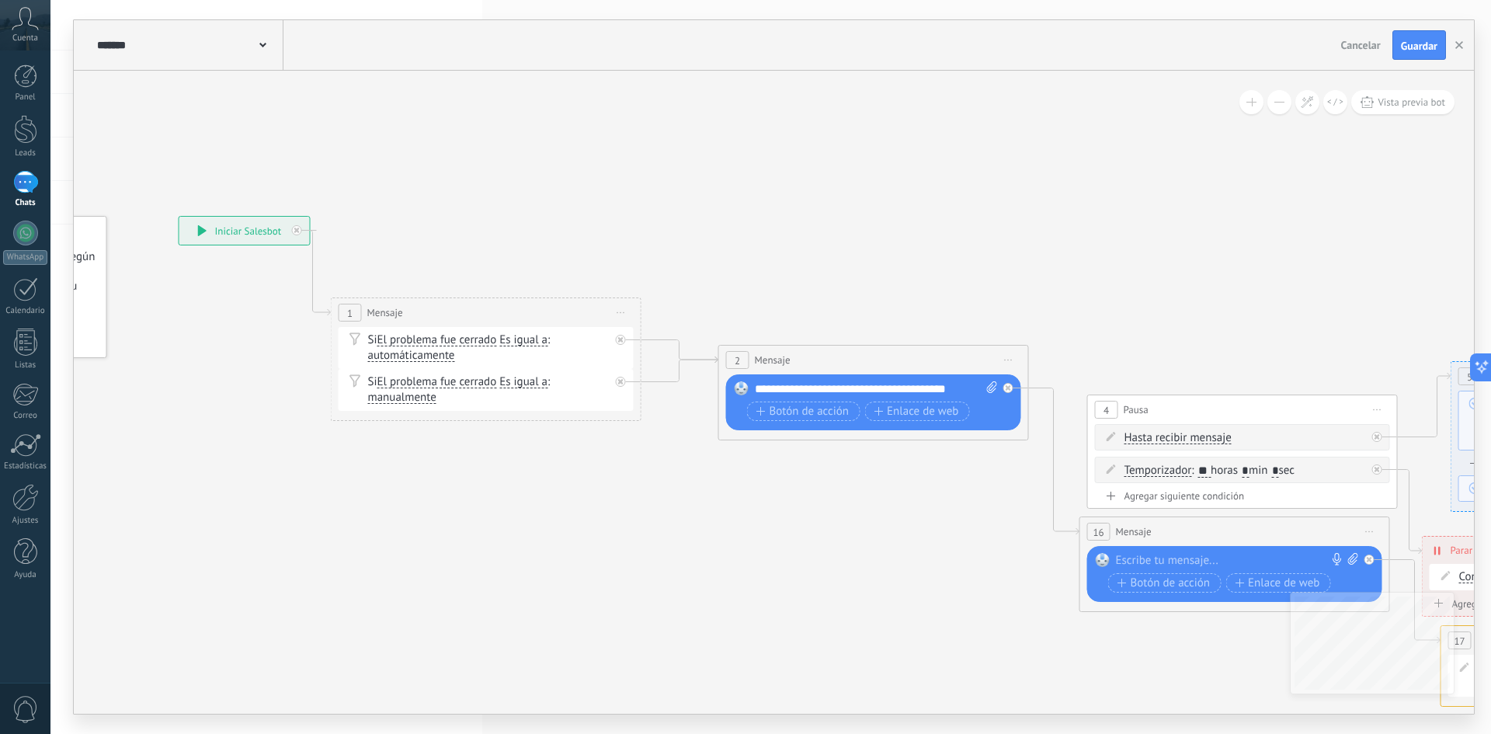
drag, startPoint x: 453, startPoint y: 548, endPoint x: 544, endPoint y: 544, distance: 91.0
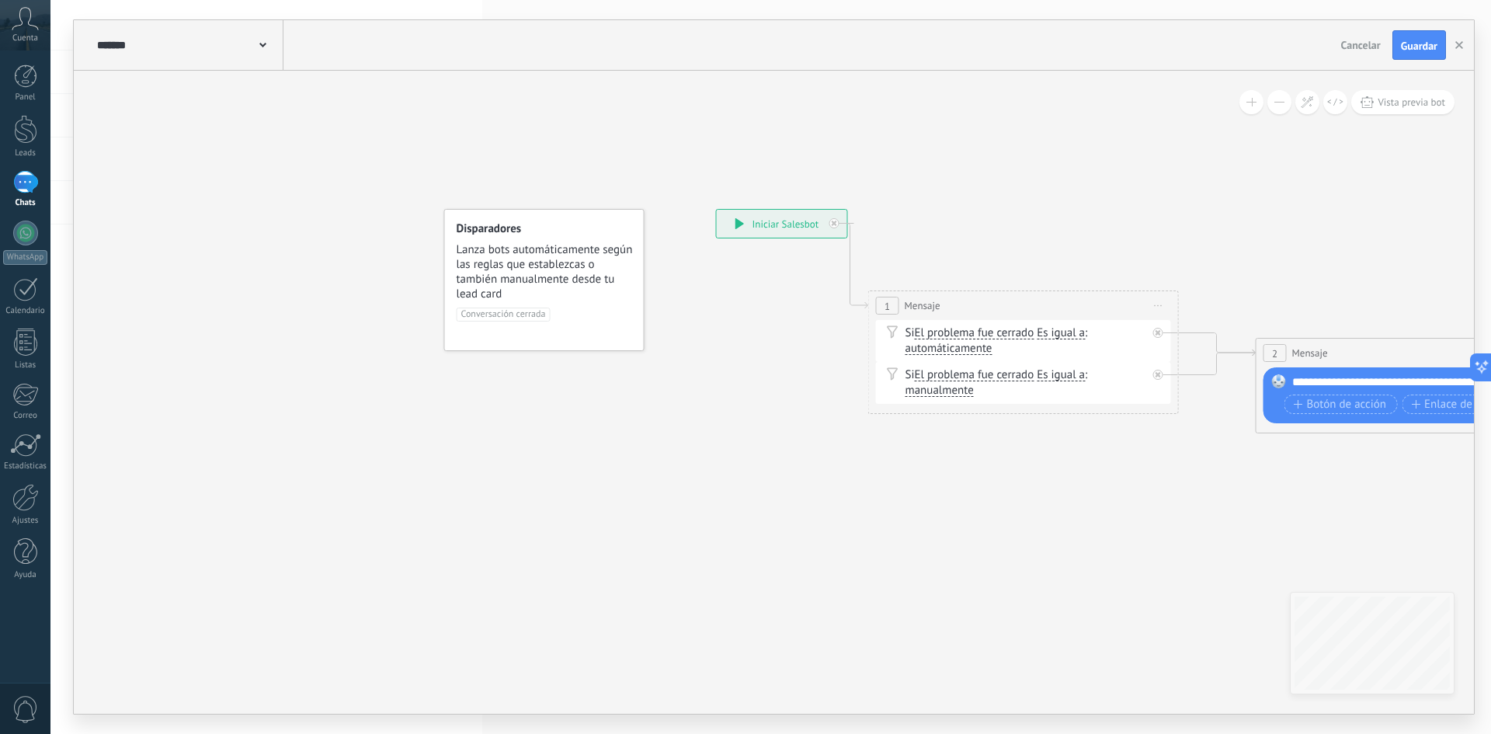
drag, startPoint x: 303, startPoint y: 525, endPoint x: 753, endPoint y: 522, distance: 450.5
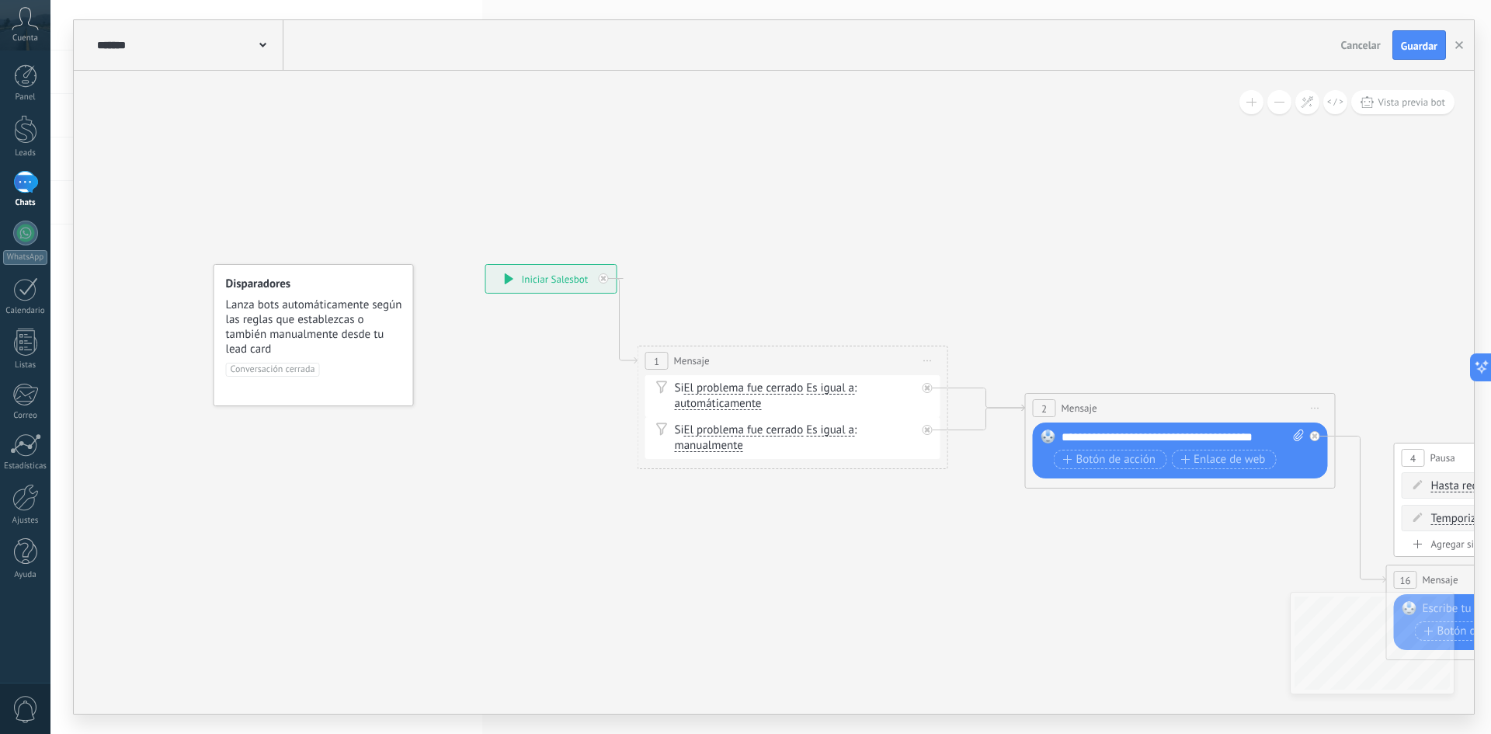
drag, startPoint x: 624, startPoint y: 505, endPoint x: 390, endPoint y: 560, distance: 240.9
click at [280, 374] on span "Conversación cerrada" at bounding box center [273, 370] width 94 height 14
click at [518, 280] on div "**********" at bounding box center [551, 279] width 130 height 28
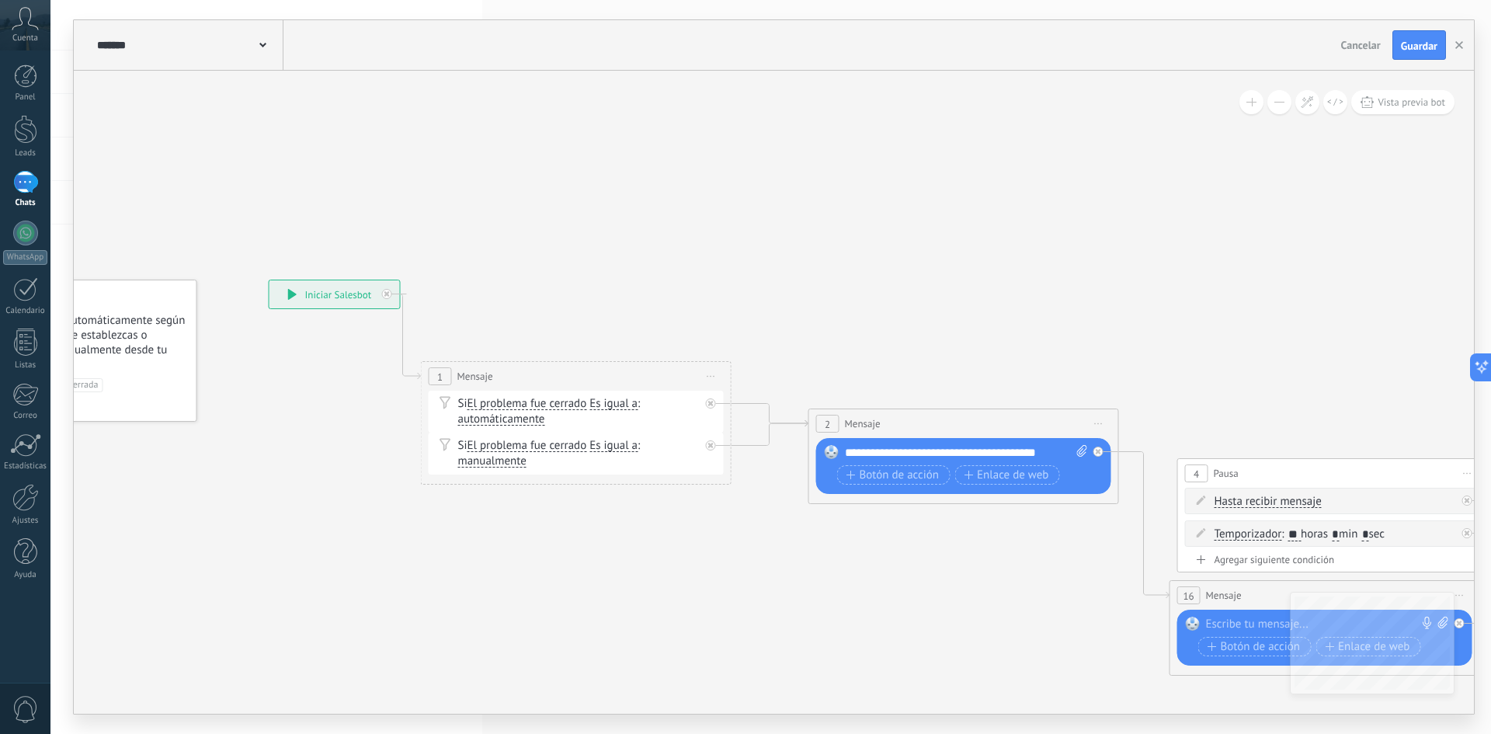
drag, startPoint x: 486, startPoint y: 468, endPoint x: 280, endPoint y: 452, distance: 207.2
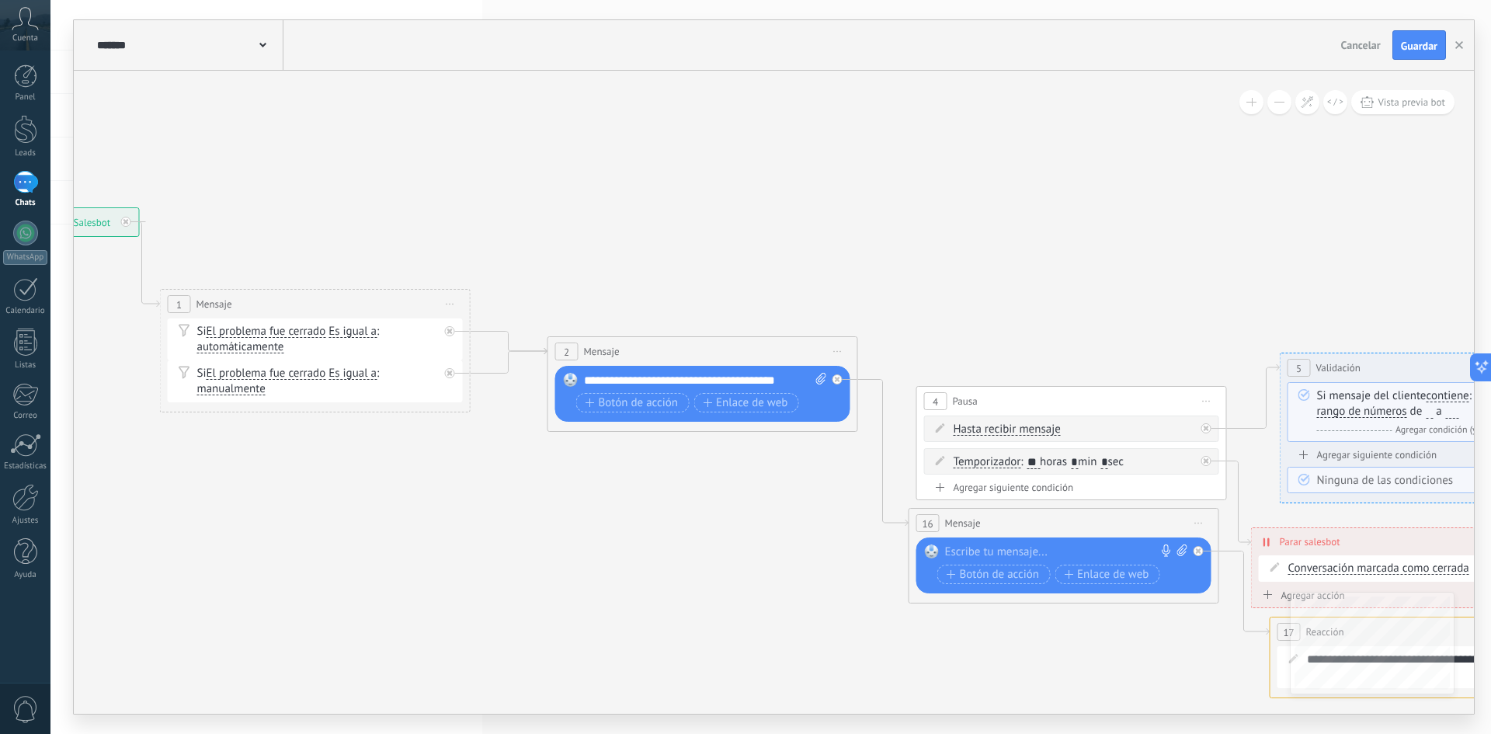
drag, startPoint x: 449, startPoint y: 479, endPoint x: 432, endPoint y: 449, distance: 34.8
click at [607, 397] on span "Botón de acción" at bounding box center [632, 403] width 93 height 12
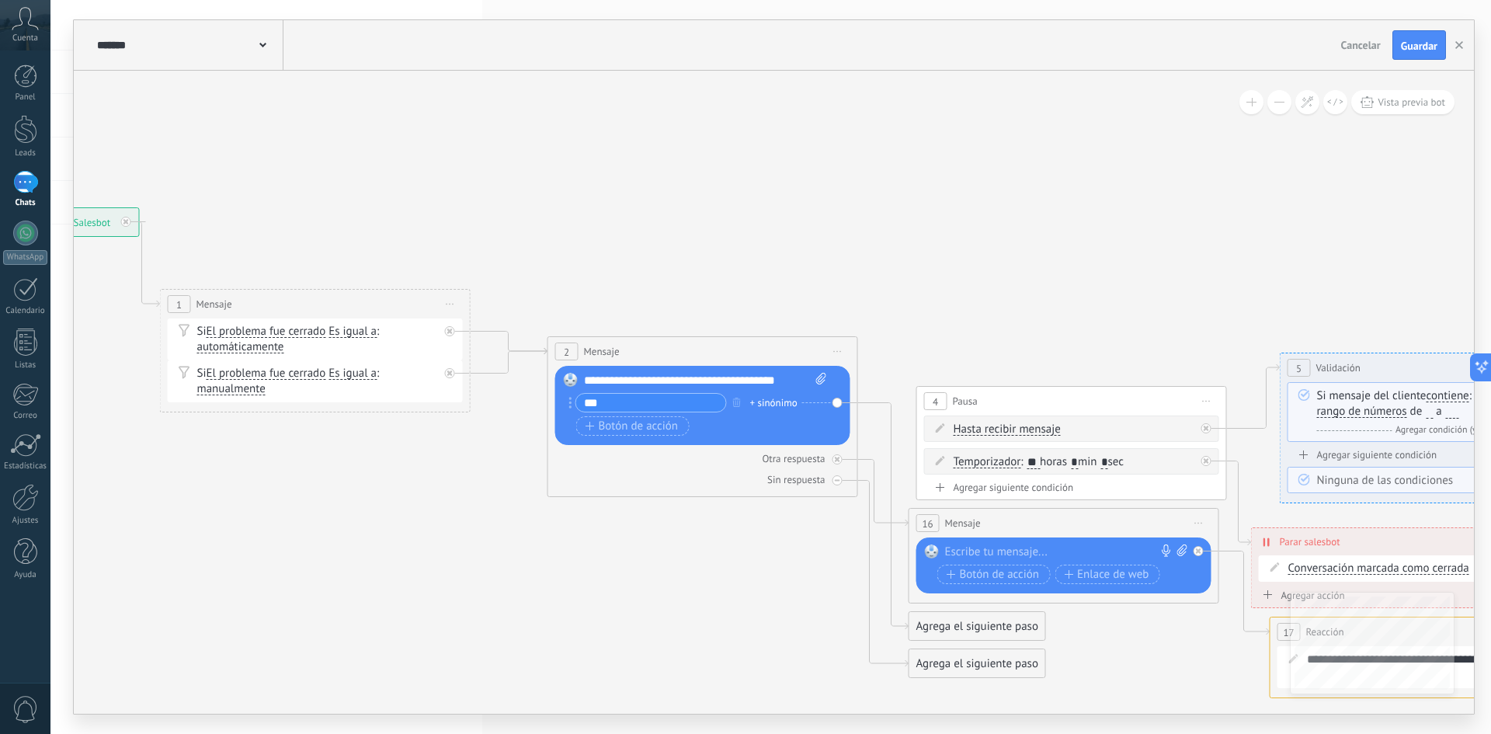
click at [837, 407] on div "Reemplazar Quitar Convertir a mensaje de voz Arrastre la imagen aquí para adjun…" at bounding box center [702, 405] width 295 height 79
click at [786, 402] on div "+ sinónimo" at bounding box center [773, 403] width 47 height 16
click at [764, 400] on input "text" at bounding box center [794, 403] width 78 height 10
click at [697, 490] on div "2 Mensaje ******* (a): Todos los contactos - canales seleccionados Todos los co…" at bounding box center [703, 416] width 311 height 161
click at [837, 403] on div "Reemplazar Quitar Convertir a mensaje de voz Arrastre la imagen aquí para adjun…" at bounding box center [702, 405] width 295 height 79
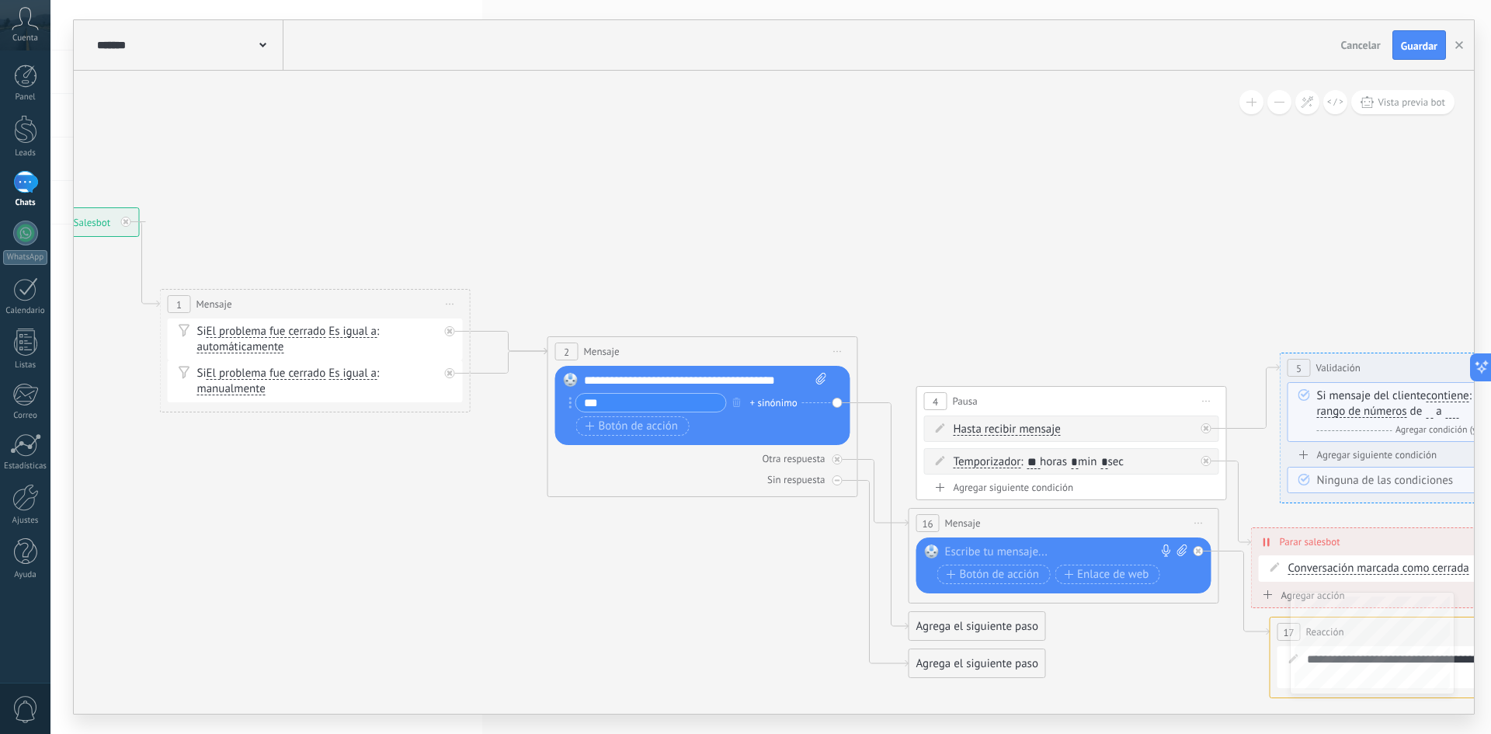
click at [659, 405] on input "***" at bounding box center [651, 403] width 150 height 18
type input "*"
type input "*******"
click at [840, 398] on div "Reemplazar Quitar Convertir a mensaje de voz Arrastre la imagen aquí para adjun…" at bounding box center [702, 405] width 295 height 79
drag, startPoint x: 833, startPoint y: 401, endPoint x: 857, endPoint y: 406, distance: 25.4
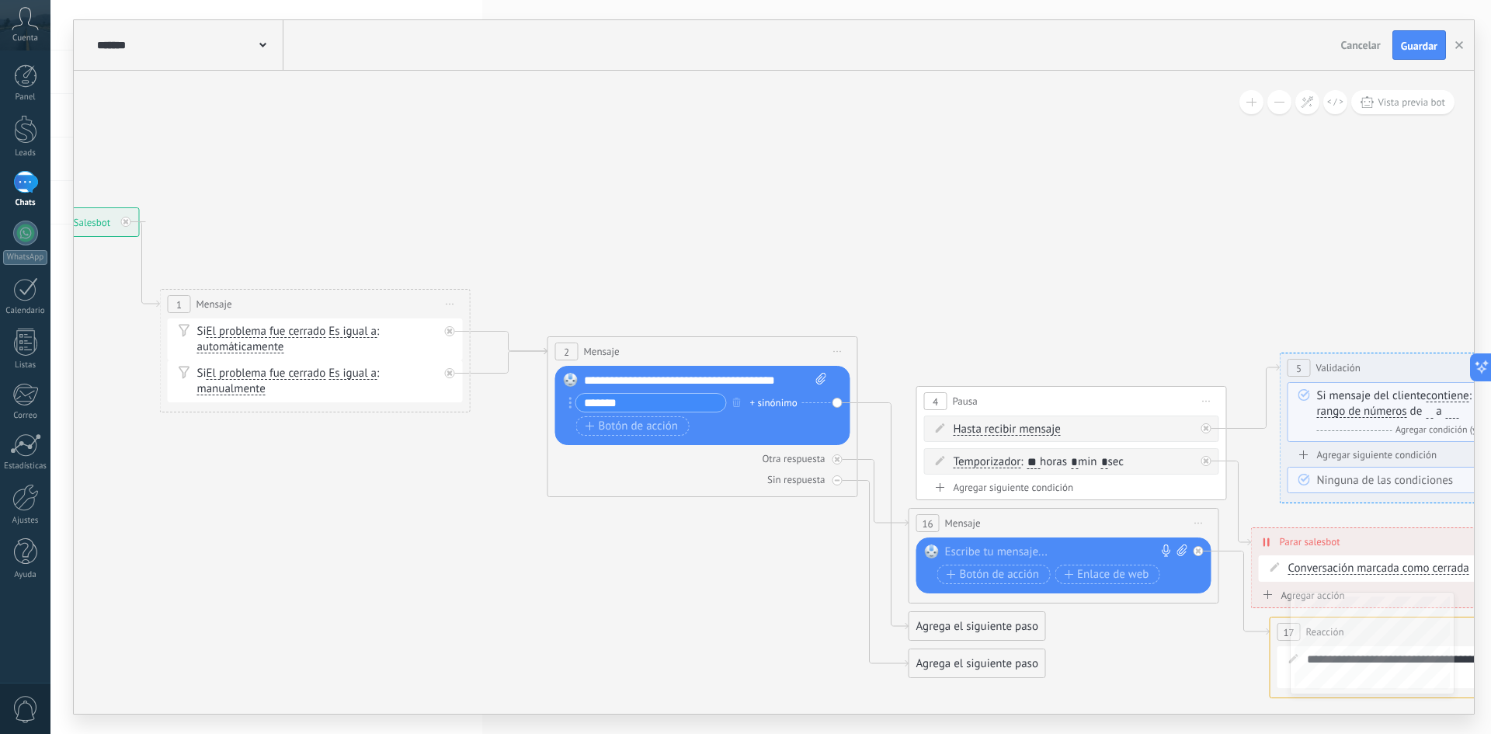
click at [857, 405] on div "2 Mensaje ******* (a): Todos los contactos - canales seleccionados Todos los co…" at bounding box center [703, 416] width 311 height 161
click at [836, 400] on div "Reemplazar Quitar Convertir a mensaje de voz Arrastre la imagen aquí para adjun…" at bounding box center [702, 405] width 295 height 79
drag, startPoint x: 836, startPoint y: 400, endPoint x: 852, endPoint y: 405, distance: 16.5
click at [852, 405] on div "2 Mensaje ******* (a): Todos los contactos - canales seleccionados Todos los co…" at bounding box center [703, 416] width 311 height 161
click at [770, 402] on div "+ sinónimo" at bounding box center [773, 403] width 47 height 16
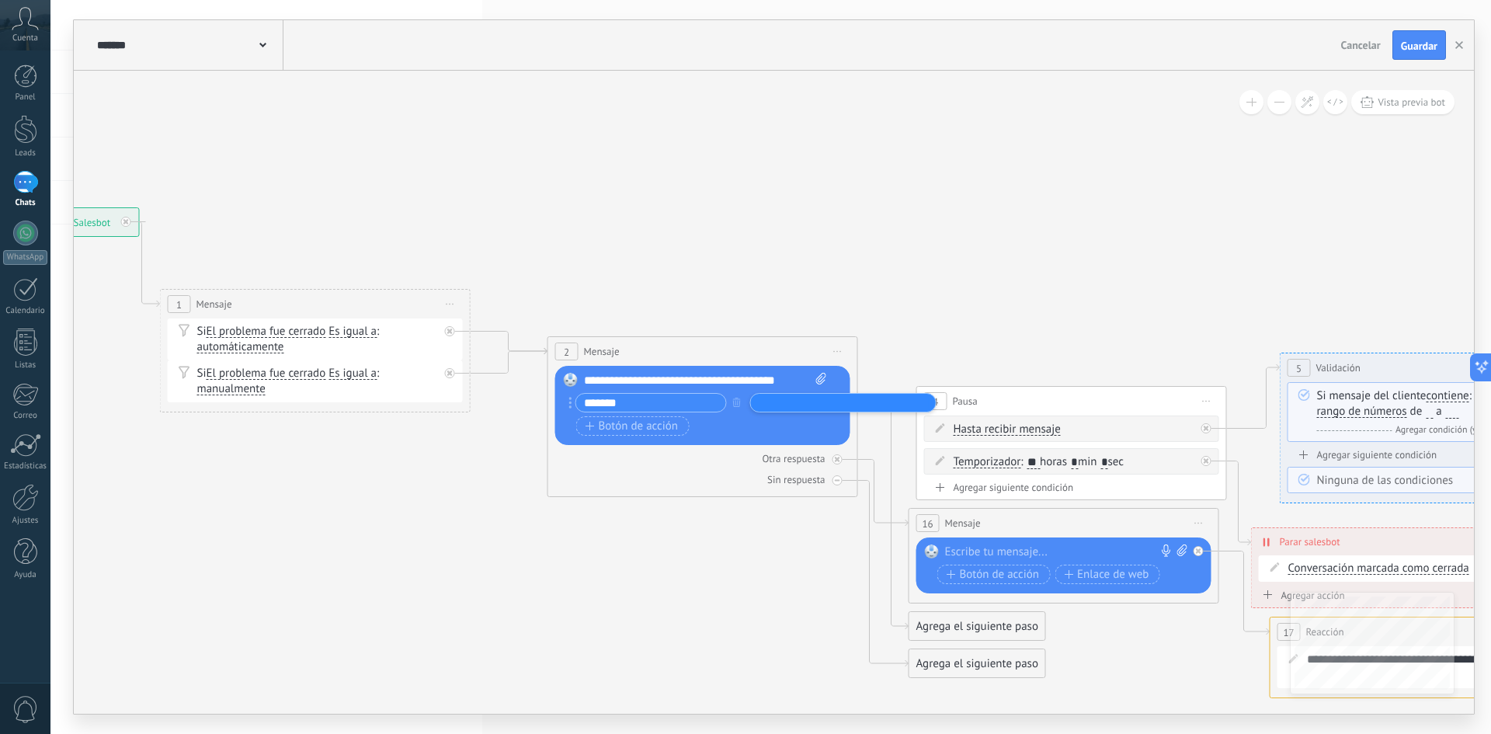
click at [738, 427] on div "Botón de acción Enlace de web" at bounding box center [701, 425] width 250 height 19
click at [827, 457] on div "Otra respuesta" at bounding box center [702, 458] width 295 height 15
click at [0, 0] on icon at bounding box center [0, 0] width 0 height 0
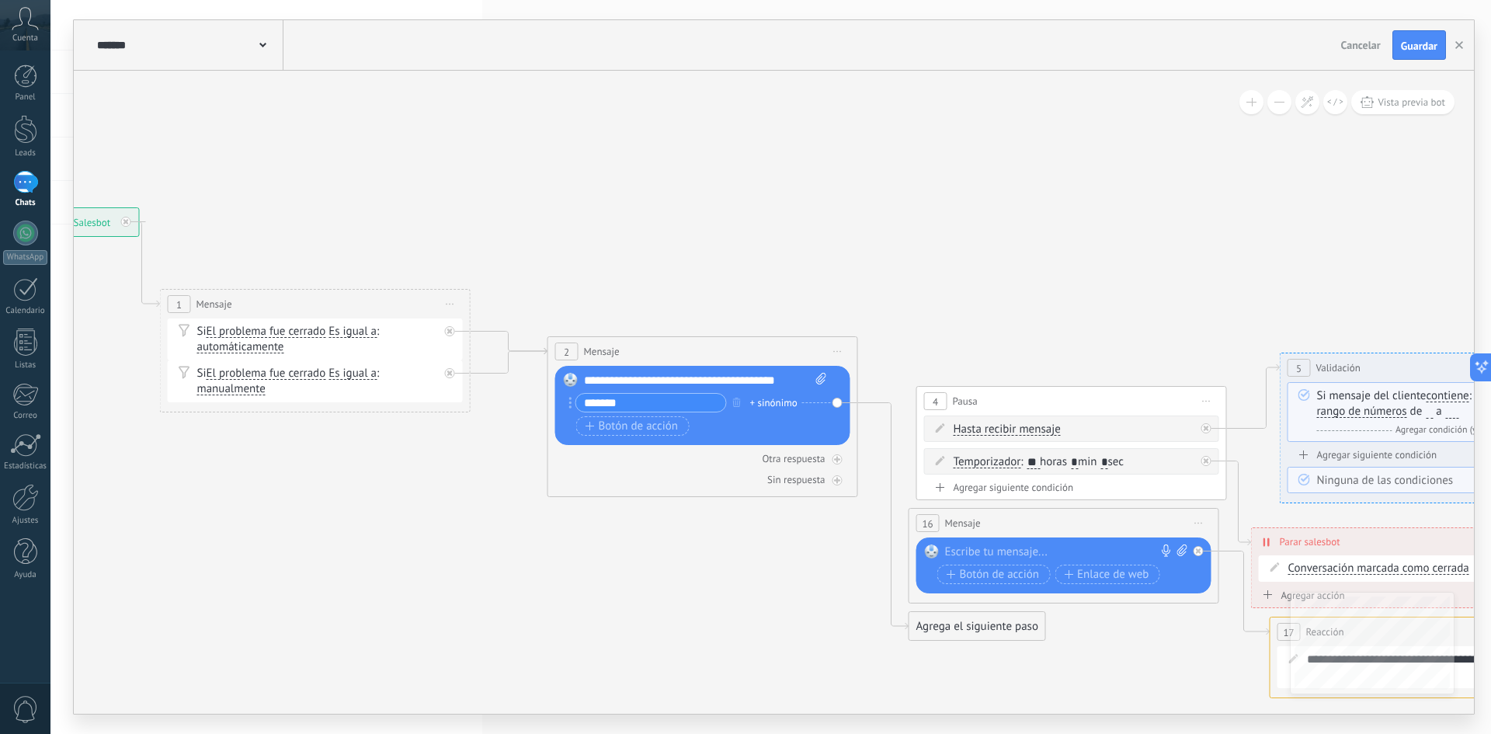
click at [1000, 391] on div "4 Pausa ***** Iniciar vista previa aquí Cambiar nombre Duplicar [GEOGRAPHIC_DAT…" at bounding box center [1071, 401] width 309 height 29
click at [937, 400] on span "4" at bounding box center [935, 401] width 5 height 13
click at [972, 429] on span "Hasta recibir mensaje" at bounding box center [1007, 429] width 107 height 12
click at [972, 429] on button "Hasta recibir mensaje" at bounding box center [1043, 430] width 194 height 28
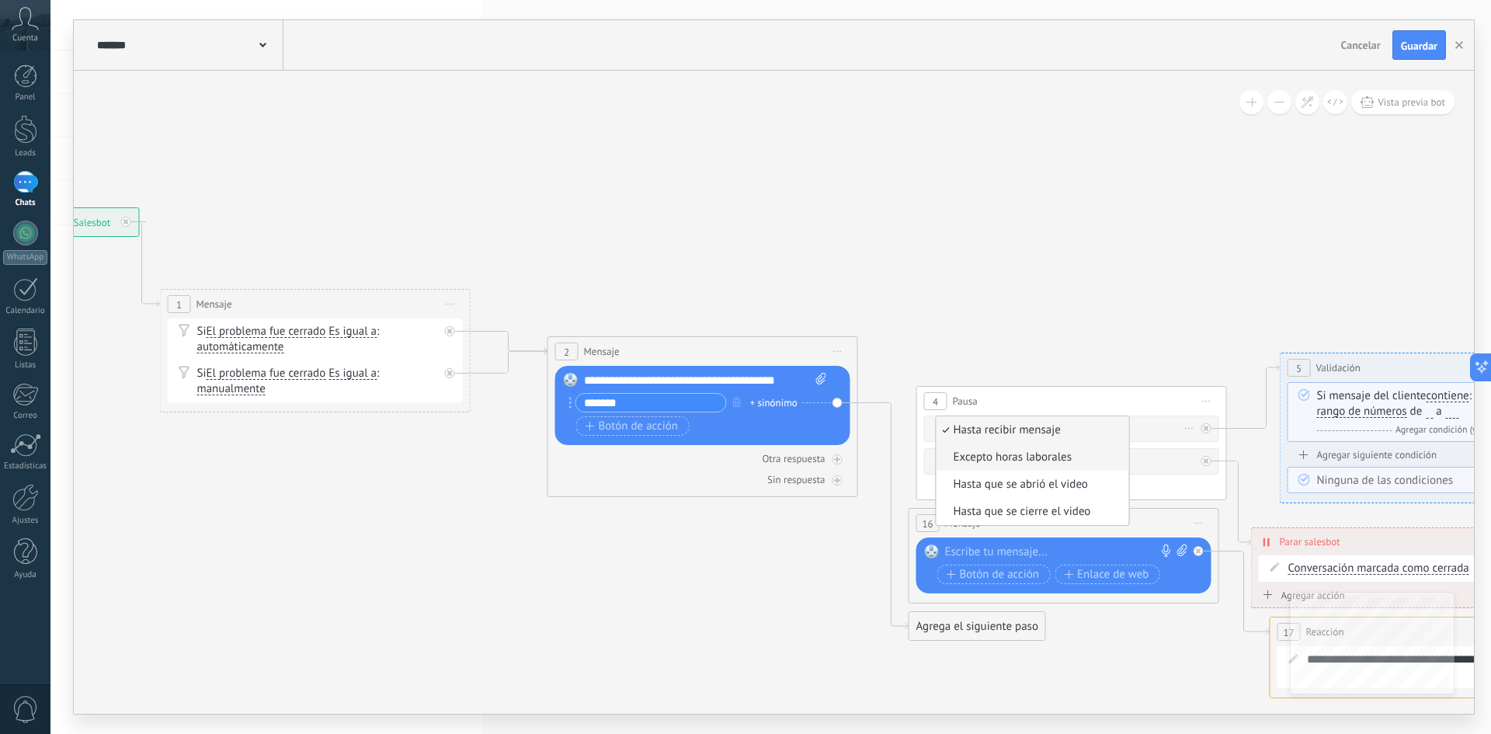
click at [958, 452] on span "Excepto horas laborales" at bounding box center [1031, 458] width 188 height 16
click at [958, 428] on span "Excepto horas laborales" at bounding box center [1013, 429] width 118 height 12
click at [958, 428] on button "Excepto horas laborales" at bounding box center [1043, 430] width 194 height 28
click at [961, 436] on span "Hasta recibir mensaje" at bounding box center [1031, 430] width 188 height 16
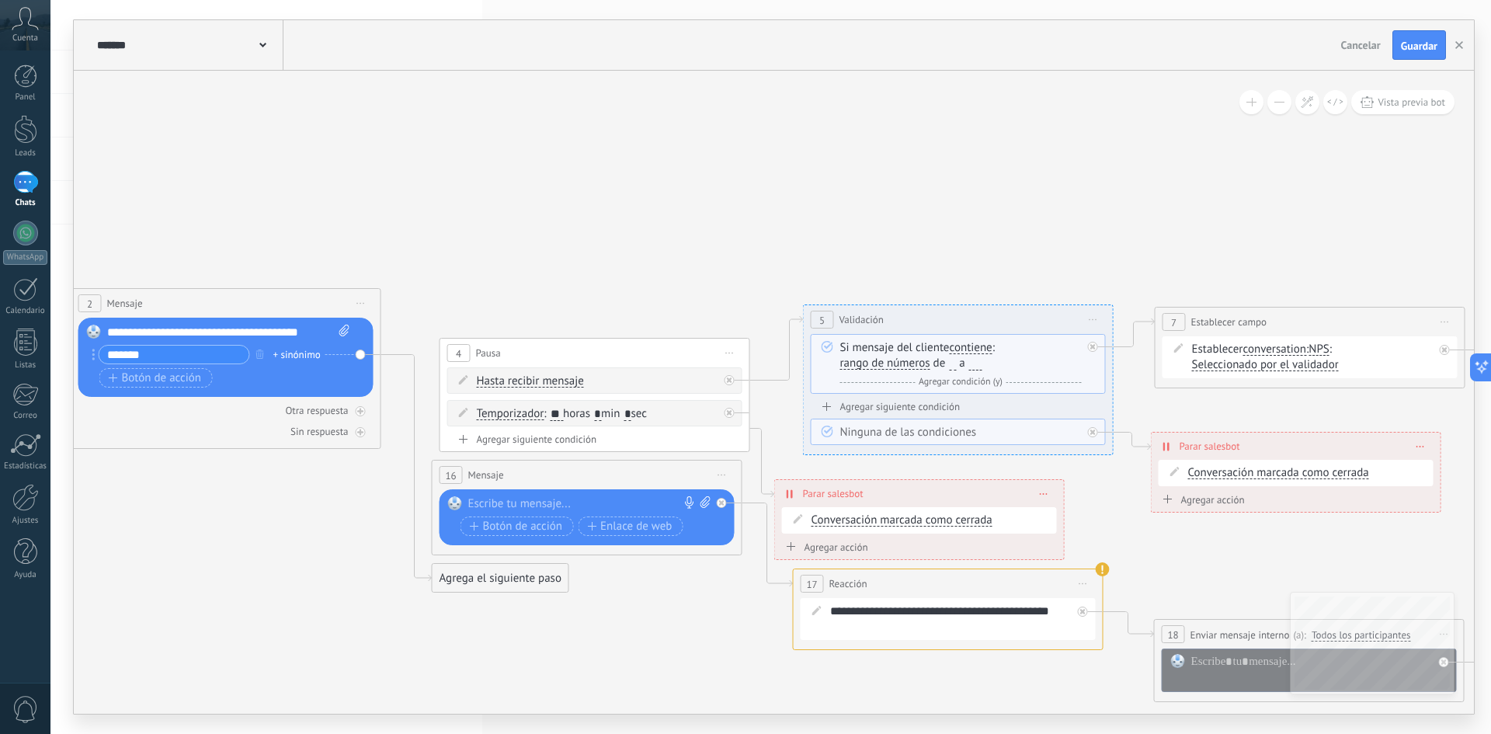
drag, startPoint x: 886, startPoint y: 632, endPoint x: 301, endPoint y: 556, distance: 590.5
click at [310, 556] on icon at bounding box center [1199, 465] width 4113 height 1388
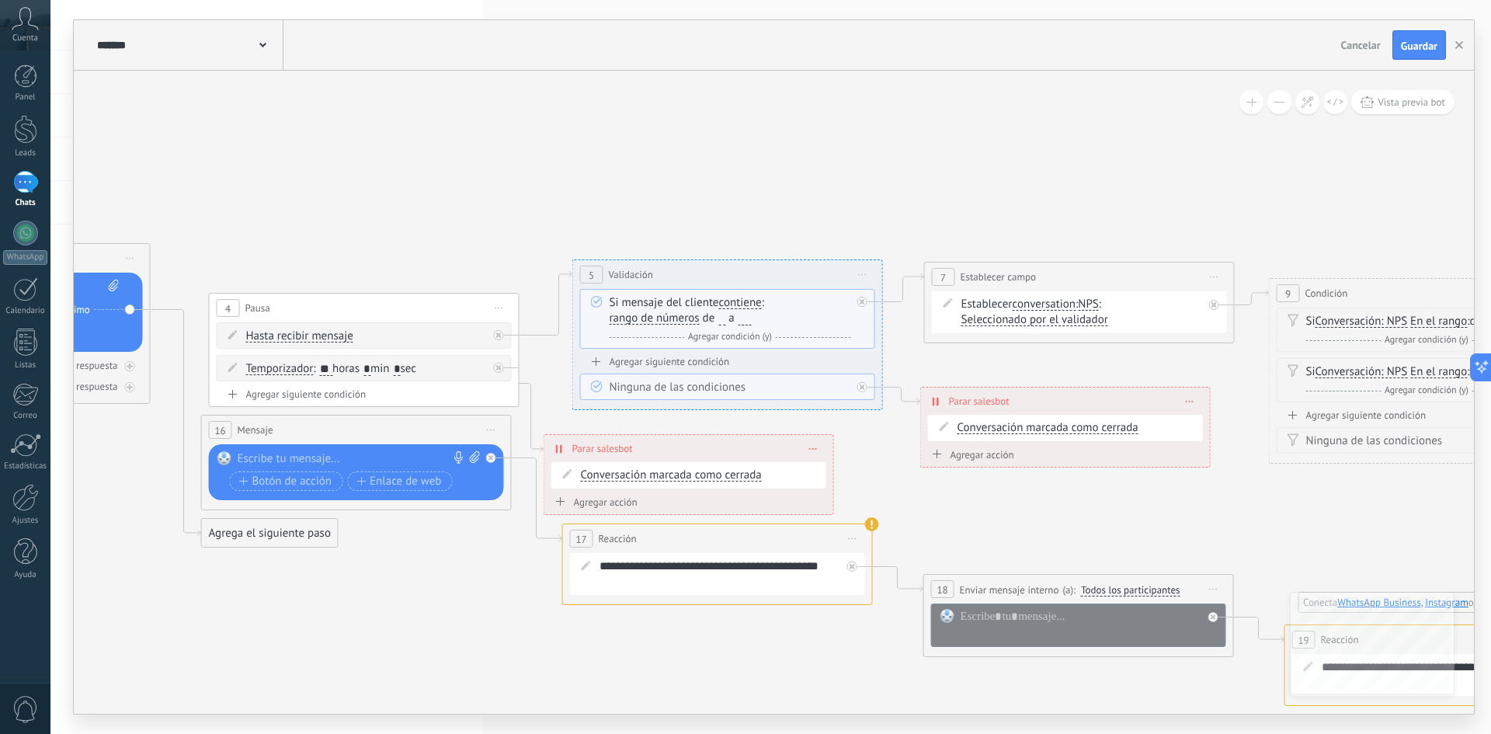
drag, startPoint x: 536, startPoint y: 598, endPoint x: 426, endPoint y: 618, distance: 112.1
click at [426, 618] on icon at bounding box center [968, 420] width 4113 height 1388
click at [594, 451] on span "Parar salesbot" at bounding box center [602, 448] width 61 height 15
click at [553, 445] on div "**********" at bounding box center [688, 448] width 289 height 27
click at [604, 473] on span "Conversación marcada como cerrada" at bounding box center [671, 475] width 181 height 12
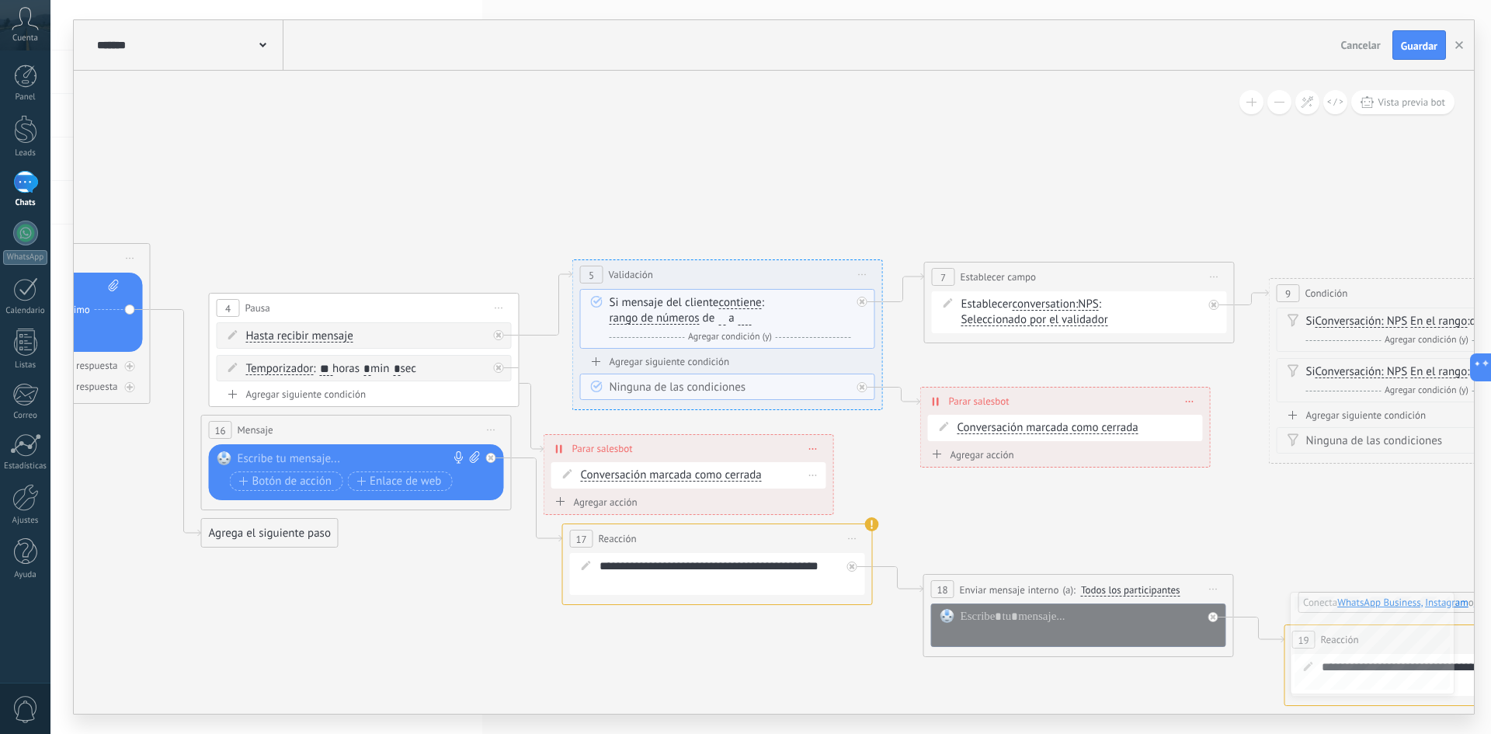
click at [604, 473] on button "Conversación marcada como cerrada" at bounding box center [670, 475] width 194 height 28
click at [605, 499] on span "Iniciar Salesbot" at bounding box center [658, 503] width 188 height 16
click at [583, 497] on div "Agregar acción" at bounding box center [594, 503] width 86 height 12
click at [583, 497] on button "Conversación marcada como cerrada" at bounding box center [641, 503] width 194 height 28
click at [582, 504] on span "Conversación marcada como cerrada" at bounding box center [638, 503] width 188 height 15
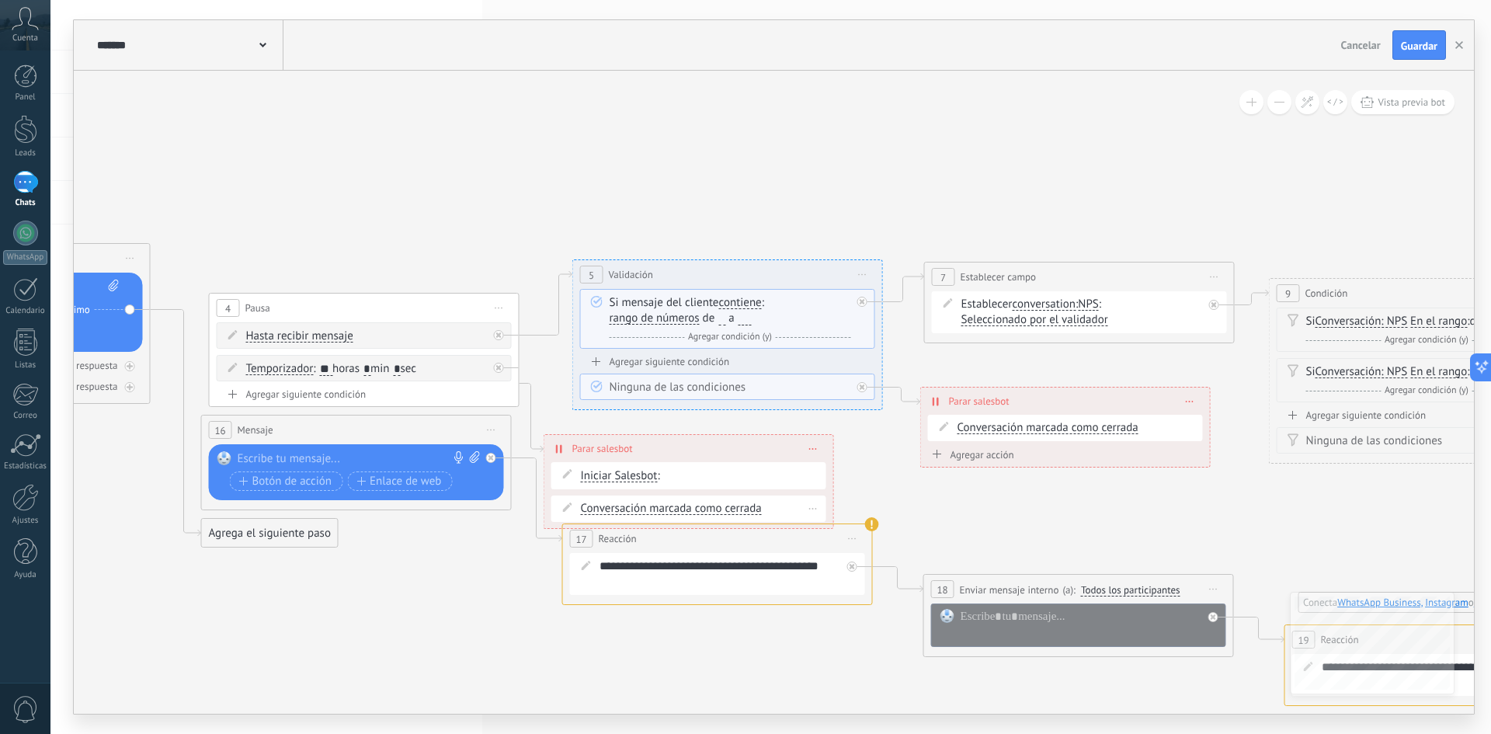
click at [566, 512] on span at bounding box center [568, 507] width 26 height 12
click at [612, 507] on span "Conversación marcada como cerrada" at bounding box center [671, 508] width 181 height 12
click at [612, 507] on button "Conversación marcada como cerrada" at bounding box center [670, 509] width 194 height 28
click at [759, 509] on span "Conversación marcada como cerrada" at bounding box center [671, 508] width 181 height 12
click at [759, 509] on button "Conversación marcada como cerrada" at bounding box center [670, 509] width 194 height 28
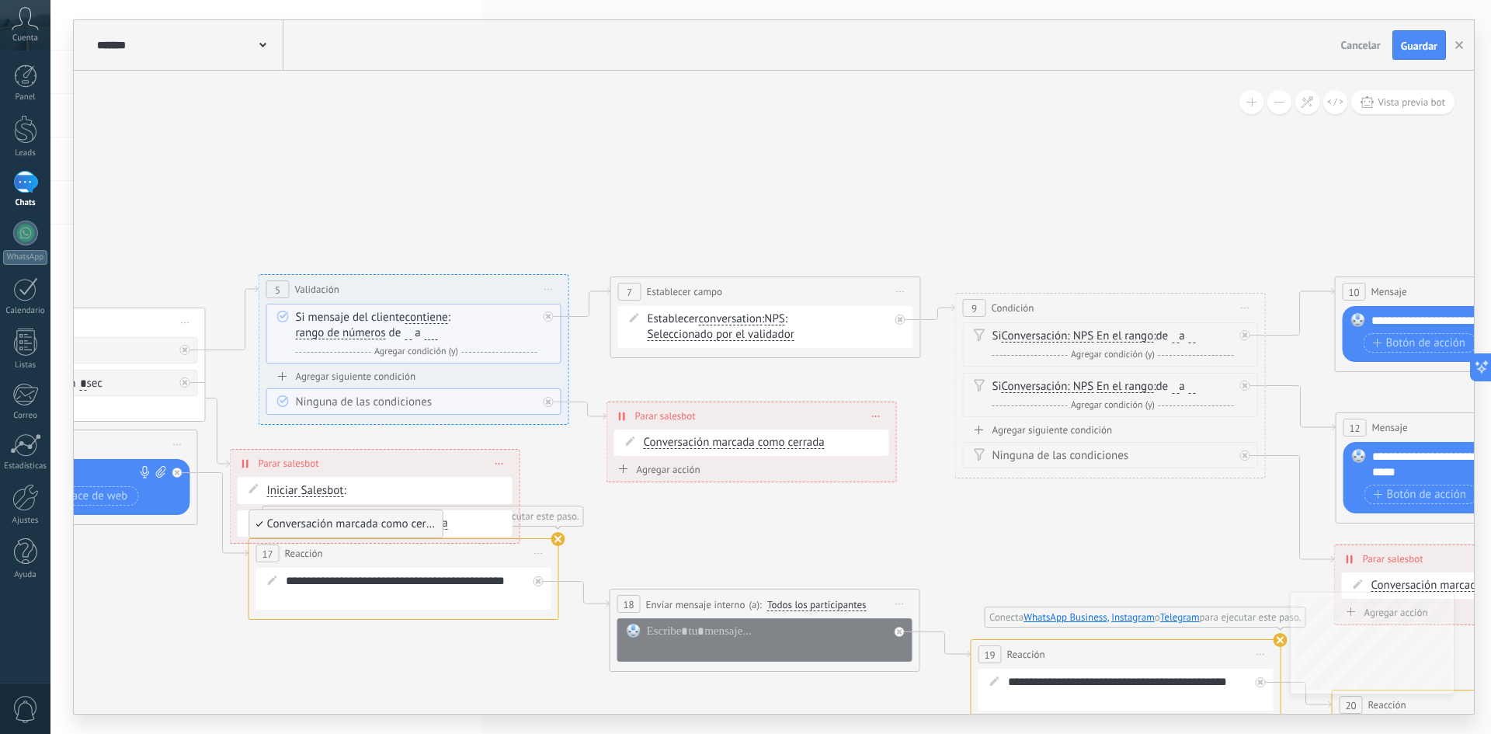
drag, startPoint x: 967, startPoint y: 502, endPoint x: 654, endPoint y: 516, distance: 313.3
click at [654, 516] on icon at bounding box center [654, 435] width 4113 height 1388
click at [669, 446] on span "Conversación marcada como cerrada" at bounding box center [734, 442] width 181 height 12
click at [669, 446] on button "Conversación marcada como cerrada" at bounding box center [733, 442] width 194 height 28
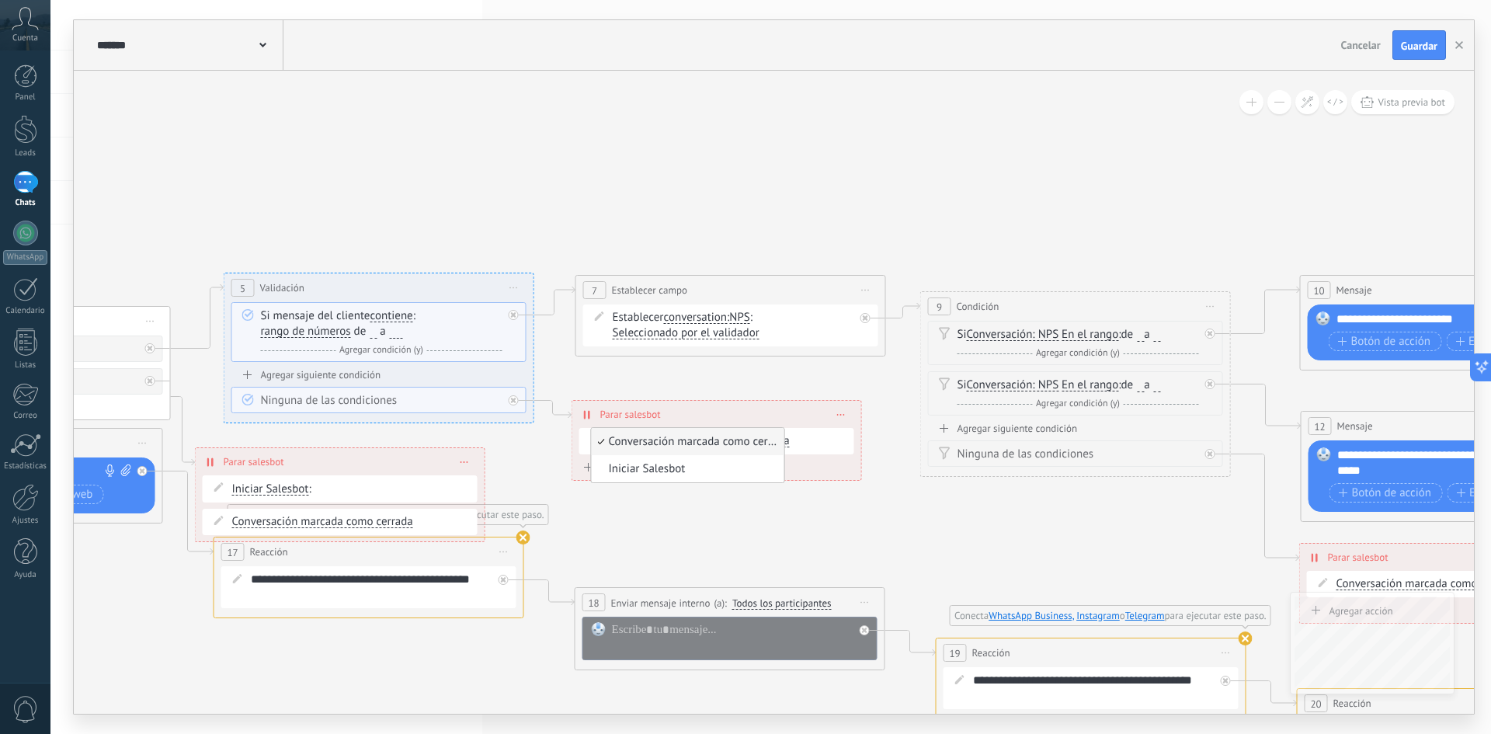
click at [773, 514] on icon at bounding box center [619, 433] width 4113 height 1388
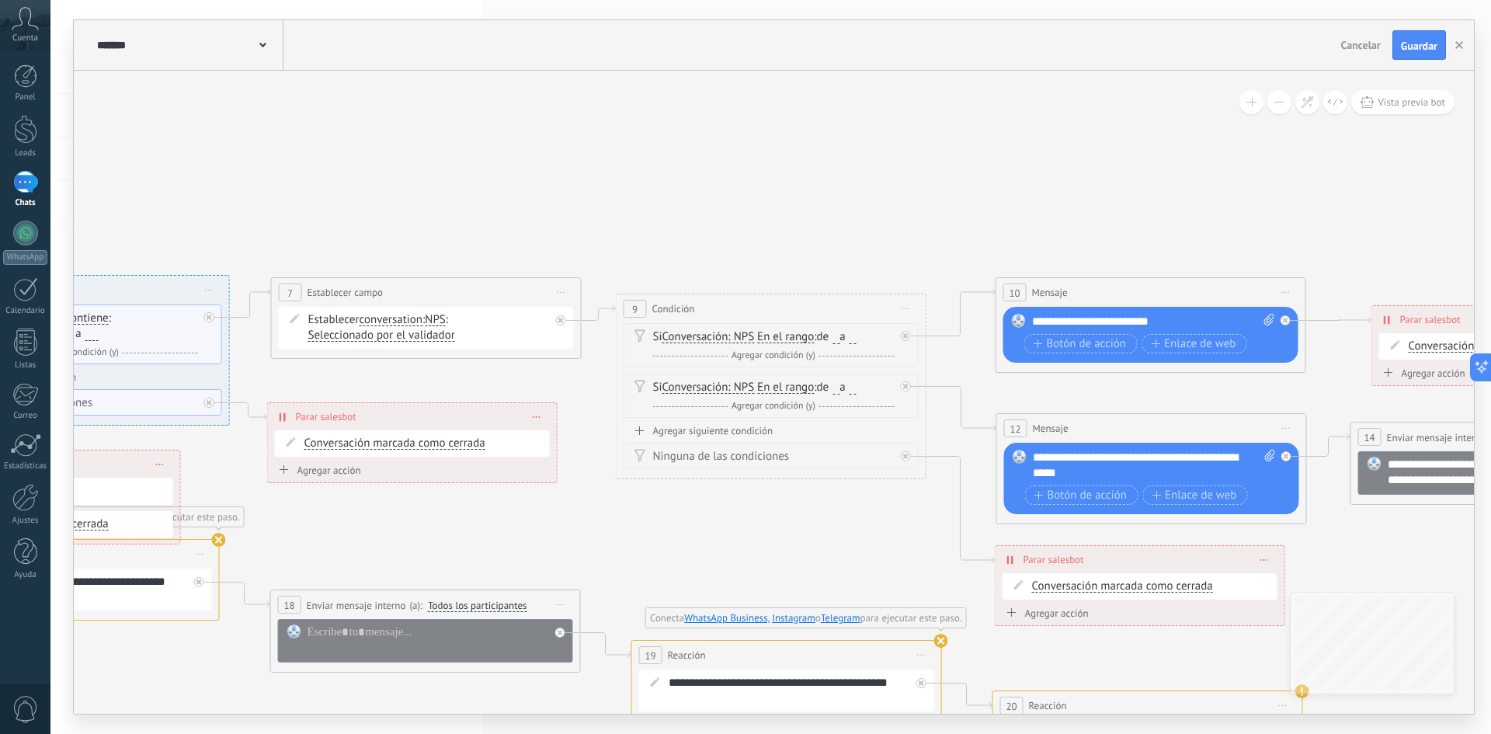
drag, startPoint x: 906, startPoint y: 503, endPoint x: 666, endPoint y: 513, distance: 239.4
click at [666, 513] on icon at bounding box center [315, 435] width 4113 height 1388
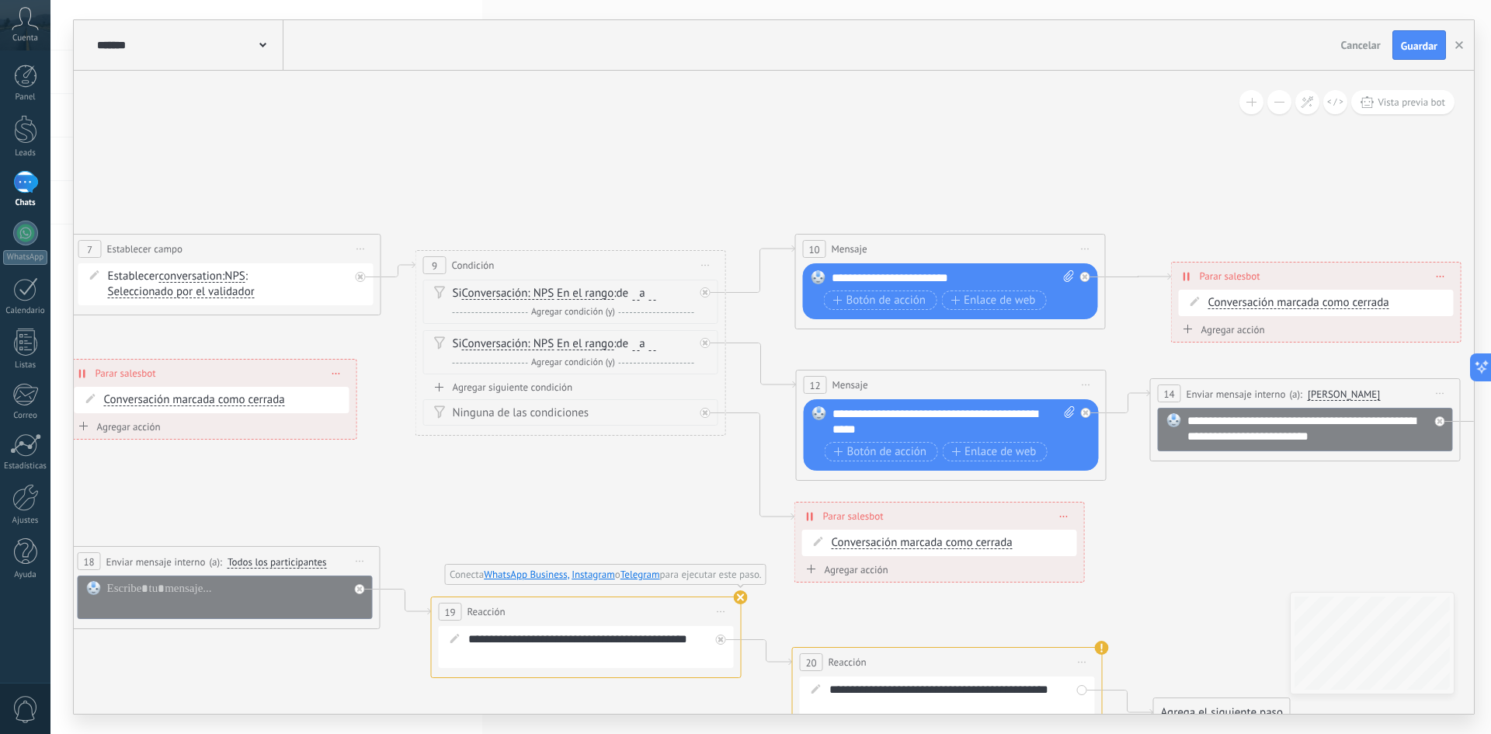
drag, startPoint x: 671, startPoint y: 526, endPoint x: 503, endPoint y: 483, distance: 173.1
click at [503, 483] on icon at bounding box center [114, 392] width 4113 height 1388
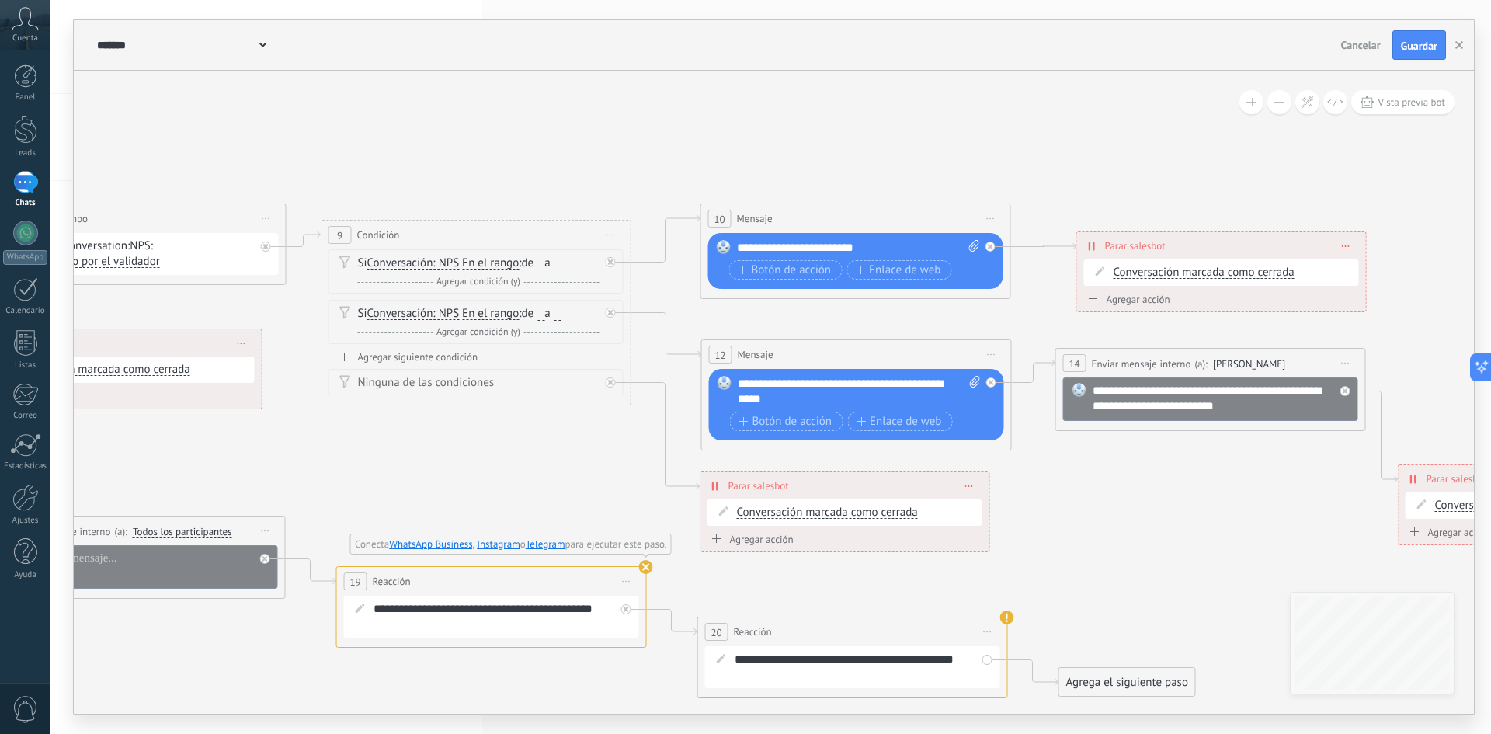
drag, startPoint x: 635, startPoint y: 519, endPoint x: 541, endPoint y: 489, distance: 99.5
click at [541, 489] on icon at bounding box center [20, 362] width 4113 height 1388
click at [541, 486] on icon at bounding box center [20, 362] width 4113 height 1388
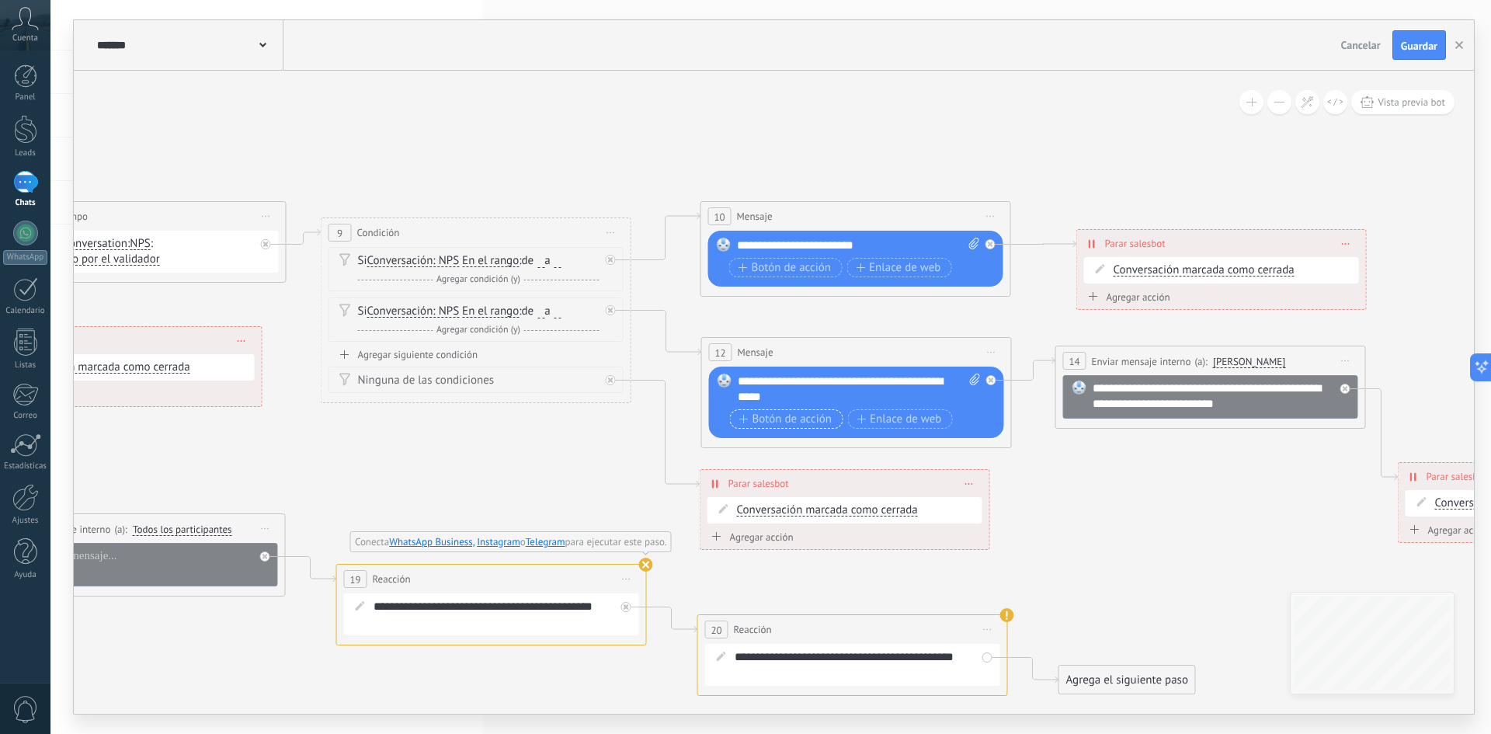
click at [770, 419] on span "Botón de acción" at bounding box center [785, 419] width 93 height 12
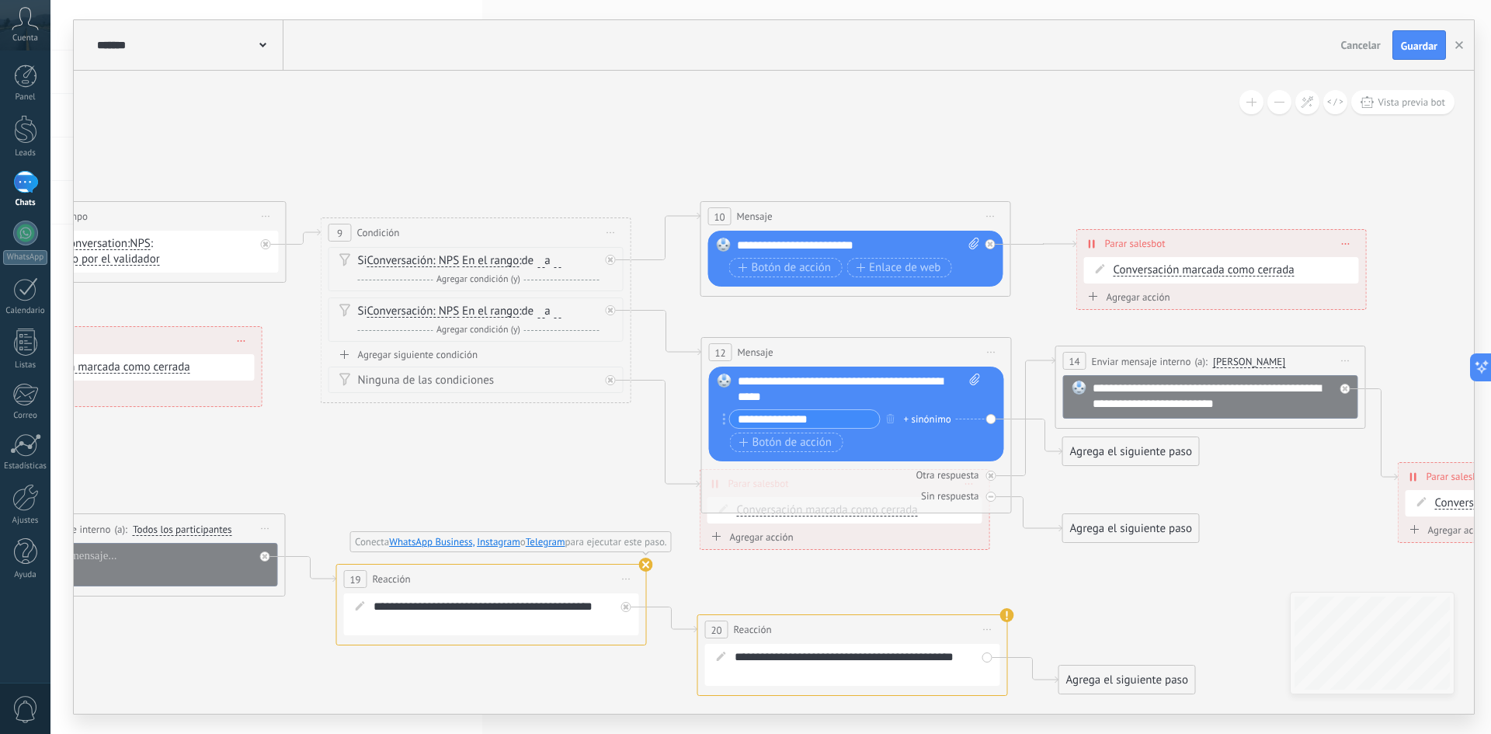
type input "**********"
click at [624, 464] on icon at bounding box center [20, 374] width 4113 height 1419
click at [975, 379] on icon at bounding box center [974, 380] width 10 height 12
click input "Subir" at bounding box center [0, 0] width 0 height 0
click at [613, 469] on icon at bounding box center [19, 374] width 4113 height 1419
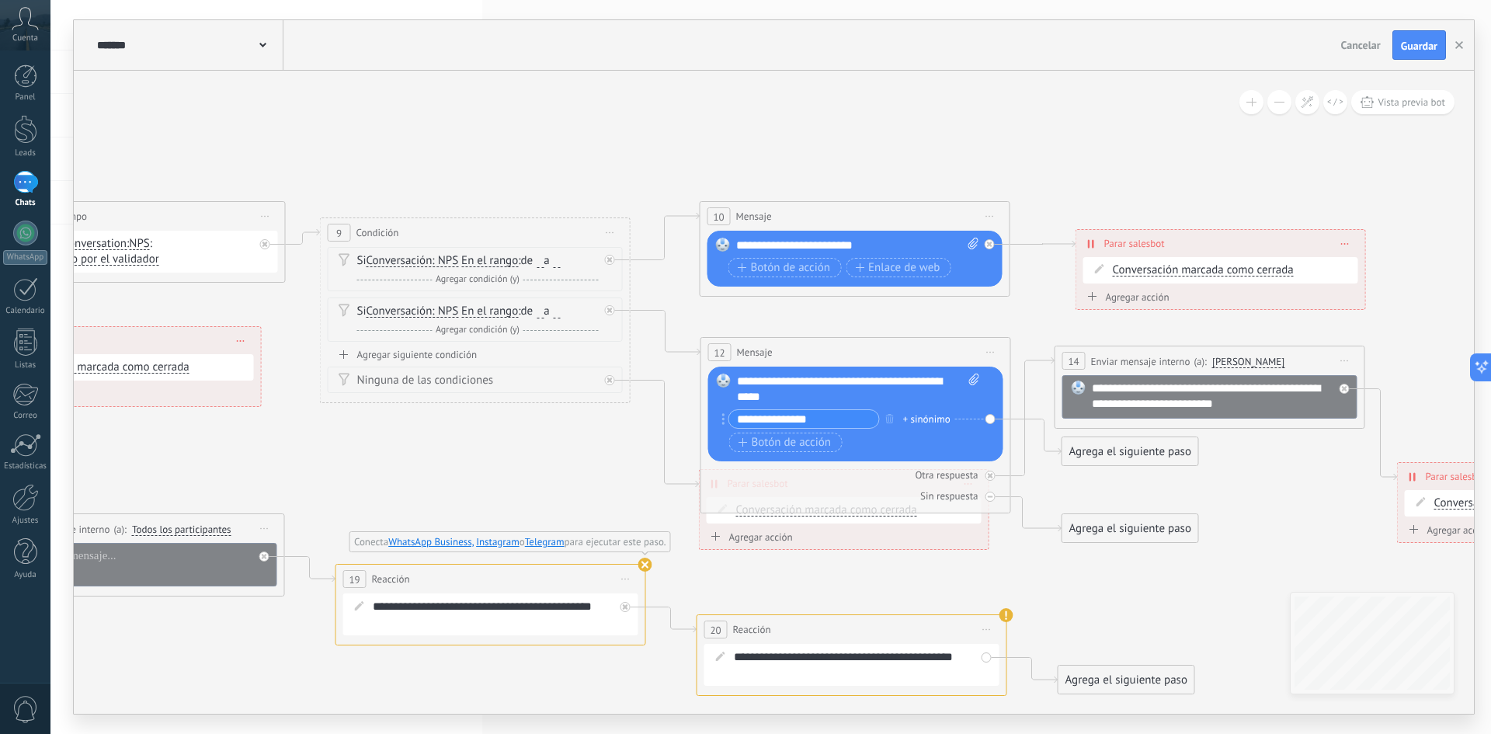
click at [742, 533] on div "Agregar acción" at bounding box center [750, 537] width 86 height 12
click at [742, 533] on button "Conversación marcada como cerrada" at bounding box center [796, 537] width 194 height 28
click at [742, 537] on span "Iniciar Salesbot" at bounding box center [794, 537] width 188 height 15
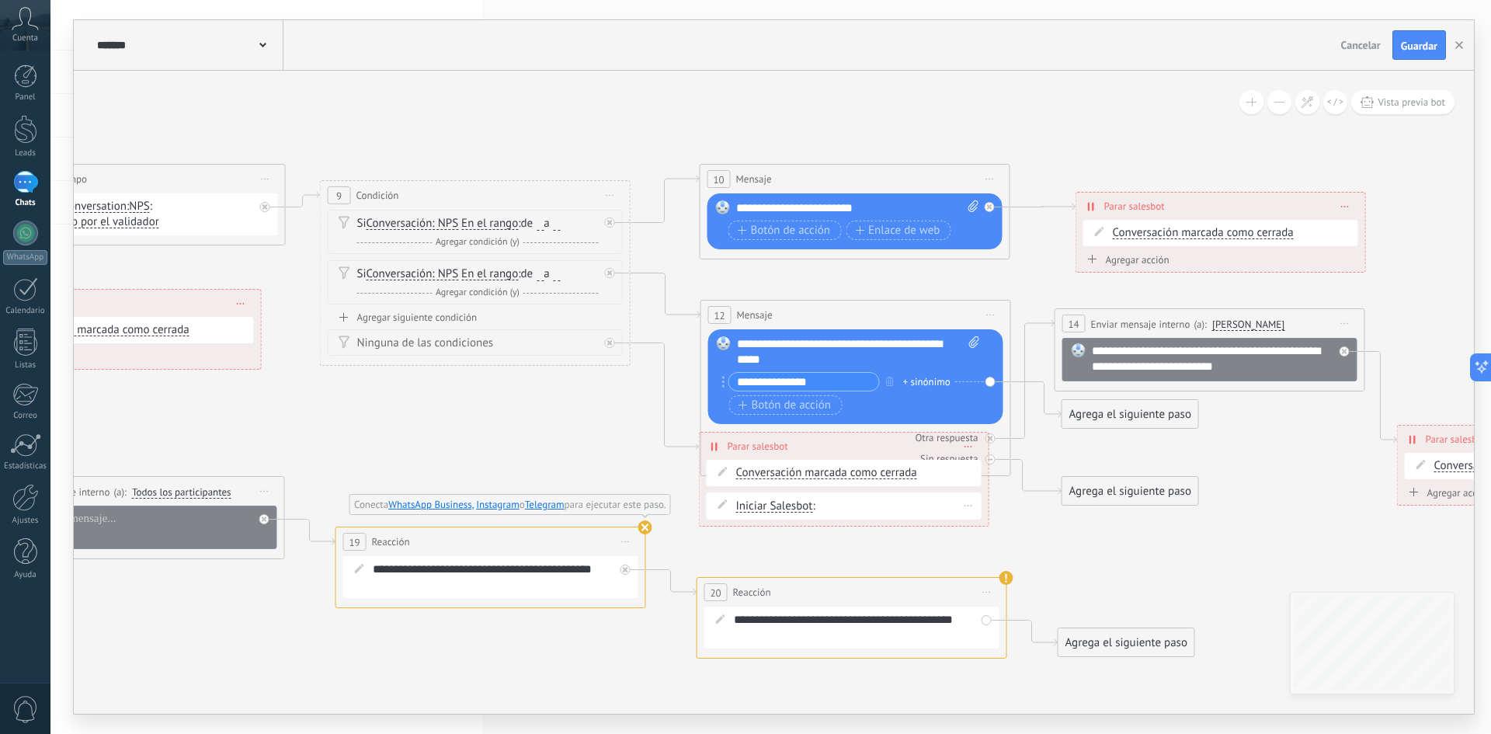
click at [746, 516] on div "Iniciar Salesbot Iniciar Salesbot Iniciar Salesbot Iniciar Salesbot : [GEOGRAPH…" at bounding box center [844, 505] width 275 height 27
click at [751, 510] on span "Iniciar Salesbot" at bounding box center [774, 506] width 77 height 12
click at [751, 510] on button "Iniciar Salesbot" at bounding box center [825, 506] width 194 height 28
click at [751, 510] on span "Iniciar Salesbot" at bounding box center [813, 507] width 188 height 16
click at [751, 510] on span "Iniciar Salesbot" at bounding box center [774, 506] width 77 height 12
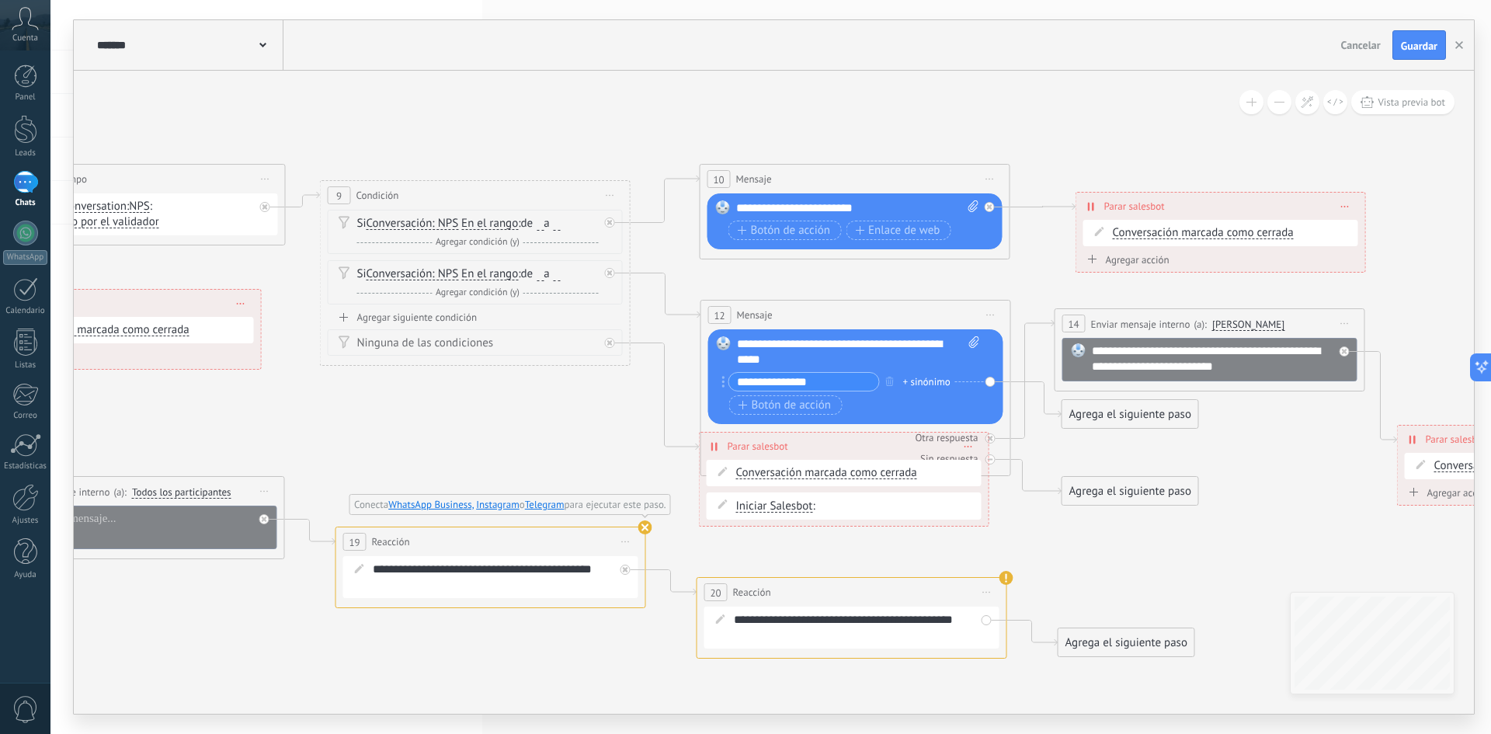
click at [751, 510] on button "Iniciar Salesbot" at bounding box center [825, 506] width 194 height 28
click at [751, 510] on span "Iniciar Salesbot" at bounding box center [813, 507] width 188 height 16
click at [751, 510] on span "Iniciar Salesbot" at bounding box center [774, 506] width 77 height 12
click at [751, 510] on button "Iniciar Salesbot" at bounding box center [825, 506] width 194 height 28
click at [1126, 492] on div "Agrega el siguiente paso" at bounding box center [1130, 491] width 136 height 26
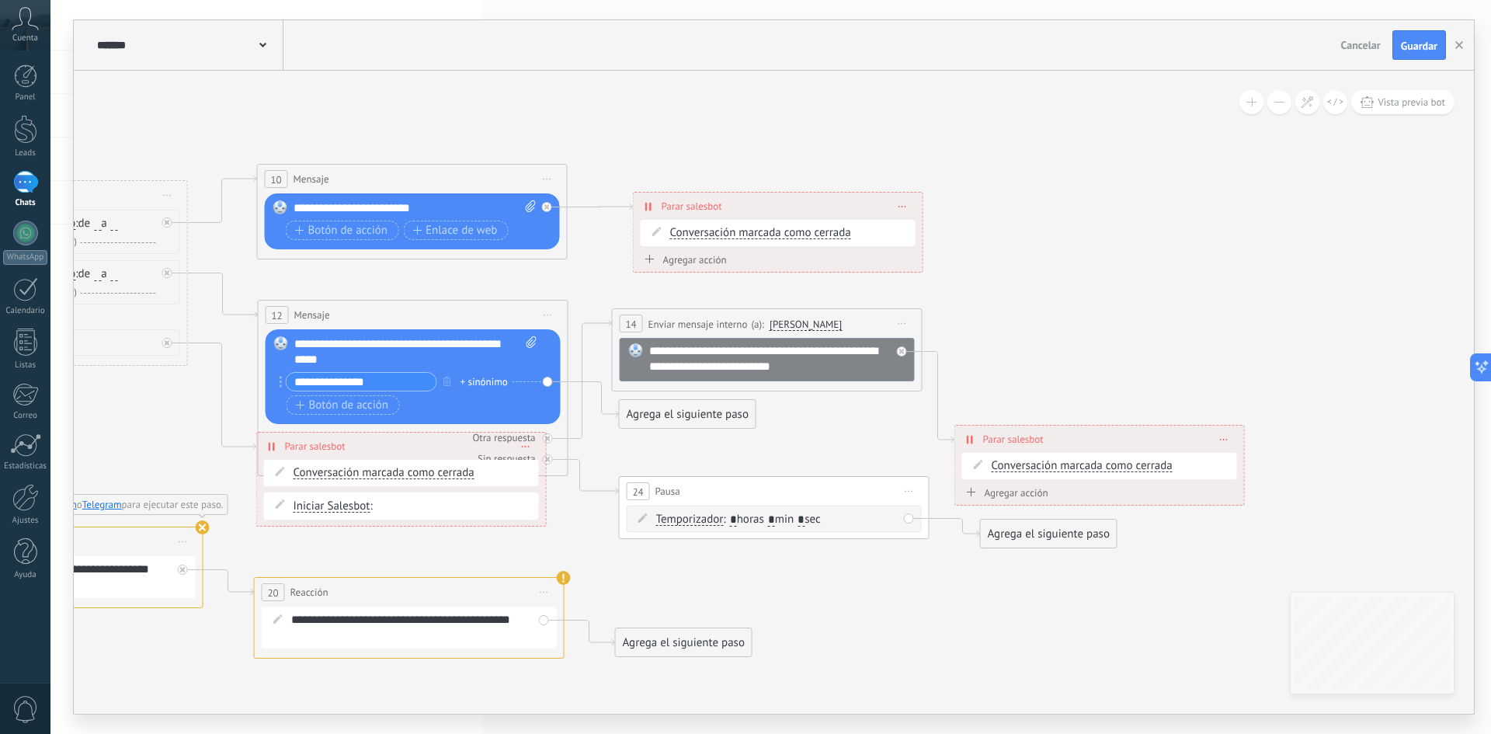
click at [996, 493] on div "Agregar acción" at bounding box center [1005, 493] width 86 height 12
click at [996, 493] on button "Conversación marcada como cerrada" at bounding box center [1051, 493] width 194 height 28
click at [994, 493] on span "Iniciar Salesbot" at bounding box center [1049, 493] width 188 height 15
click at [1005, 469] on span "Conversación marcada como cerrada" at bounding box center [1082, 466] width 181 height 12
click at [1005, 469] on button "Conversación marcada como cerrada" at bounding box center [1081, 466] width 194 height 28
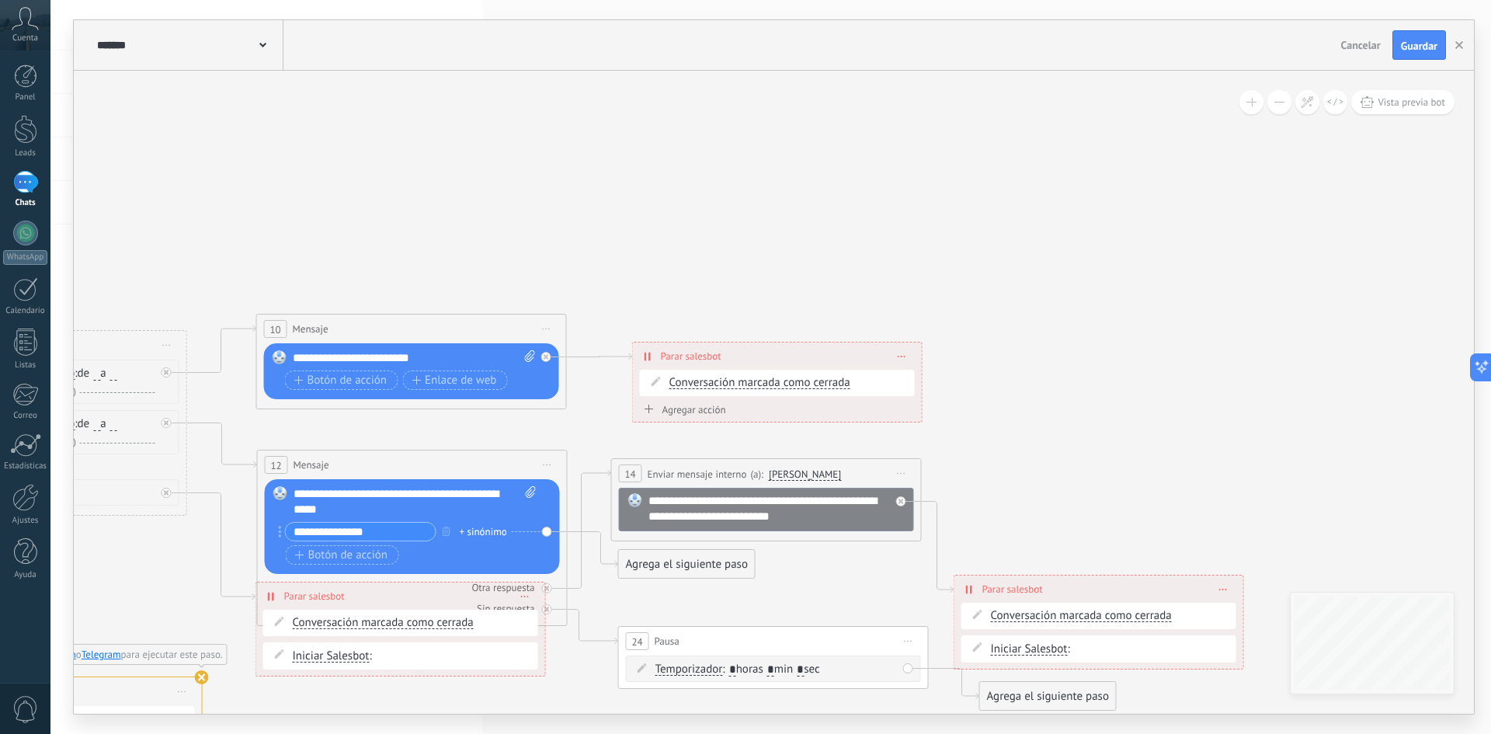
drag, startPoint x: 624, startPoint y: 261, endPoint x: 1126, endPoint y: 155, distance: 513.5
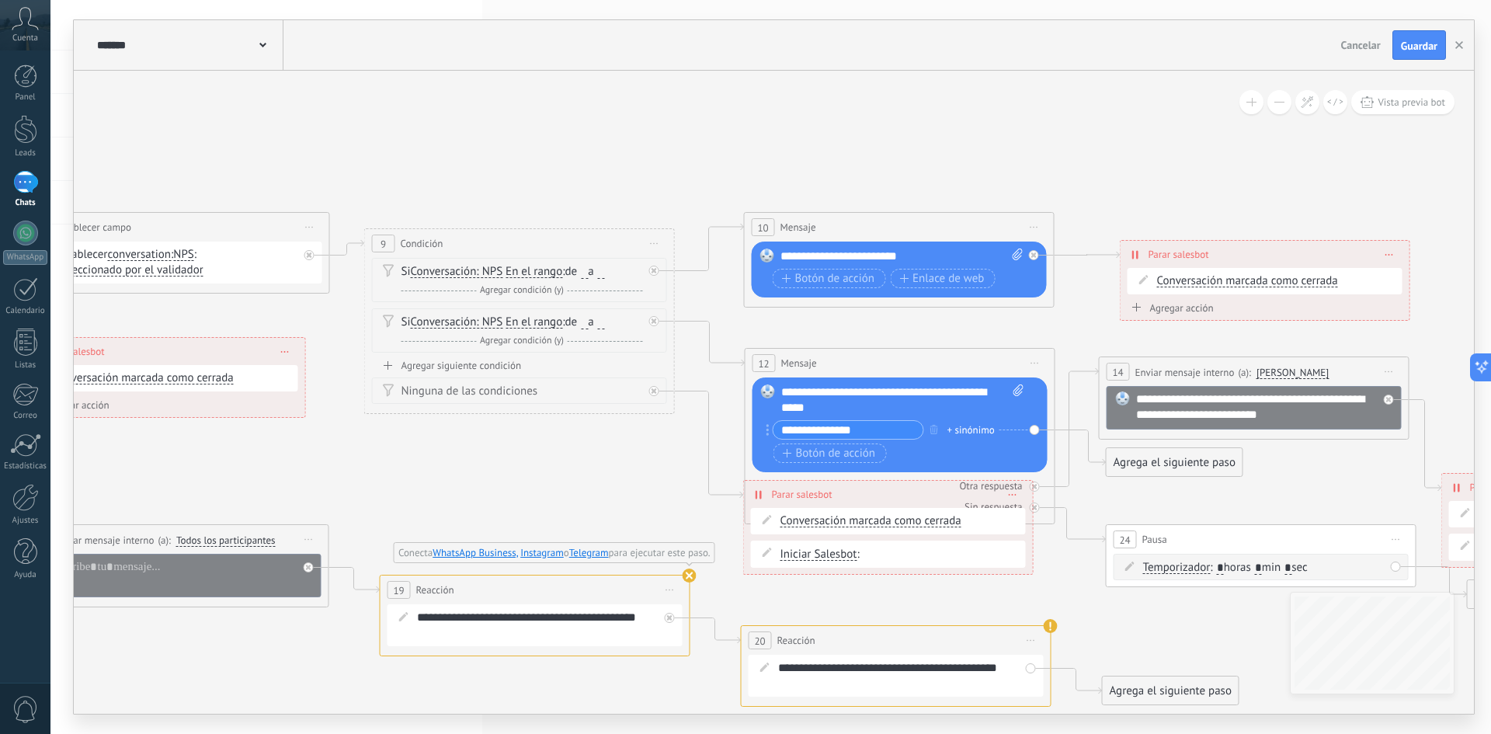
drag, startPoint x: 476, startPoint y: 356, endPoint x: 909, endPoint y: 351, distance: 433.4
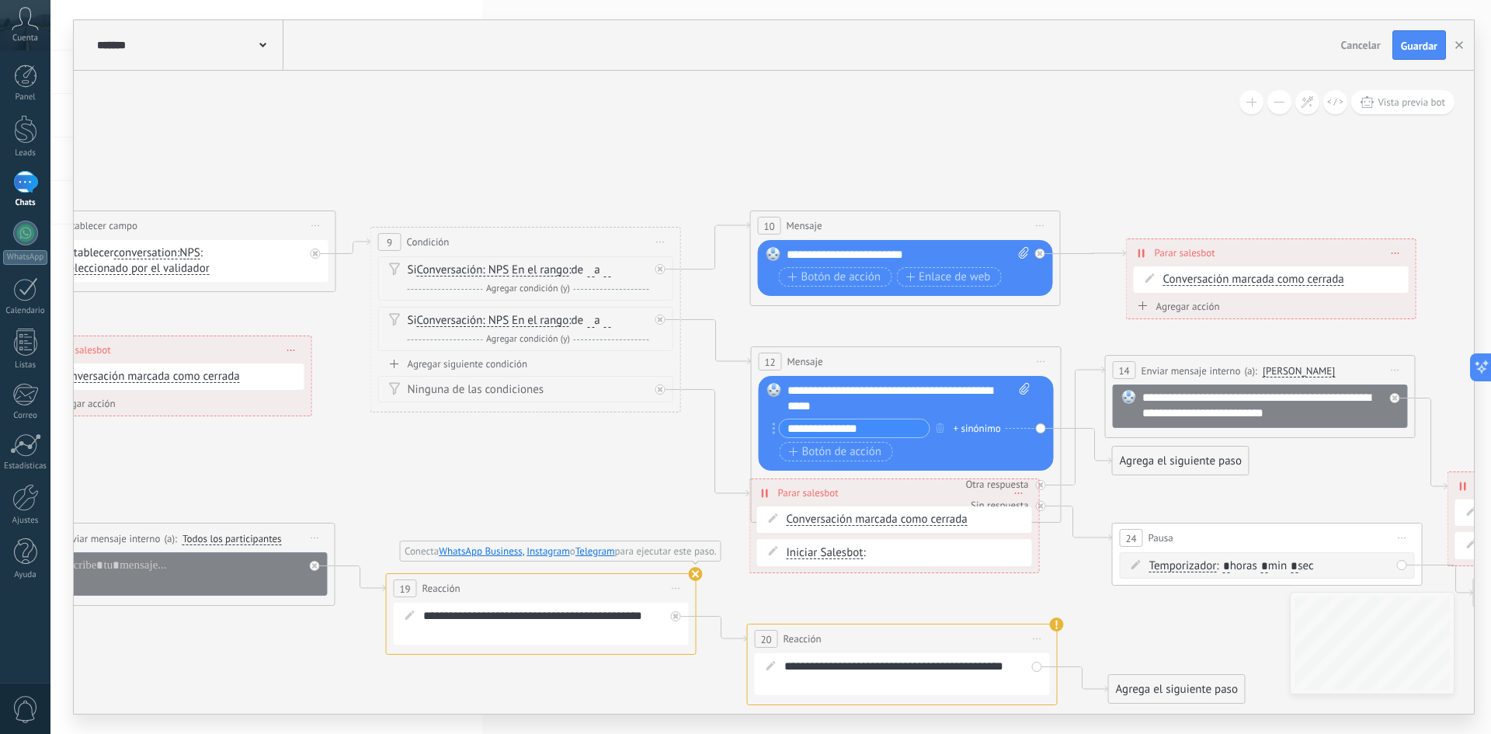
drag, startPoint x: 492, startPoint y: 499, endPoint x: 888, endPoint y: 482, distance: 396.5
click at [895, 477] on icon at bounding box center [69, 384] width 4113 height 1419
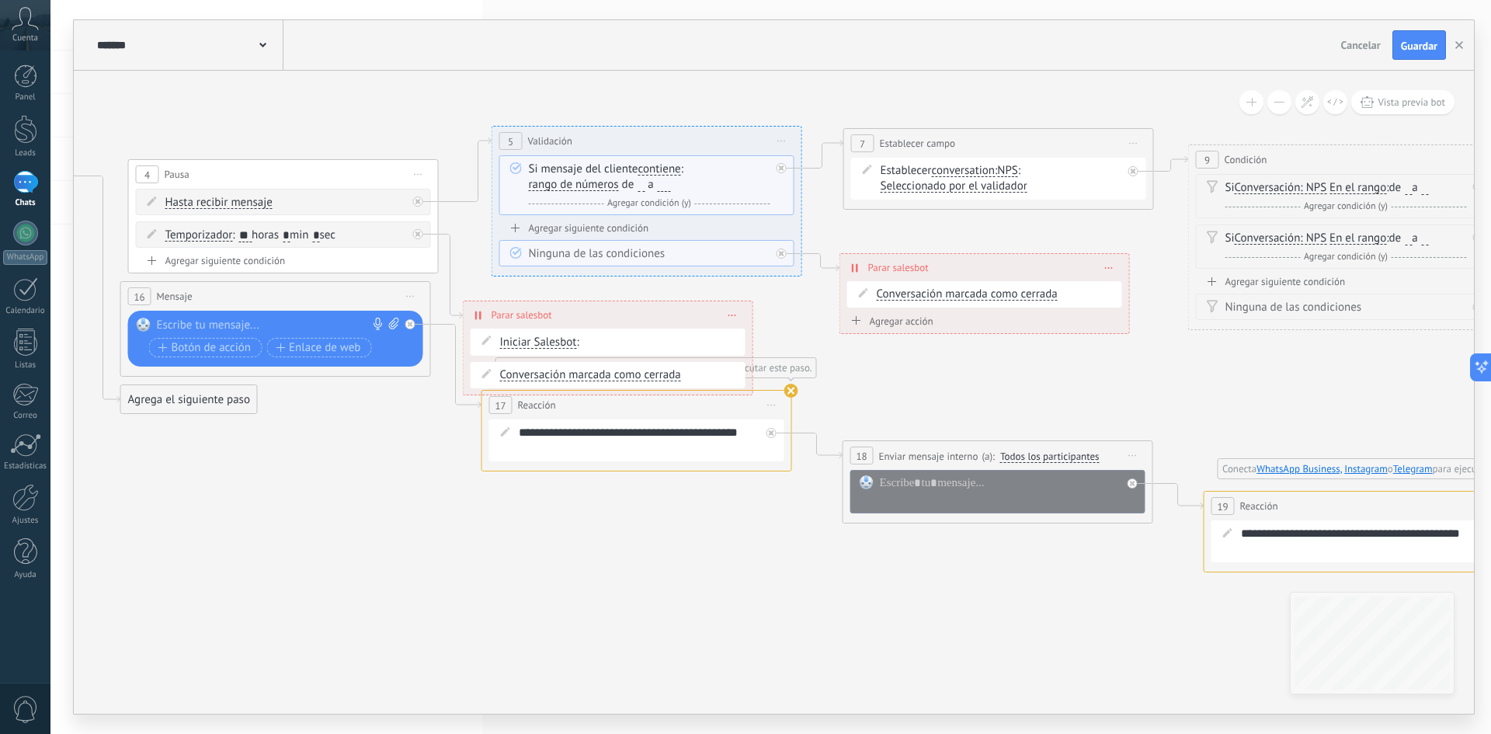
drag, startPoint x: 266, startPoint y: 608, endPoint x: 930, endPoint y: 534, distance: 668.1
click at [1031, 509] on icon at bounding box center [887, 301] width 4113 height 1419
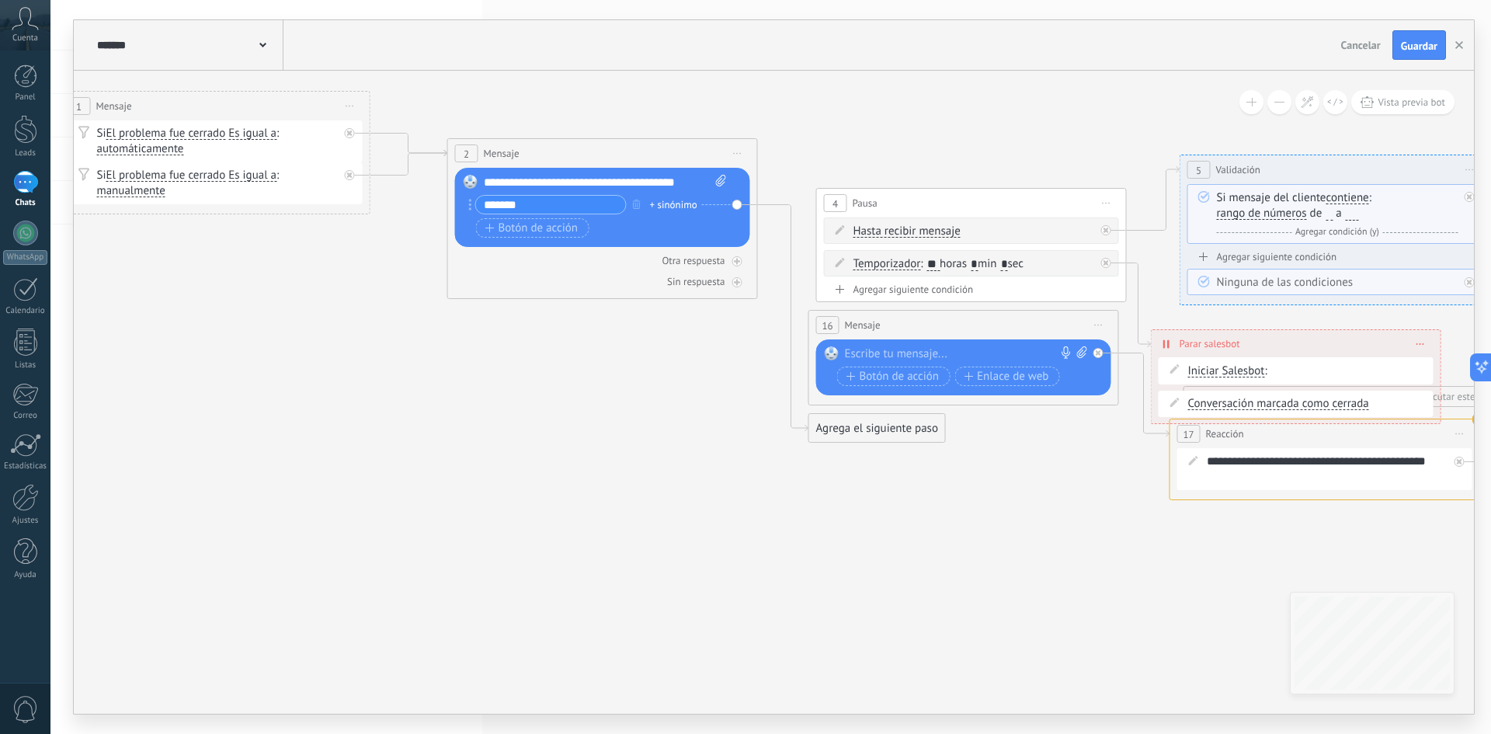
drag, startPoint x: 611, startPoint y: 553, endPoint x: 951, endPoint y: 621, distance: 346.1
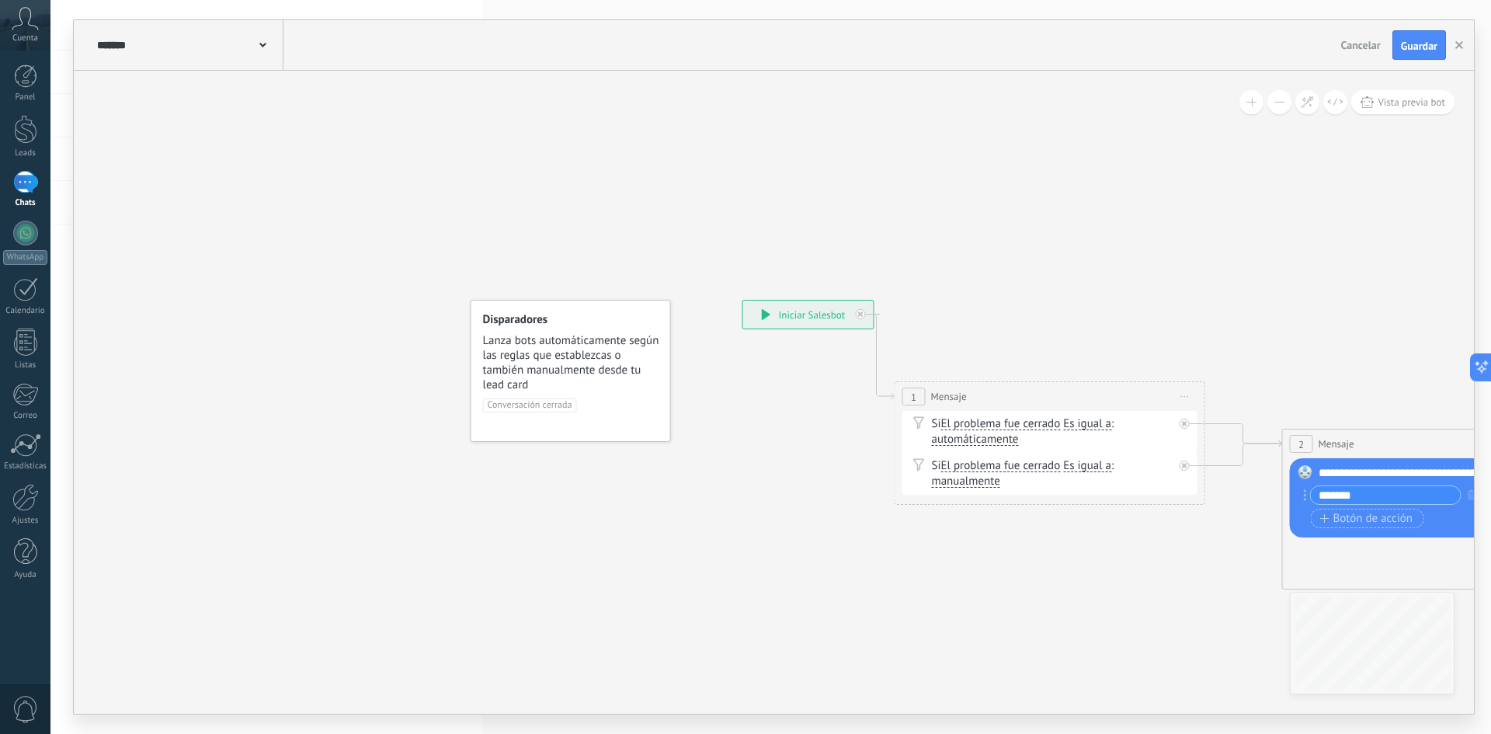
drag, startPoint x: 316, startPoint y: 608, endPoint x: 1087, endPoint y: 588, distance: 770.7
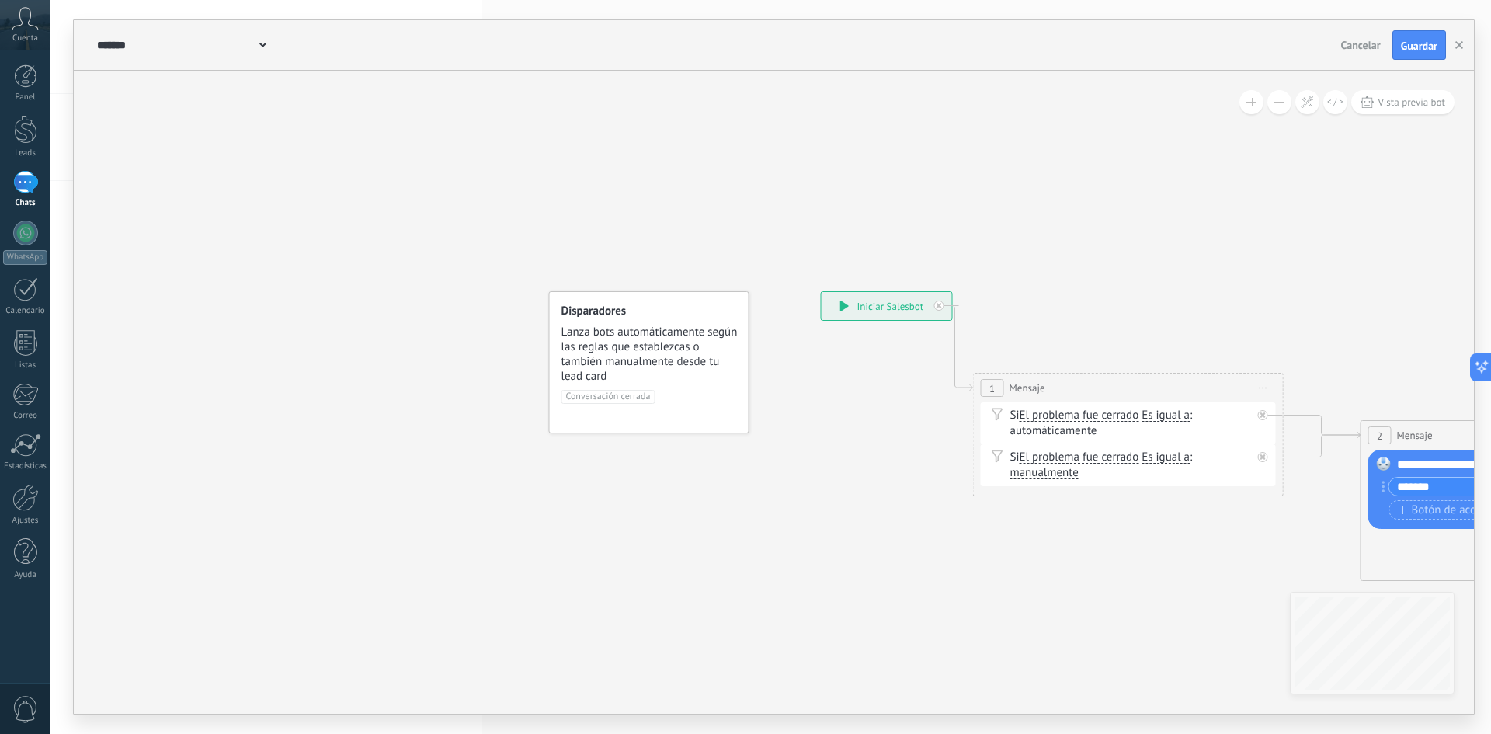
drag, startPoint x: 758, startPoint y: 582, endPoint x: 774, endPoint y: 554, distance: 32.7
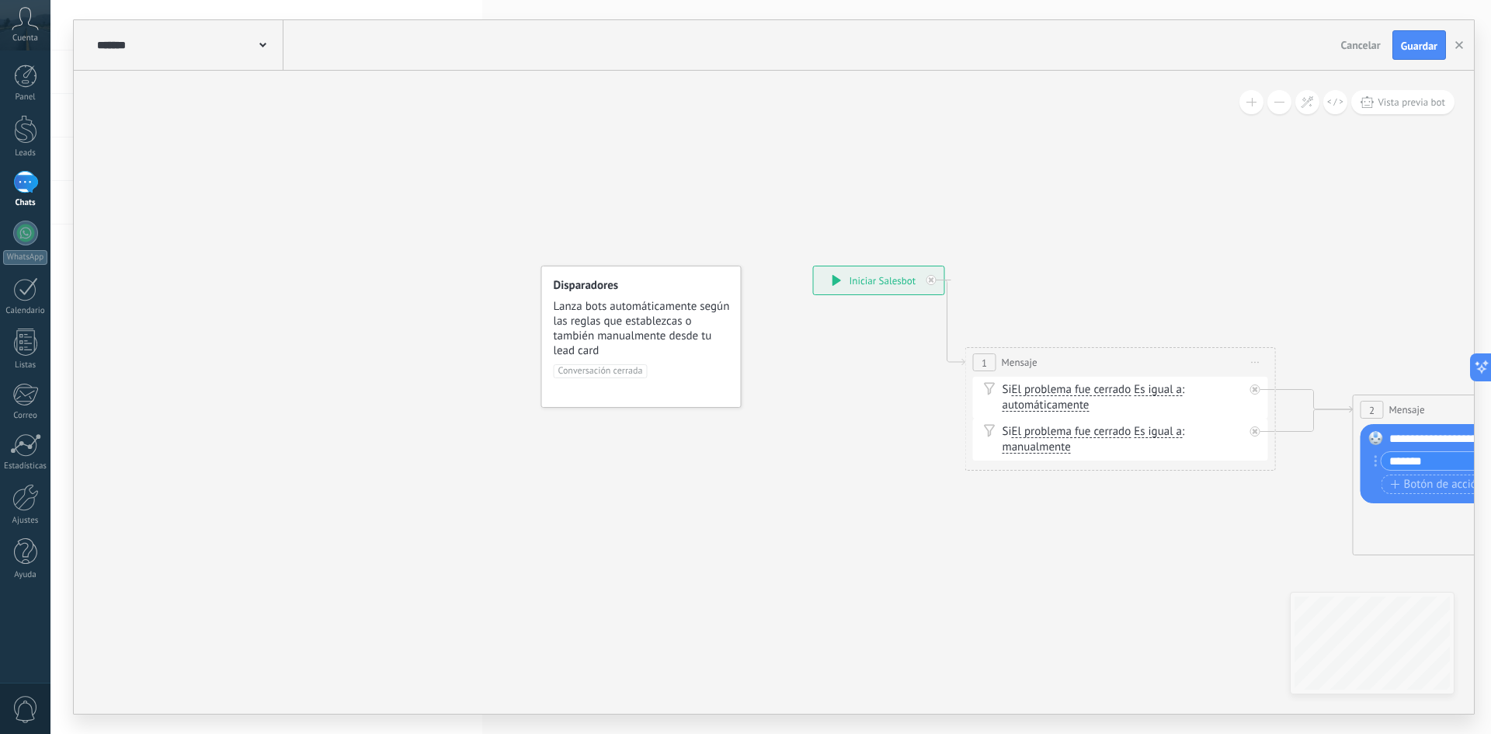
drag, startPoint x: 799, startPoint y: 523, endPoint x: 445, endPoint y: 567, distance: 356.8
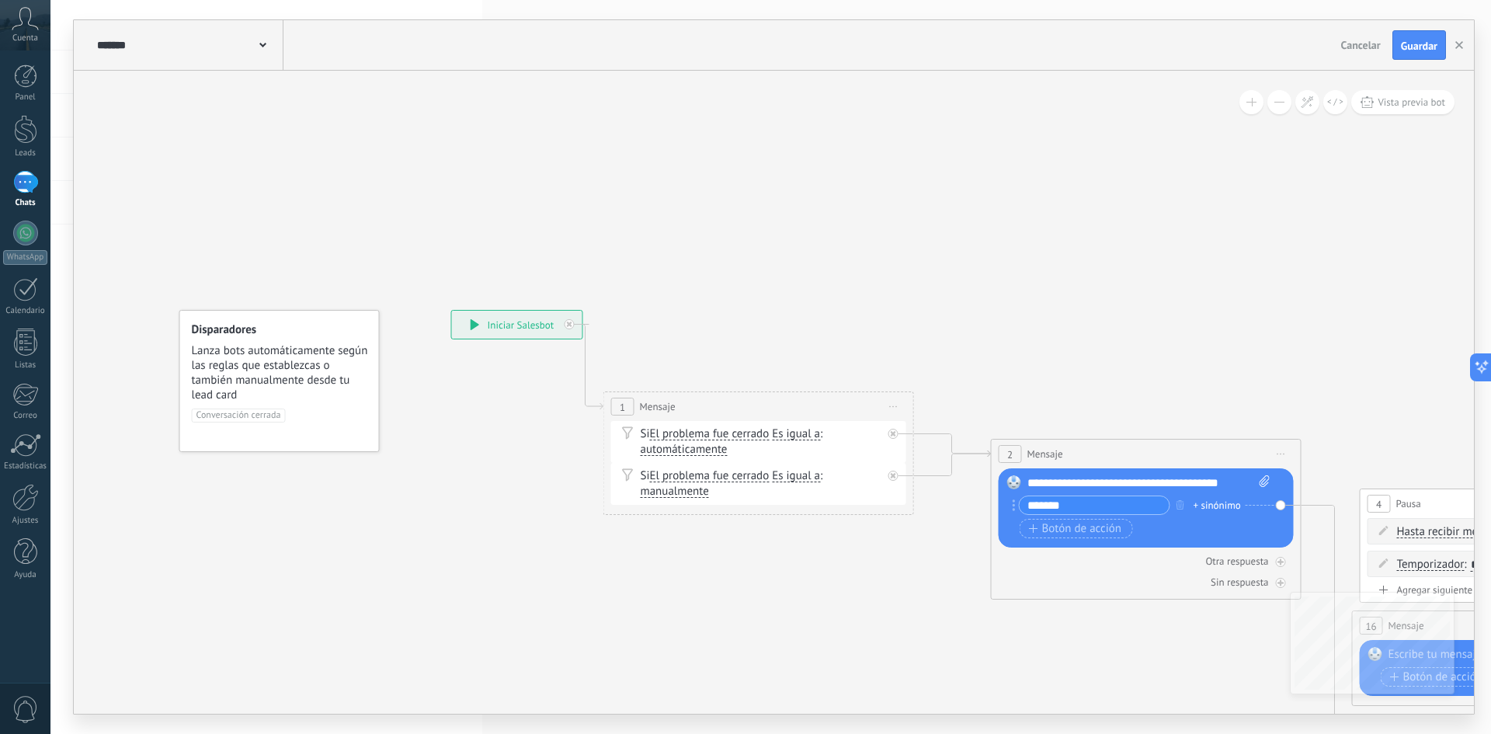
drag, startPoint x: 562, startPoint y: 625, endPoint x: 415, endPoint y: 627, distance: 147.6
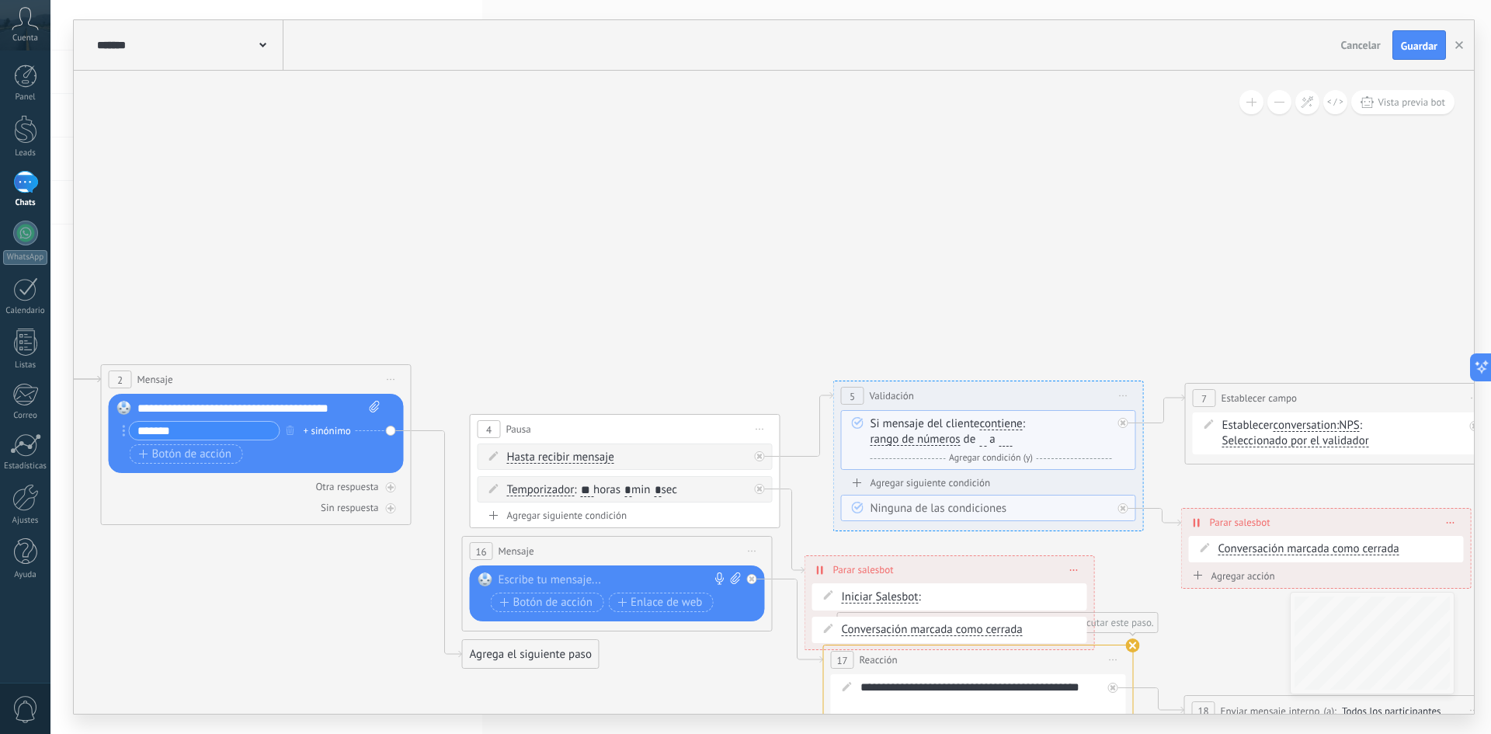
drag, startPoint x: 778, startPoint y: 683, endPoint x: 357, endPoint y: 613, distance: 426.8
click at [357, 613] on icon at bounding box center [1229, 556] width 4113 height 1419
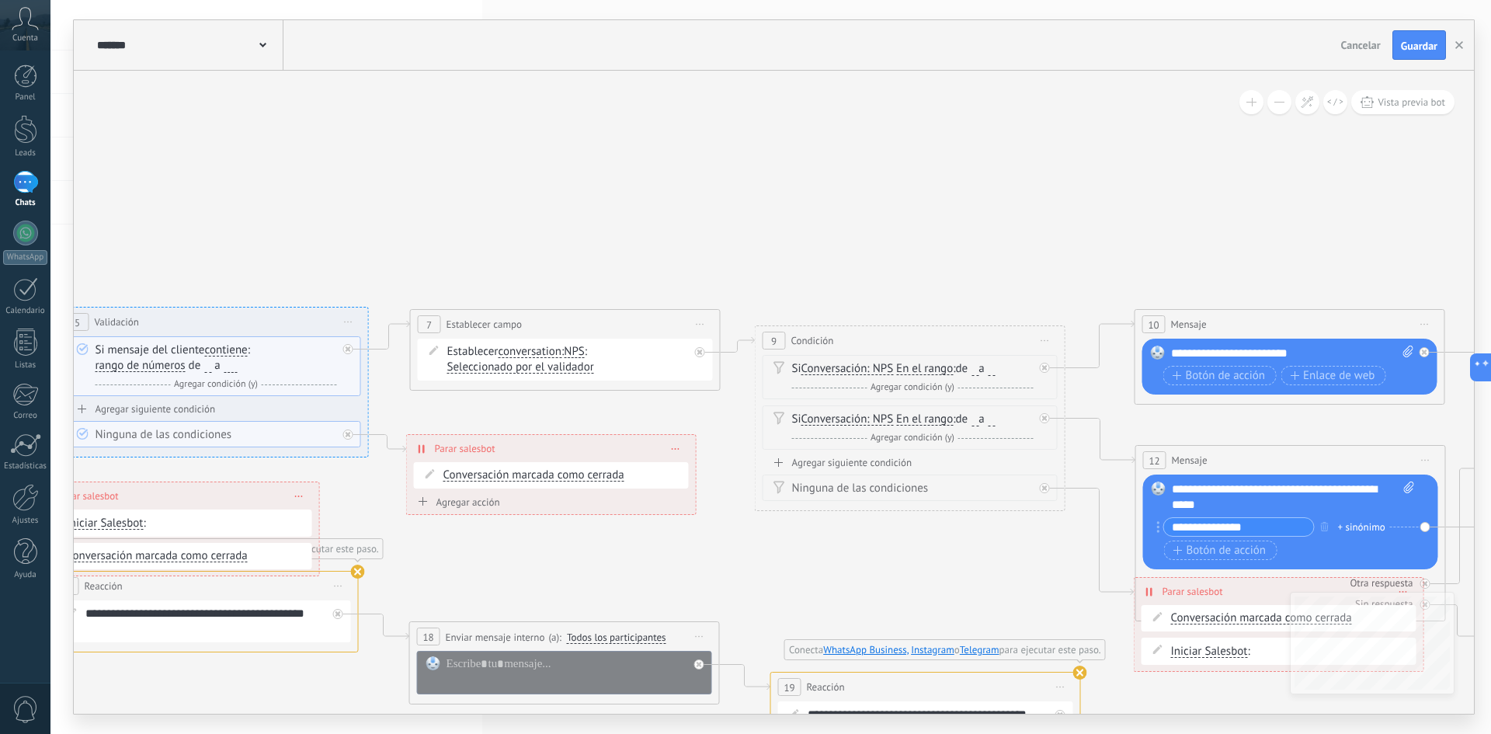
drag, startPoint x: 1157, startPoint y: 361, endPoint x: 351, endPoint y: 297, distance: 808.7
click at [351, 297] on icon at bounding box center [454, 482] width 4113 height 1419
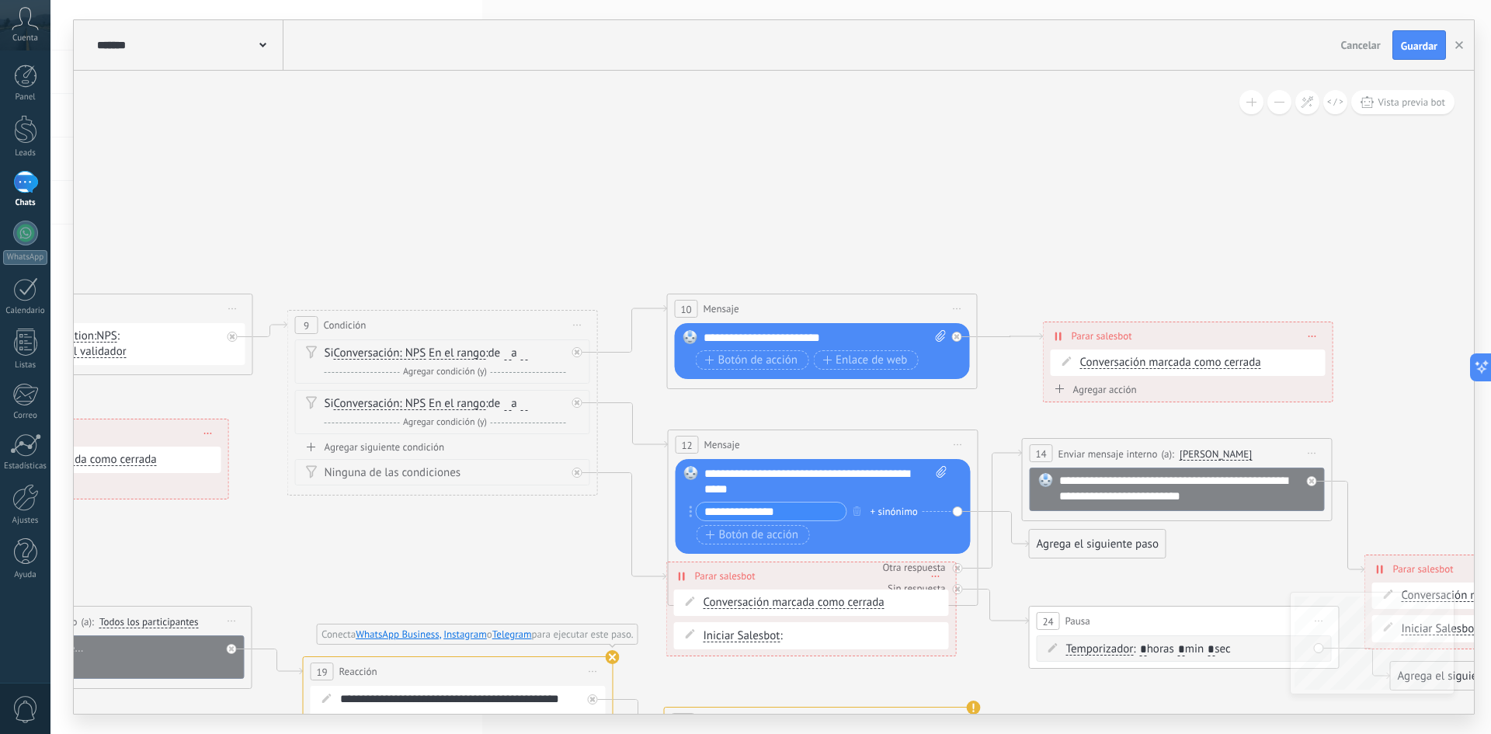
drag, startPoint x: 752, startPoint y: 307, endPoint x: 454, endPoint y: 301, distance: 297.5
click at [1421, 34] on button "Guardar" at bounding box center [1420, 45] width 54 height 30
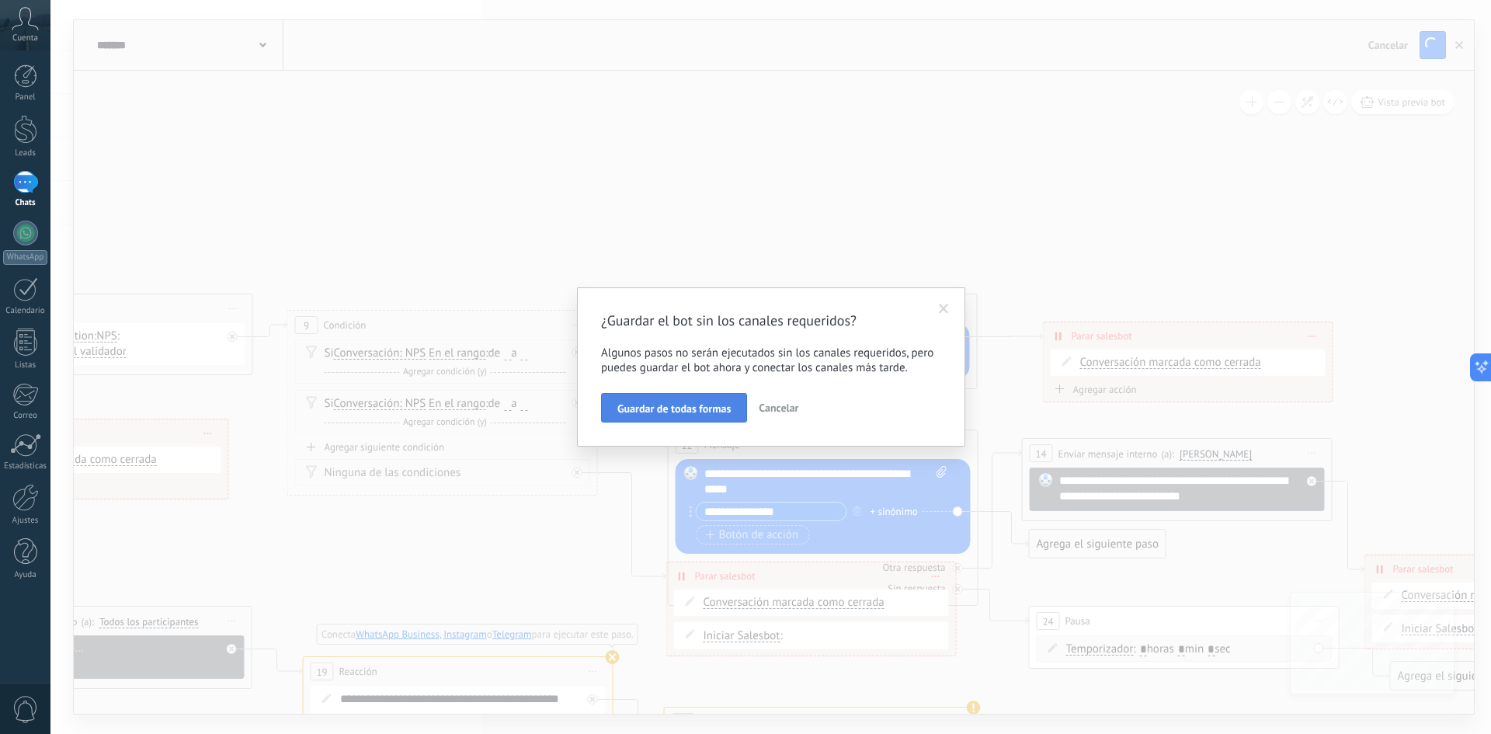
click at [675, 400] on button "Guardar de todas formas" at bounding box center [674, 408] width 146 height 30
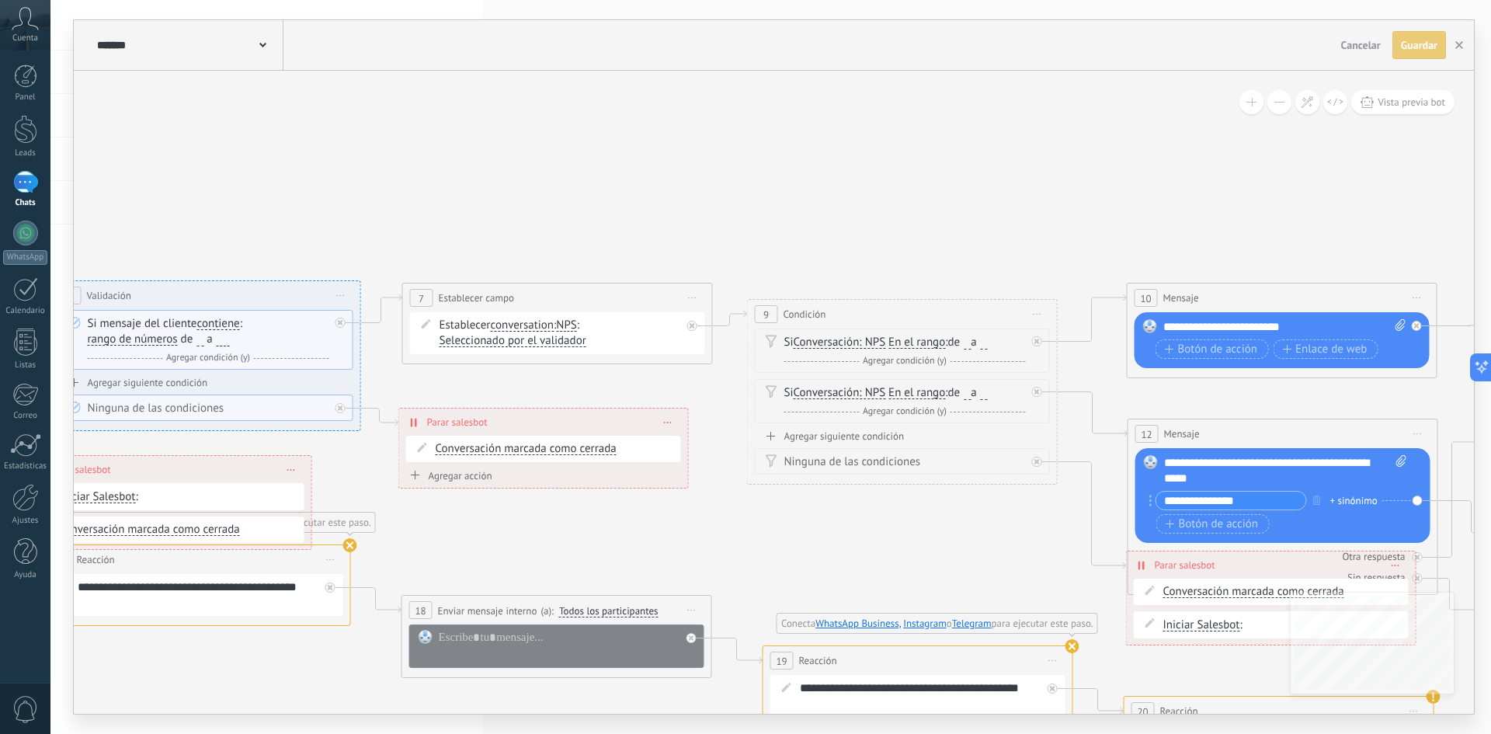
drag, startPoint x: 365, startPoint y: 249, endPoint x: 825, endPoint y: 238, distance: 459.9
click at [825, 238] on icon at bounding box center [446, 456] width 4113 height 1419
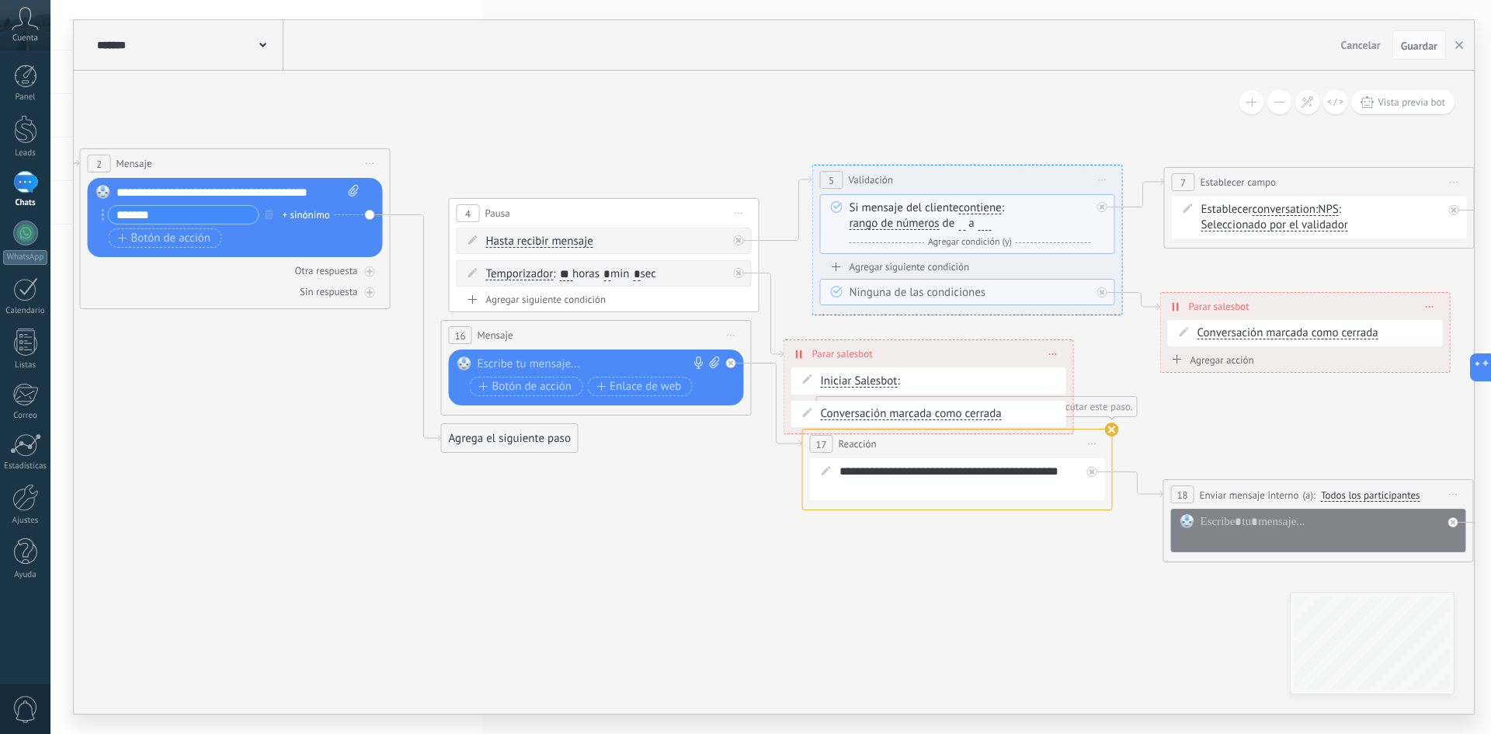
drag, startPoint x: 286, startPoint y: 680, endPoint x: 1030, endPoint y: 574, distance: 751.5
click at [1030, 574] on icon at bounding box center [1208, 340] width 4113 height 1419
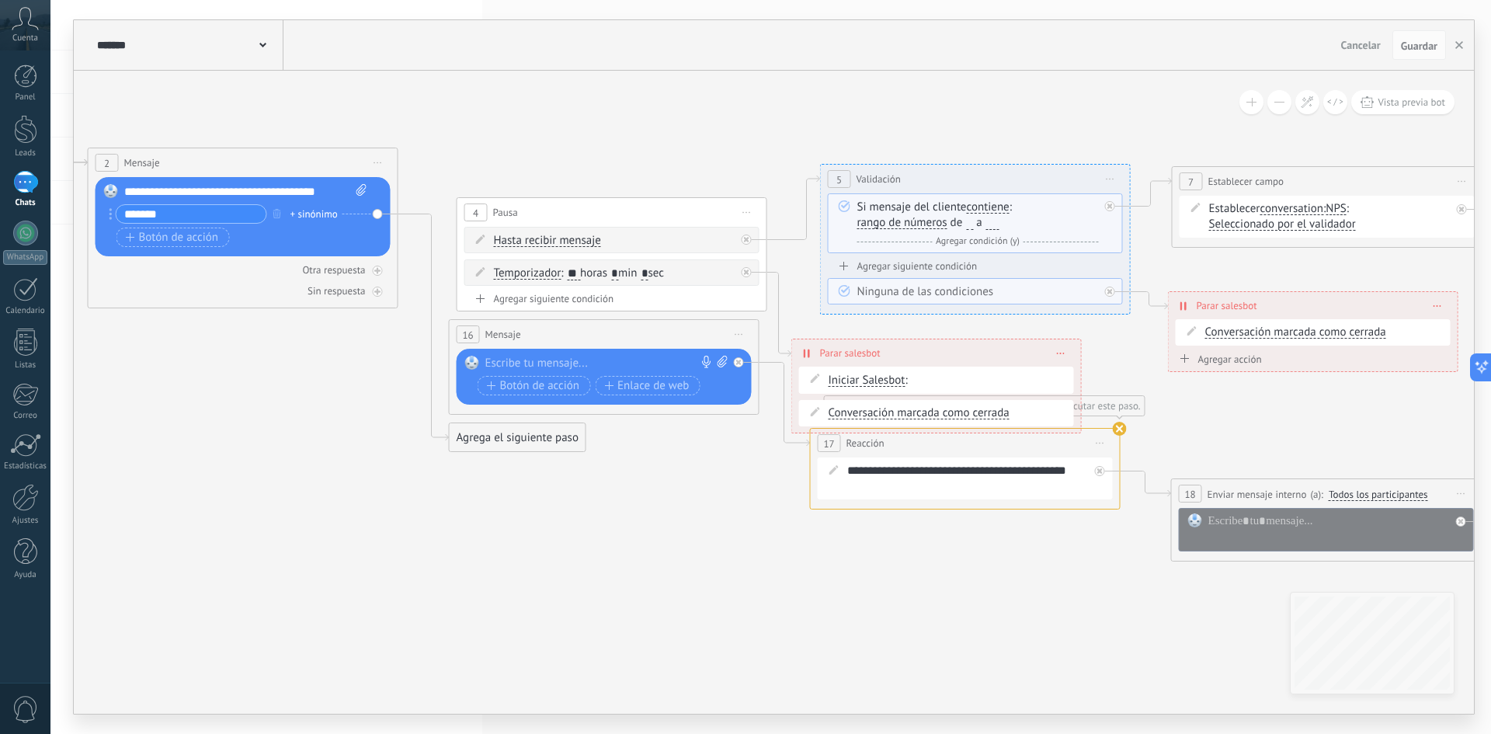
drag, startPoint x: 277, startPoint y: 575, endPoint x: 537, endPoint y: 549, distance: 261.5
click at [537, 549] on icon at bounding box center [1216, 339] width 4113 height 1419
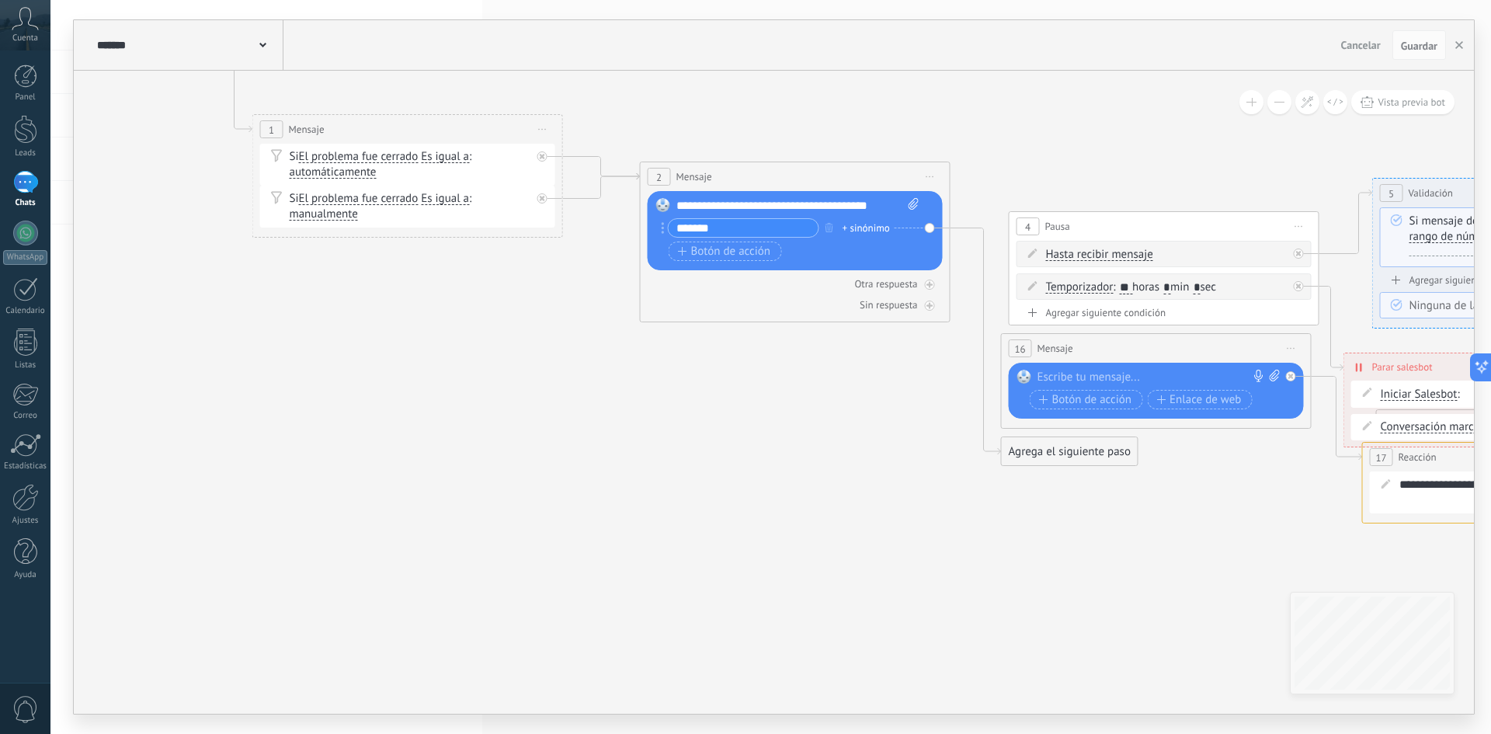
drag, startPoint x: 396, startPoint y: 580, endPoint x: 689, endPoint y: 617, distance: 295.1
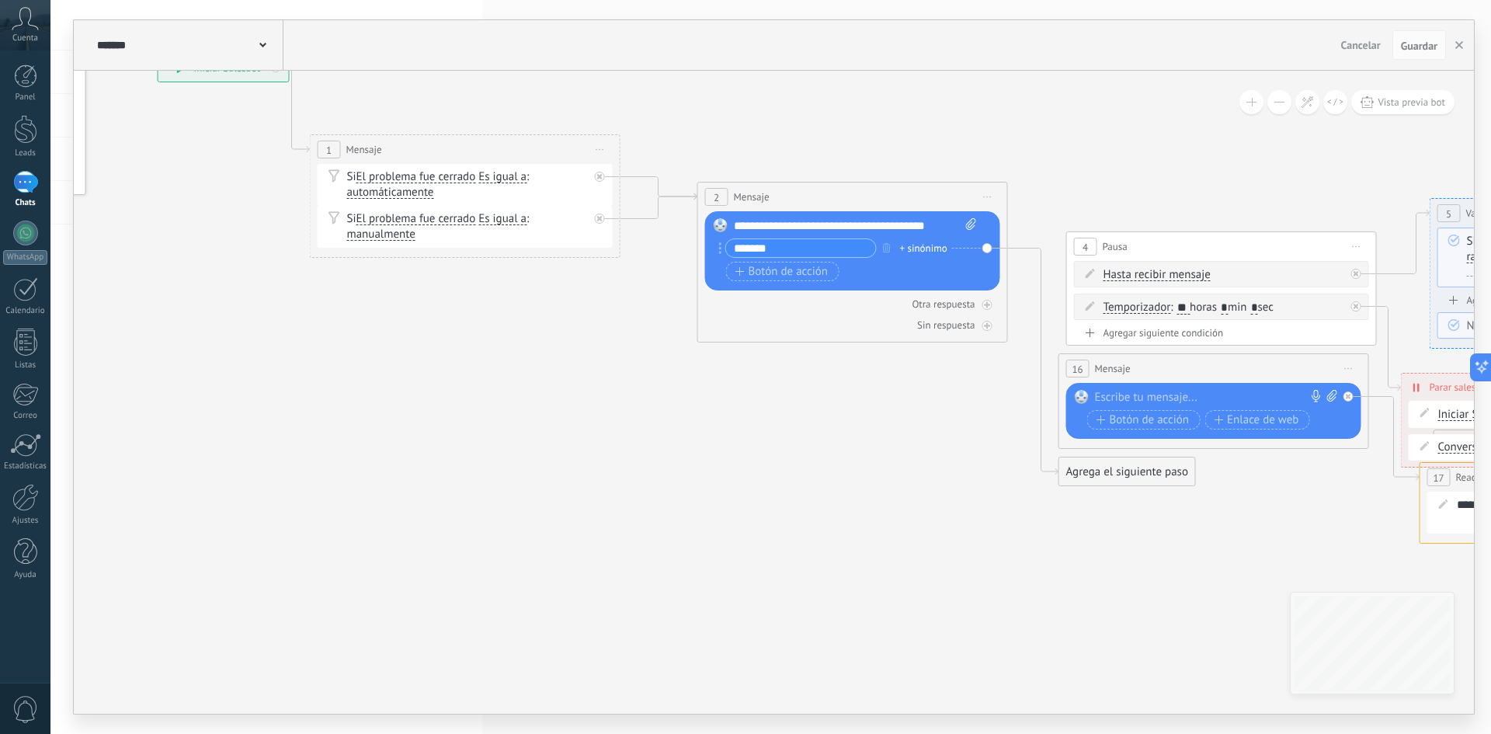
drag, startPoint x: 445, startPoint y: 565, endPoint x: 499, endPoint y: 585, distance: 58.0
click at [24, 131] on div at bounding box center [25, 129] width 23 height 29
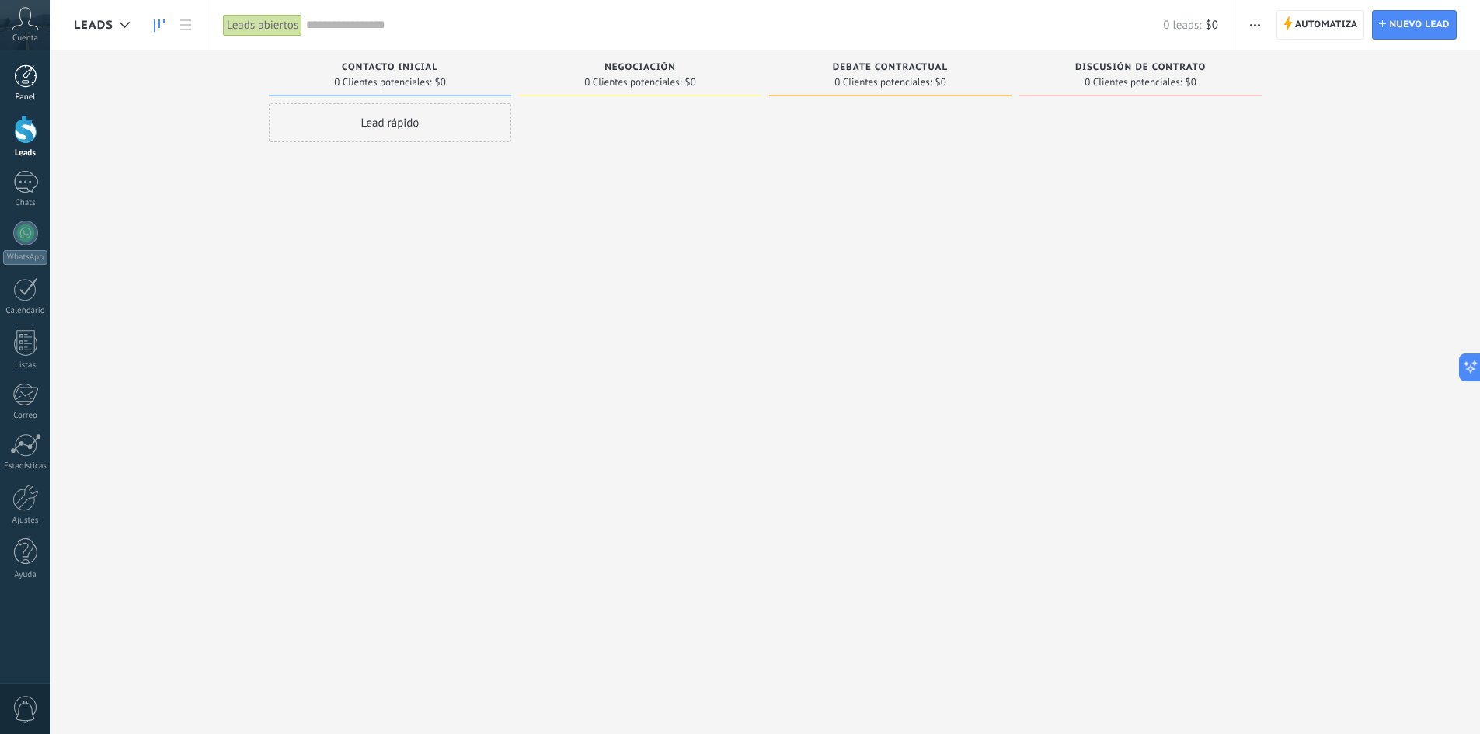
click at [16, 99] on div "Panel" at bounding box center [25, 97] width 45 height 10
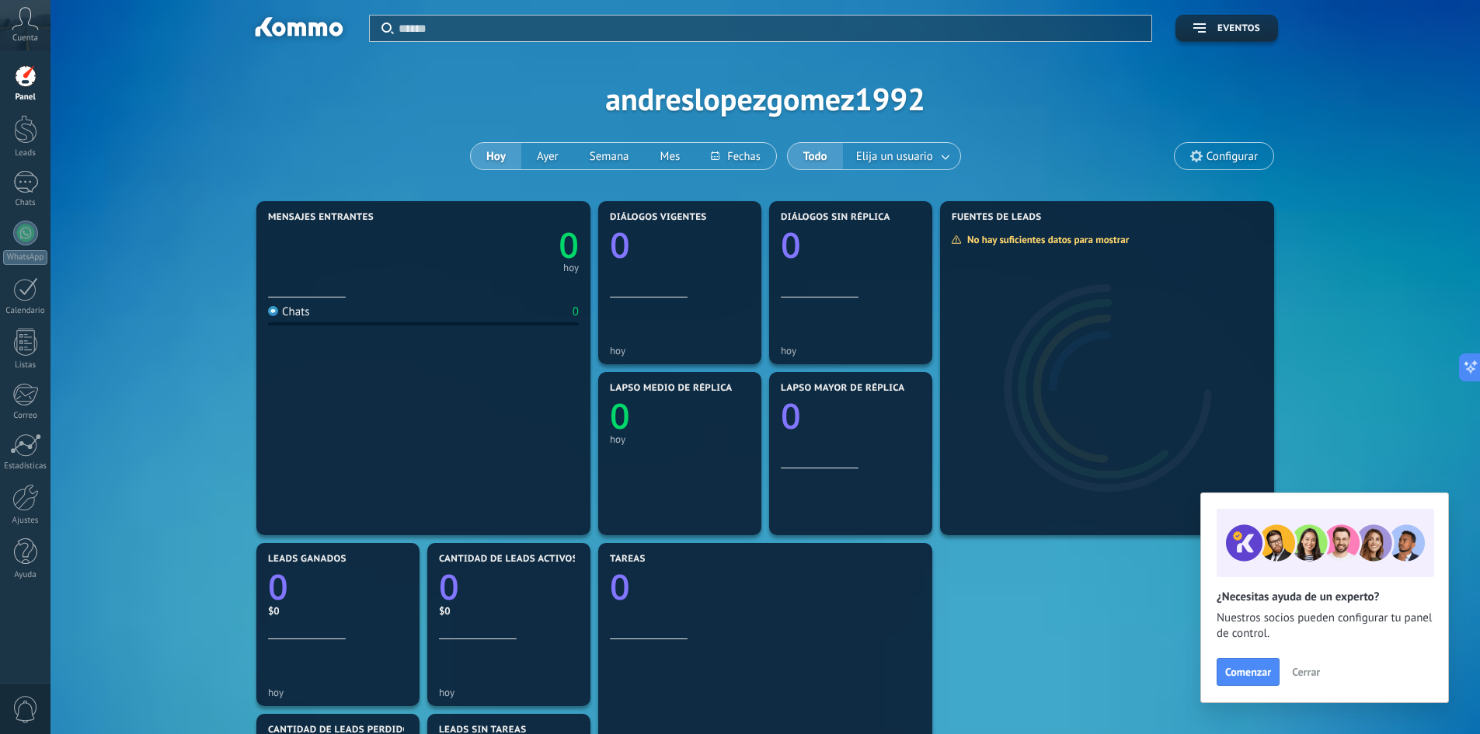
click at [664, 113] on div "Aplicar Eventos andreslopezgomez1992 [DATE] [DATE] Semana Mes Todo Elija un usu…" at bounding box center [765, 98] width 1382 height 197
click at [676, 105] on div "Aplicar Eventos andreslopezgomez1992 [DATE] [DATE] Semana Mes Todo Elija un usu…" at bounding box center [765, 98] width 1382 height 197
